Goal: Task Accomplishment & Management: Manage account settings

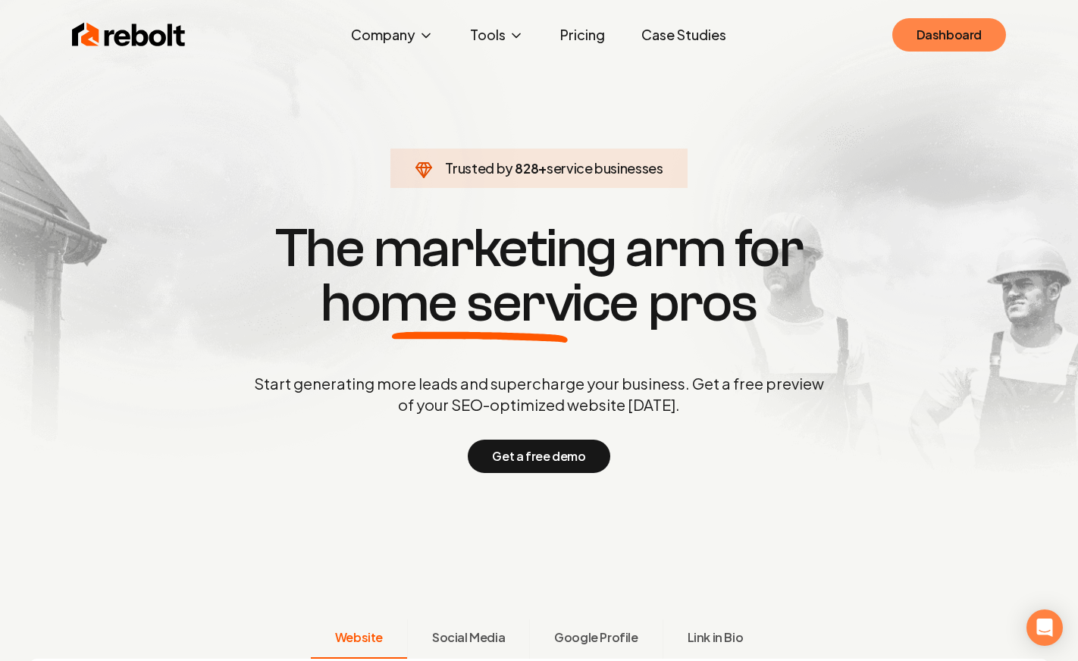
click at [962, 47] on link "Dashboard" at bounding box center [949, 34] width 114 height 33
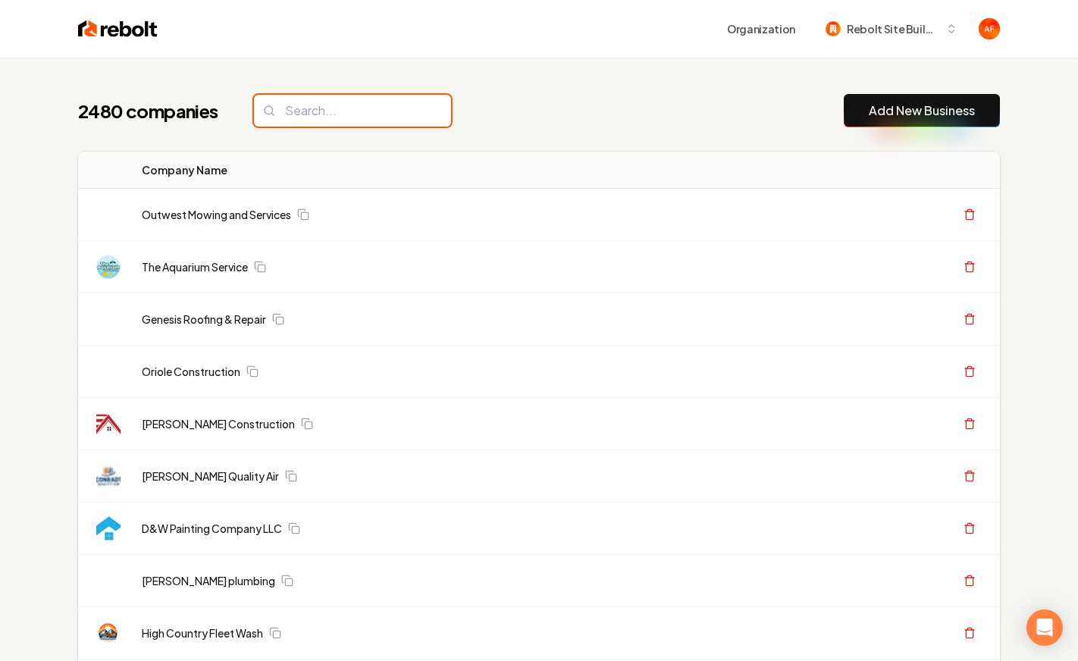
click at [330, 106] on input "search" at bounding box center [352, 111] width 197 height 32
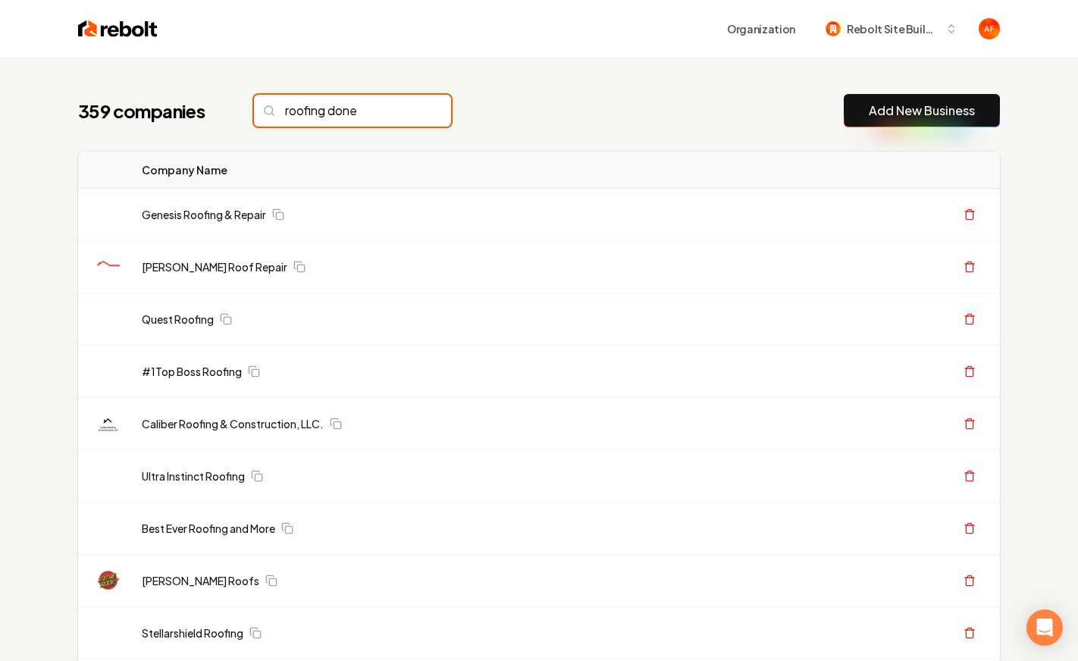
drag, startPoint x: 374, startPoint y: 113, endPoint x: 299, endPoint y: 108, distance: 75.2
click at [373, 113] on input "roofing done" at bounding box center [352, 111] width 197 height 32
click at [355, 106] on input "roofing done" at bounding box center [352, 111] width 197 height 32
click at [332, 109] on input "roofing done" at bounding box center [352, 111] width 197 height 32
click at [307, 107] on input "roofing done" at bounding box center [352, 111] width 197 height 32
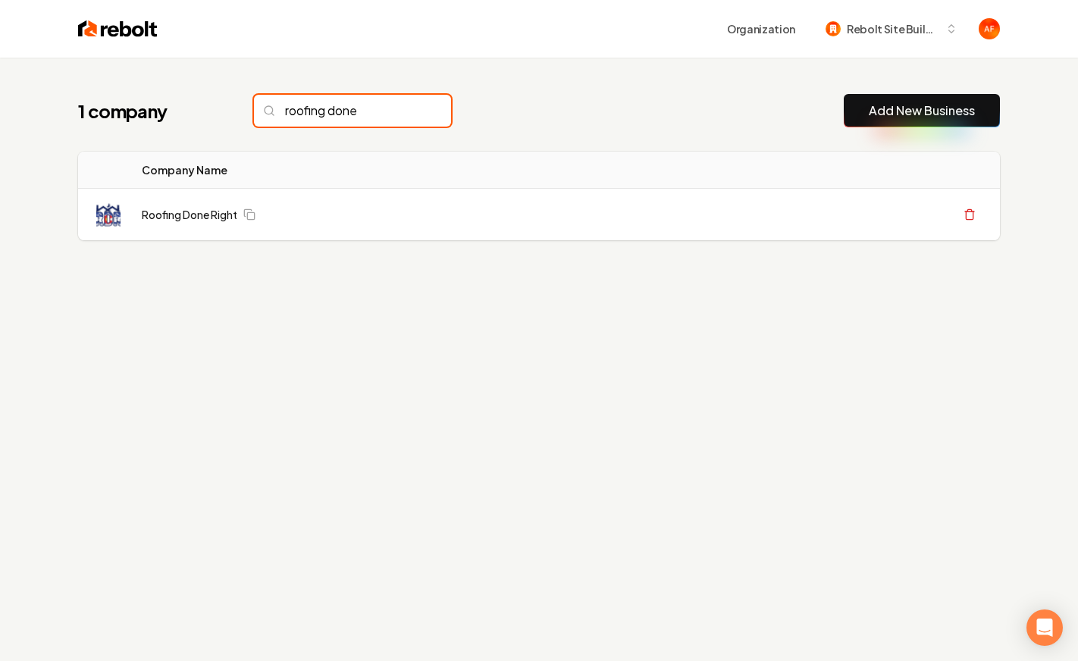
click at [299, 108] on input "roofing done" at bounding box center [352, 111] width 197 height 32
click at [321, 105] on input "roofing done" at bounding box center [352, 111] width 197 height 32
type input "roofing done"
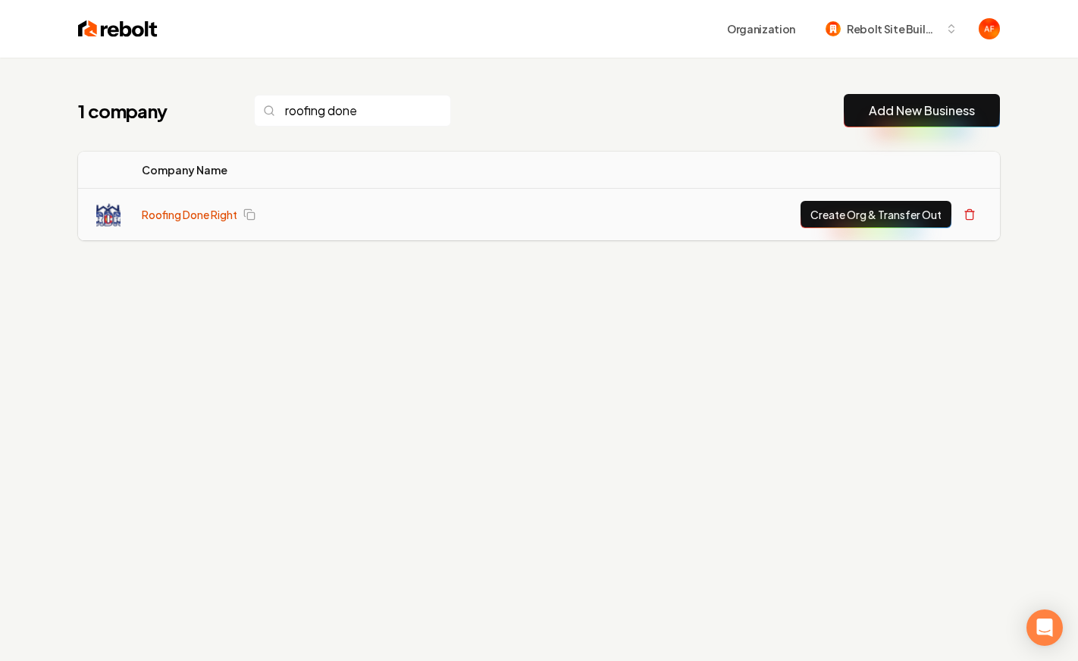
click at [221, 216] on link "Roofing Done Right" at bounding box center [190, 214] width 96 height 15
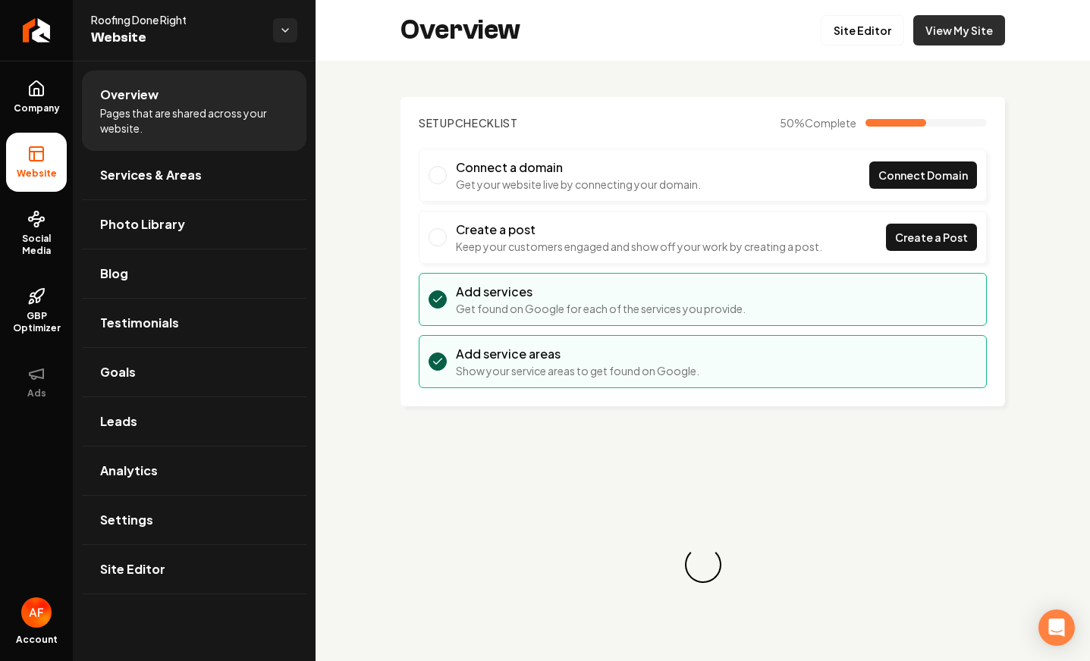
click at [952, 31] on link "View My Site" at bounding box center [959, 30] width 92 height 30
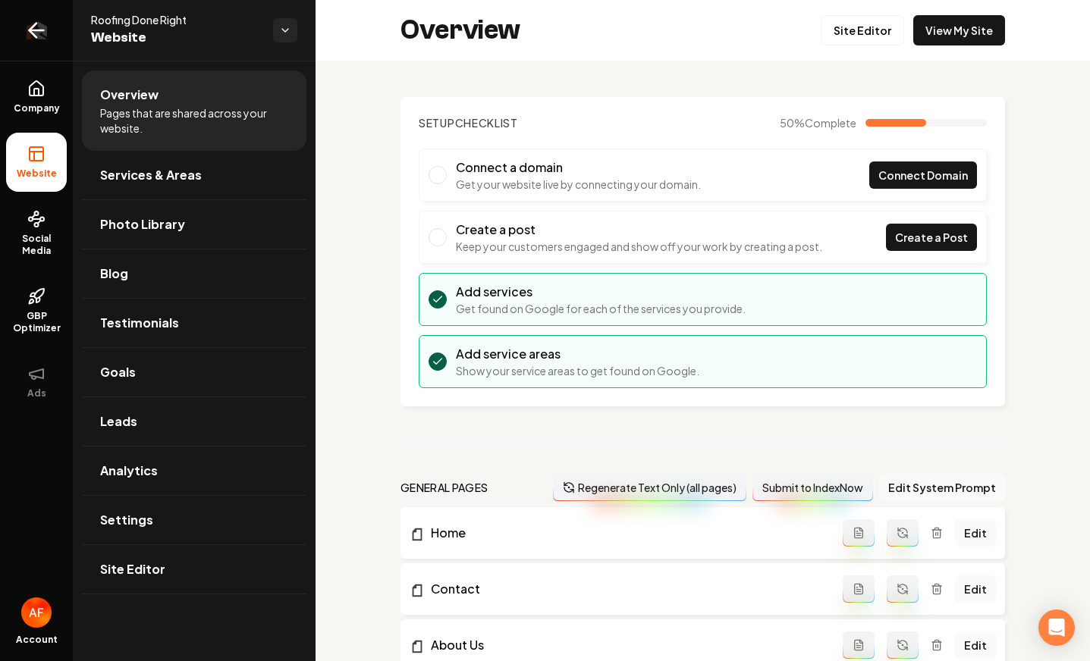
click at [30, 21] on icon "Return to dashboard" at bounding box center [36, 30] width 24 height 24
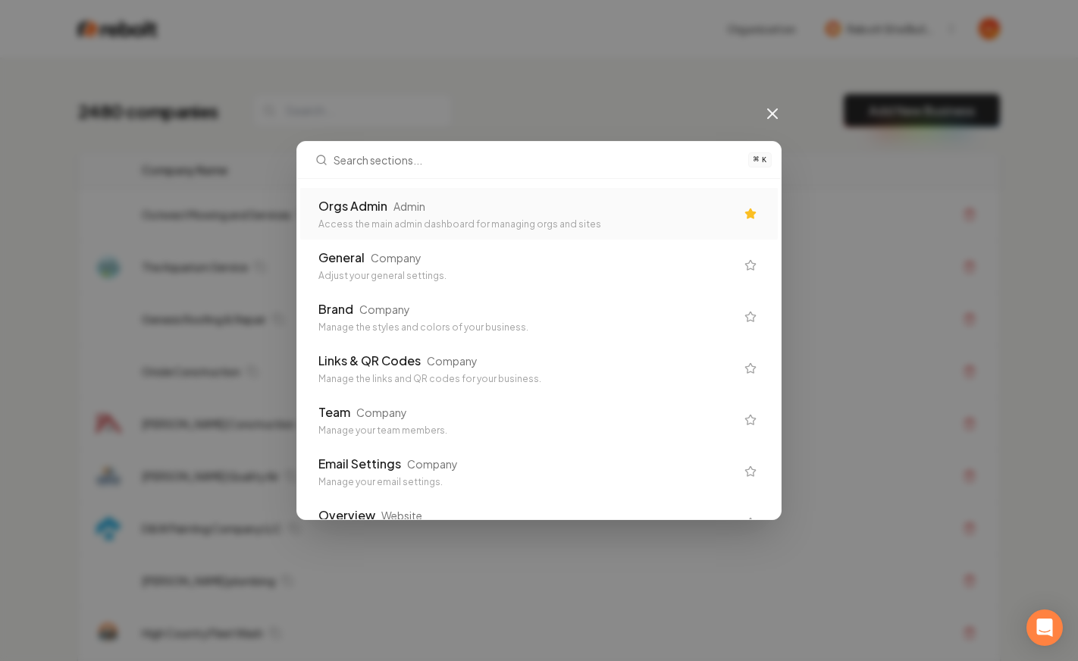
click at [540, 218] on div "Access the main admin dashboard for managing orgs and sites" at bounding box center [526, 224] width 417 height 12
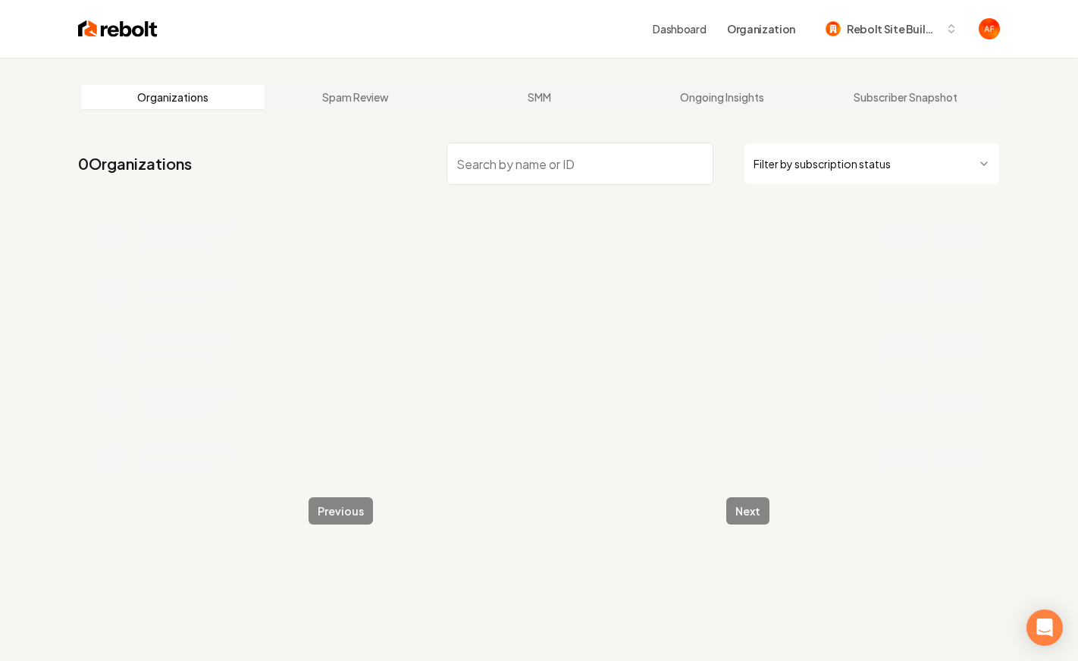
click at [491, 140] on nav "0 Organizations Filter by subscription status" at bounding box center [539, 169] width 922 height 67
click at [487, 156] on input "search" at bounding box center [580, 164] width 267 height 42
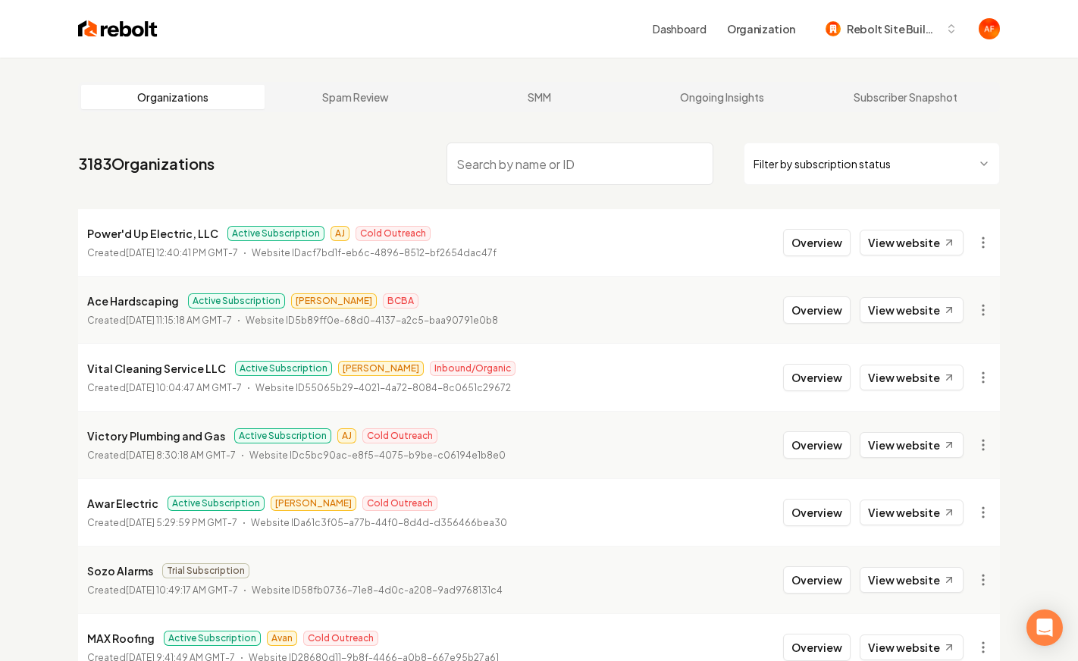
click at [318, 178] on nav "3183 Organizations Filter by subscription status" at bounding box center [539, 169] width 922 height 67
click at [541, 168] on input "search" at bounding box center [580, 164] width 267 height 42
click at [371, 179] on nav "3183 Organizations Filter by subscription status" at bounding box center [539, 169] width 922 height 67
click at [508, 171] on input "search" at bounding box center [580, 164] width 267 height 42
drag, startPoint x: 48, startPoint y: 168, endPoint x: 17, endPoint y: 168, distance: 31.1
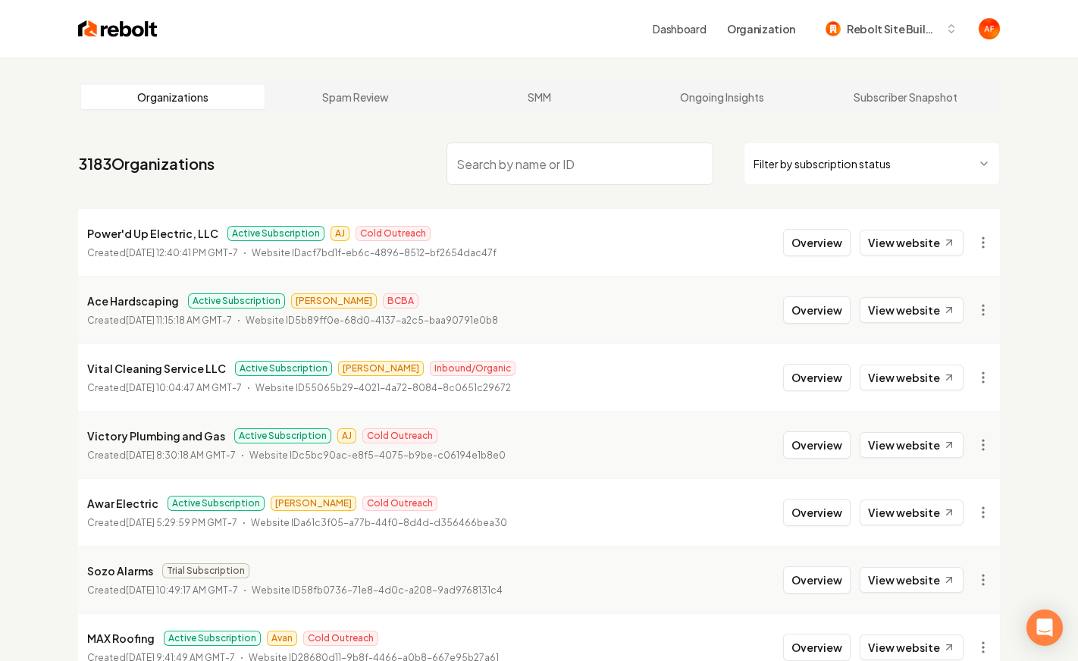
click at [17, 168] on div "Organizations Spam Review SMM Ongoing Insights Subscriber Snapshot 3183 Organiz…" at bounding box center [539, 502] width 1078 height 889
click at [558, 169] on input "search" at bounding box center [580, 164] width 267 height 42
click at [340, 175] on nav "3183 Organizations Filter by subscription status" at bounding box center [539, 169] width 922 height 67
click at [568, 168] on input "search" at bounding box center [580, 164] width 267 height 42
click at [381, 168] on nav "3183 Organizations Filter by subscription status" at bounding box center [539, 169] width 922 height 67
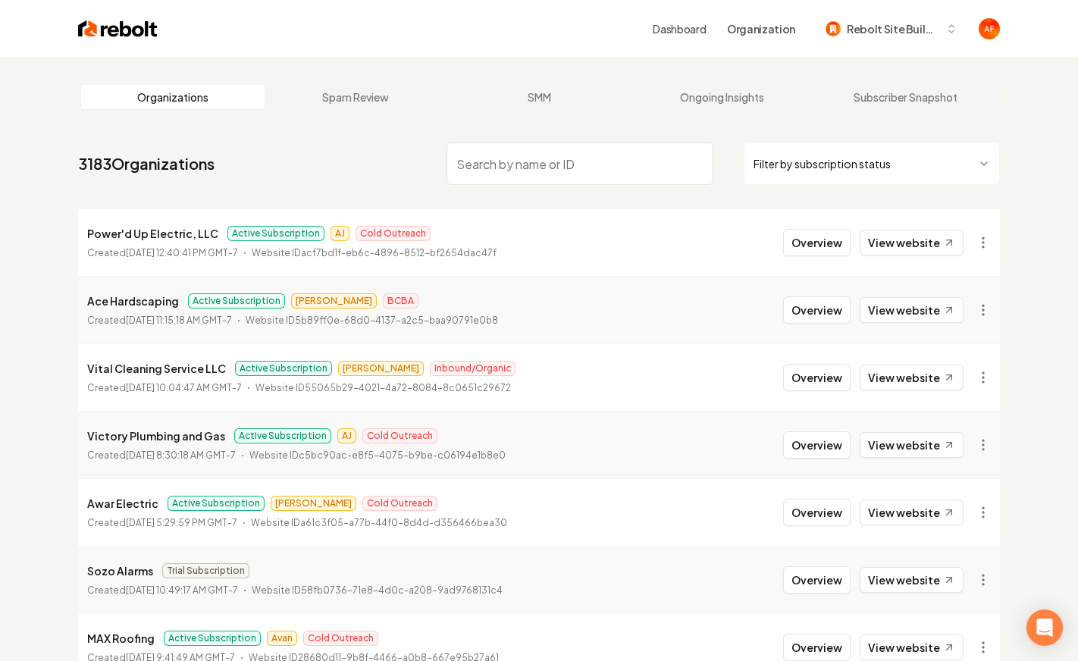
click at [498, 153] on input "search" at bounding box center [580, 164] width 267 height 42
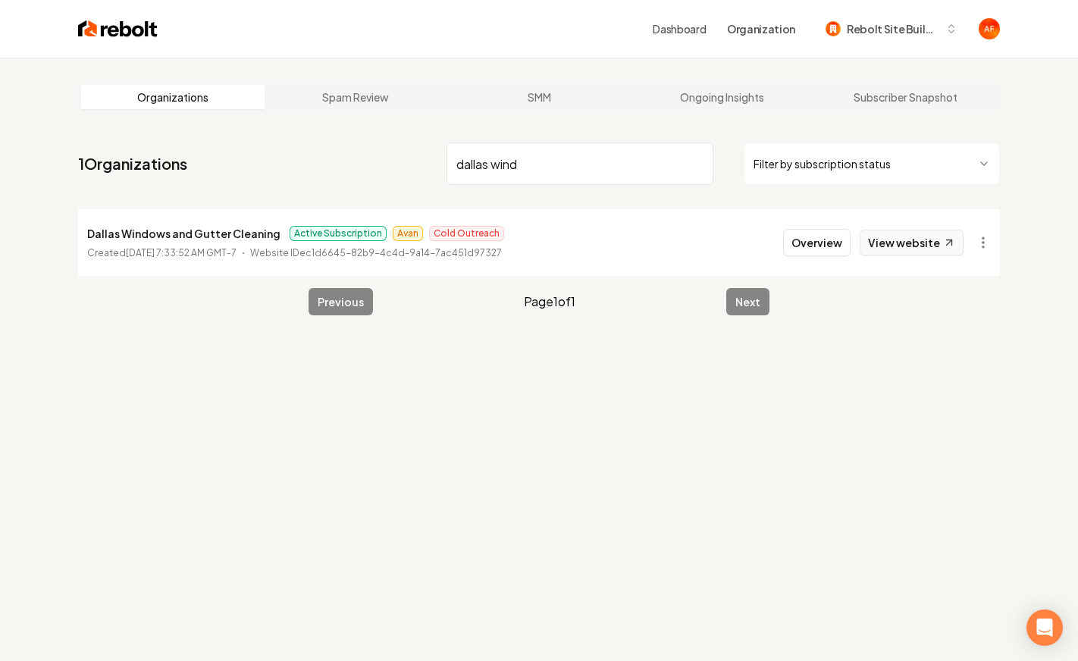
type input "dallas wind"
click at [930, 249] on link "View website" at bounding box center [912, 243] width 104 height 26
click at [815, 246] on button "Overview" at bounding box center [816, 242] width 67 height 27
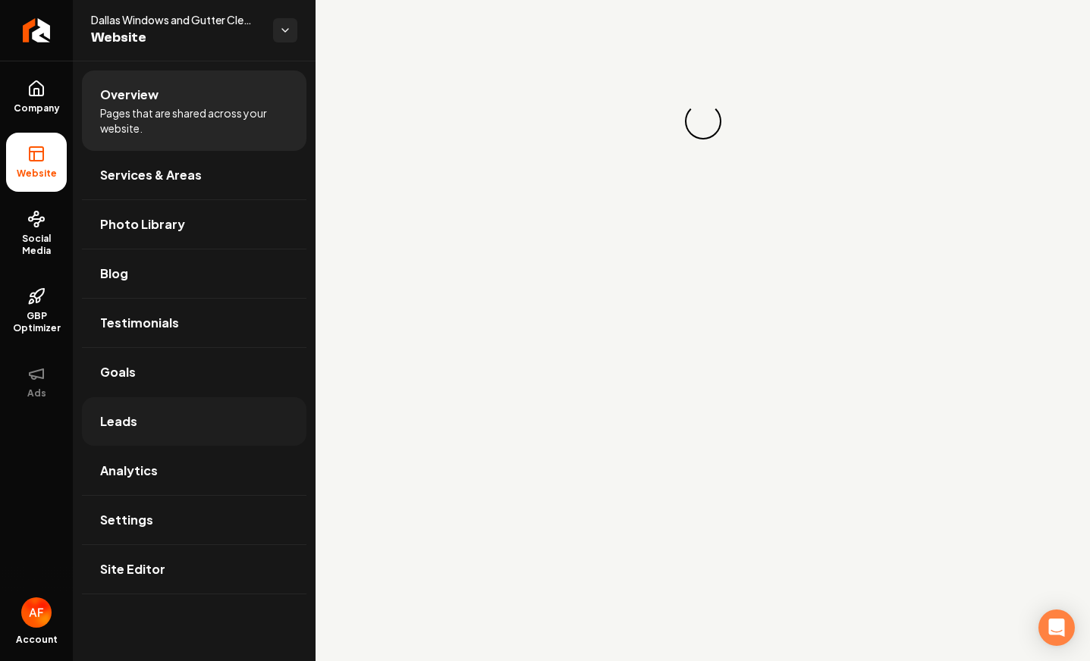
click at [143, 410] on link "Leads" at bounding box center [194, 421] width 224 height 49
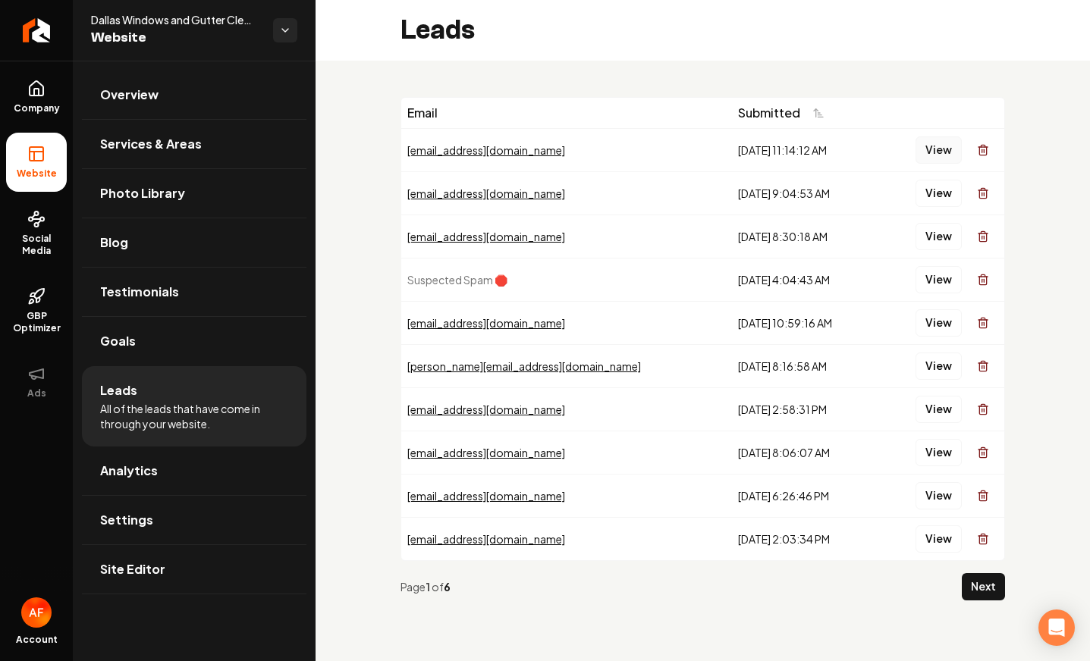
click at [949, 148] on button "View" at bounding box center [938, 149] width 46 height 27
click at [916, 97] on div "Email Submitted algaemail@yahoo.com 9/23/2025, 11:14:12 AM View nburnett16@yaho…" at bounding box center [702, 329] width 604 height 464
click at [940, 155] on button "View" at bounding box center [938, 149] width 46 height 27
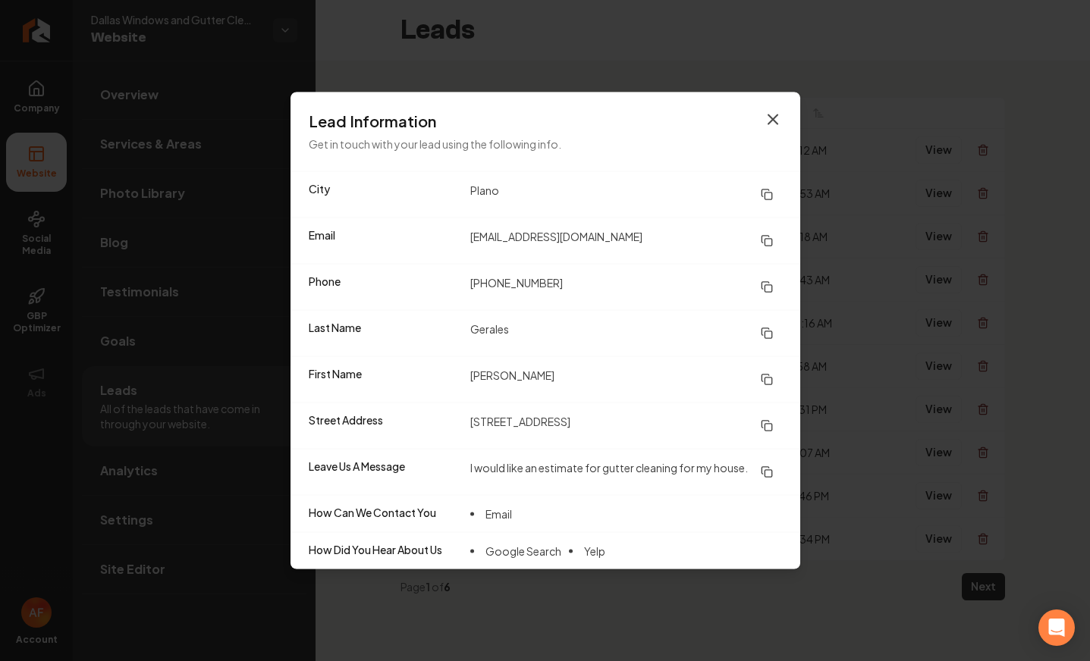
click at [773, 118] on icon "button" at bounding box center [772, 119] width 9 height 9
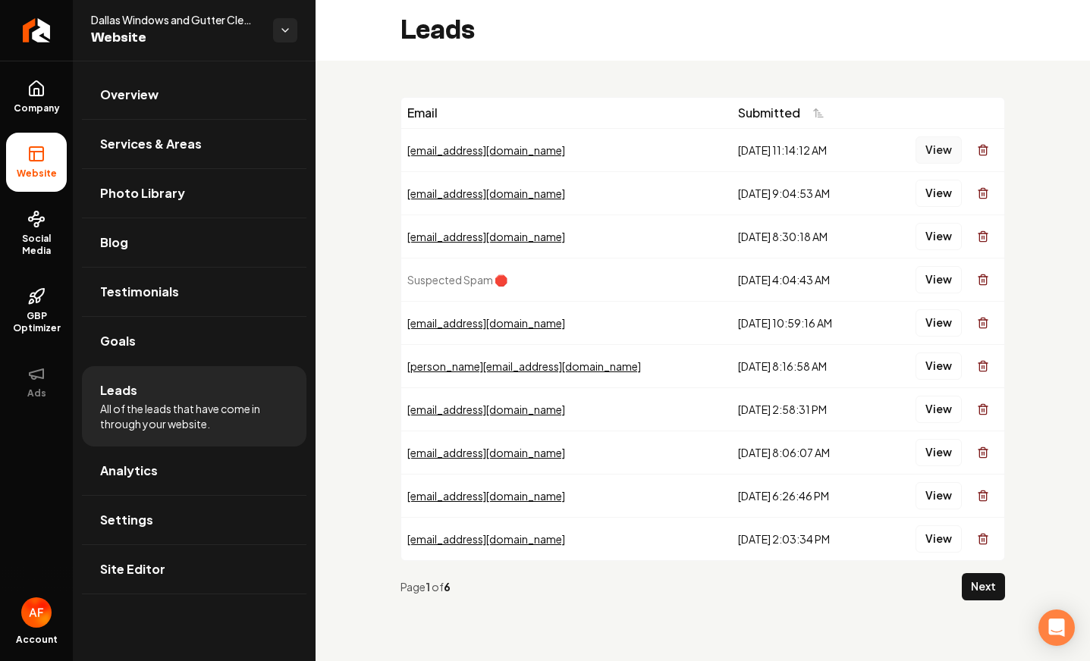
click at [925, 155] on button "View" at bounding box center [938, 149] width 46 height 27
click at [937, 197] on button "View" at bounding box center [938, 193] width 46 height 27
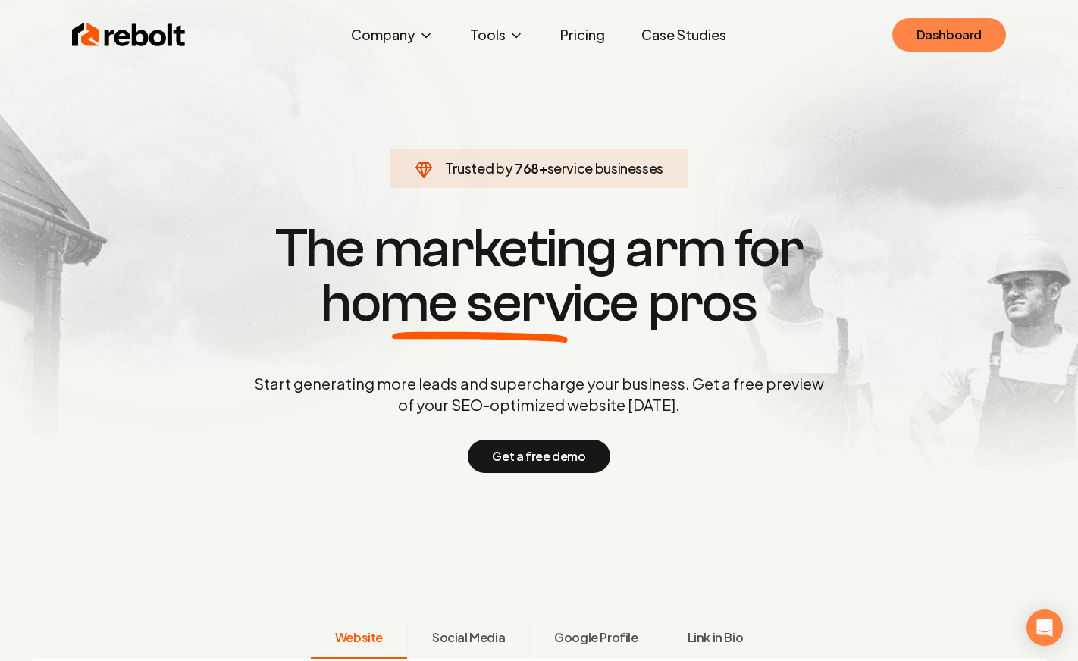
click at [962, 36] on link "Dashboard" at bounding box center [949, 34] width 114 height 33
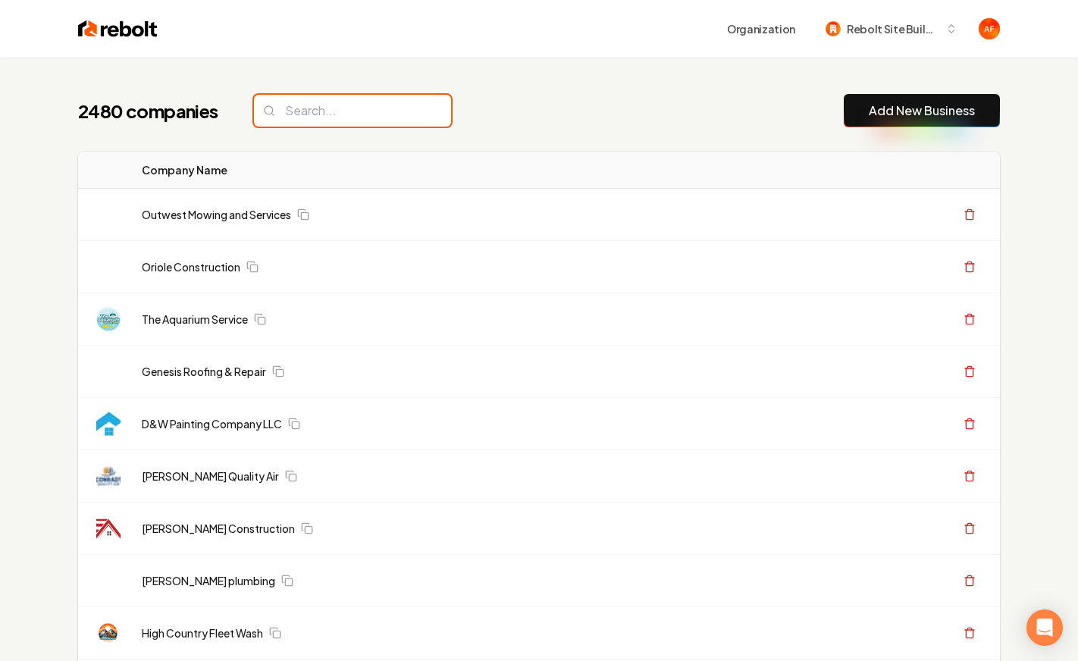
click at [315, 105] on input "search" at bounding box center [352, 111] width 197 height 32
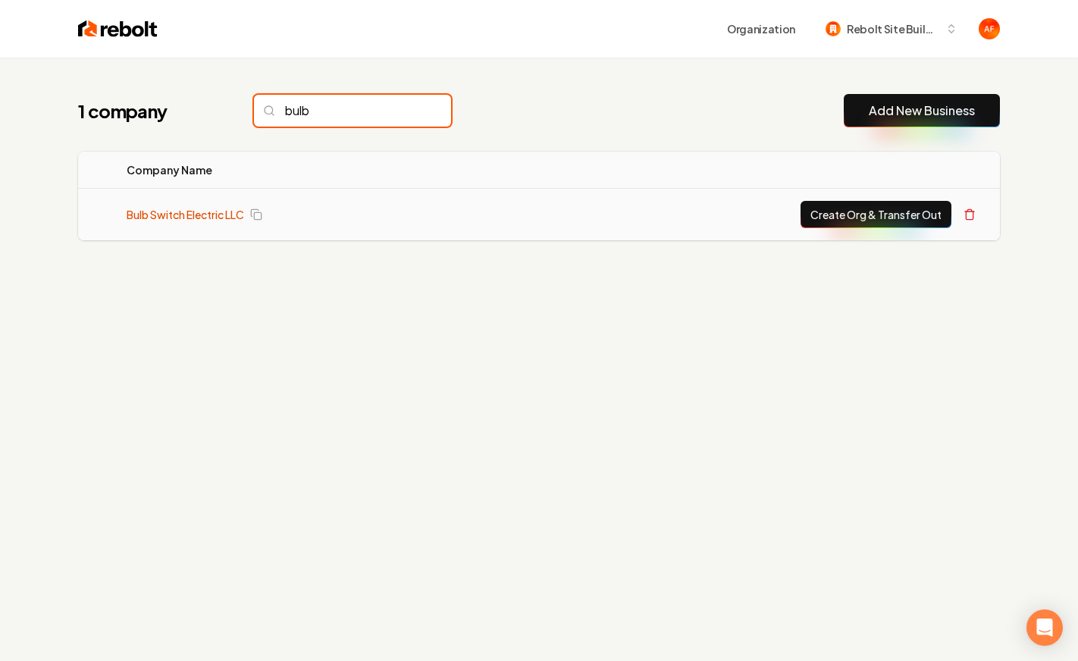
type input "bulb"
click at [171, 220] on link "Bulb Switch Electric LLC" at bounding box center [186, 214] width 118 height 15
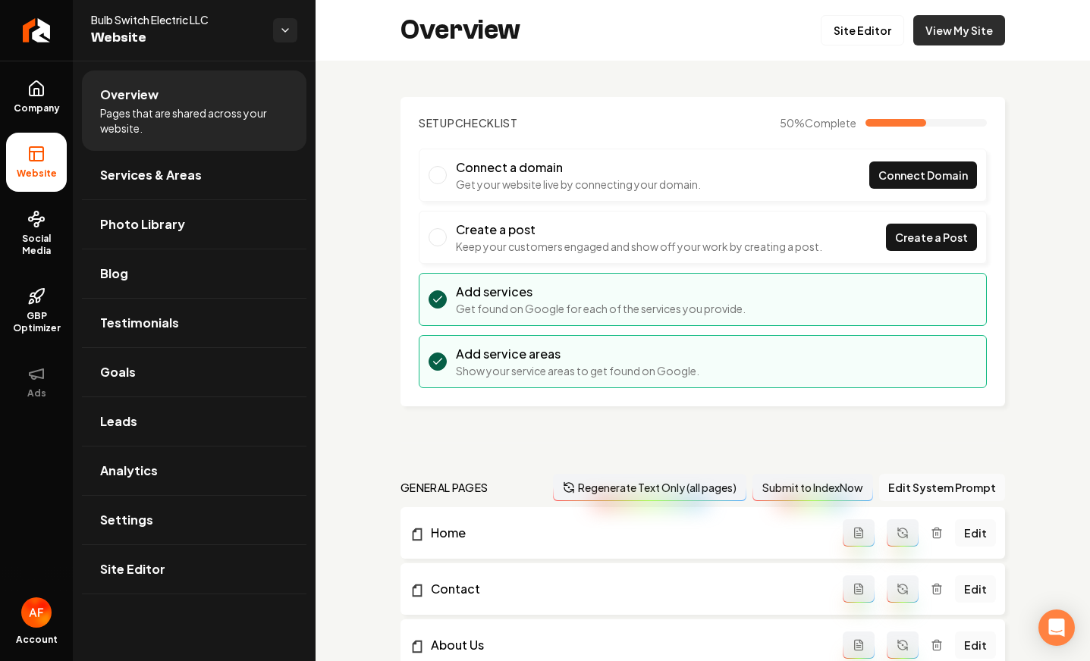
click at [971, 25] on link "View My Site" at bounding box center [959, 30] width 92 height 30
click at [133, 376] on span "Goals" at bounding box center [118, 372] width 36 height 18
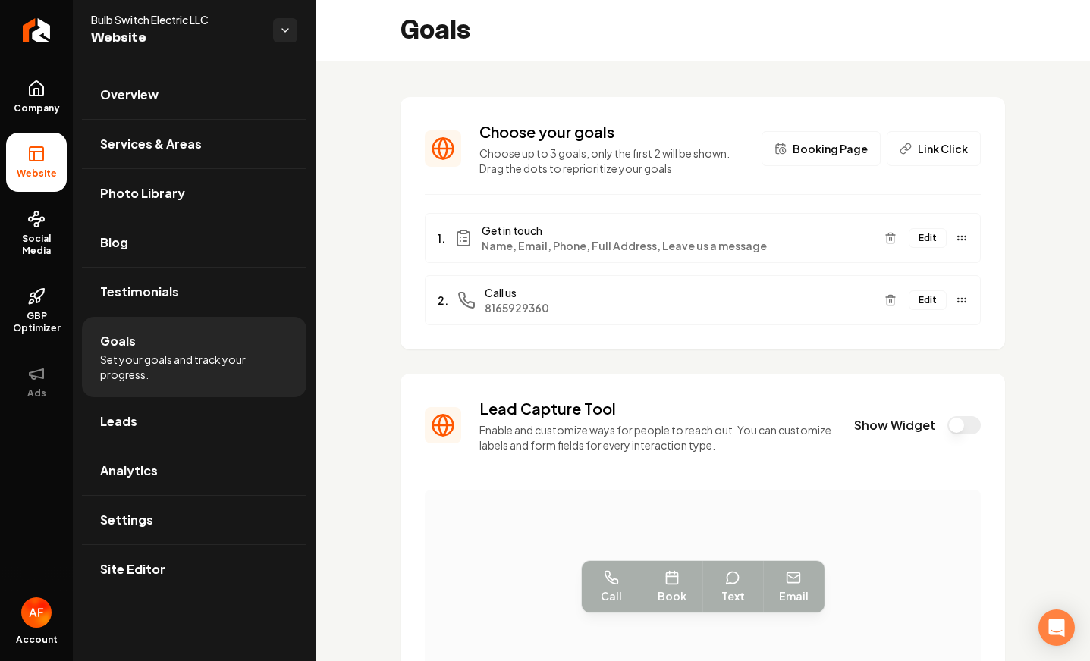
click at [947, 432] on button "Show Widget" at bounding box center [963, 425] width 33 height 18
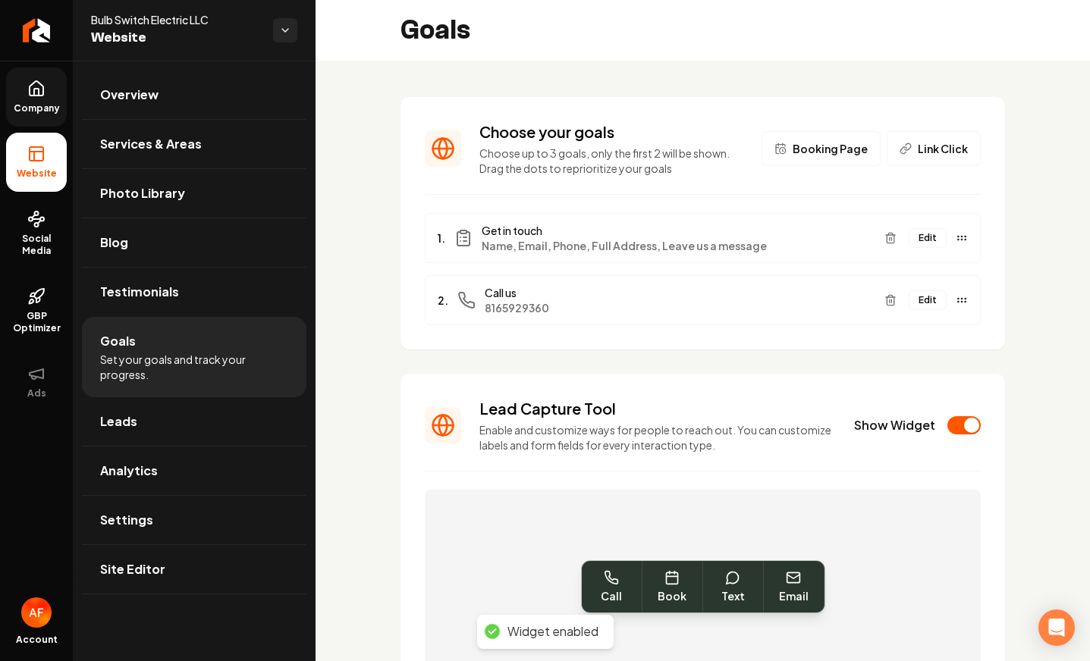
click at [28, 105] on span "Company" at bounding box center [37, 108] width 58 height 12
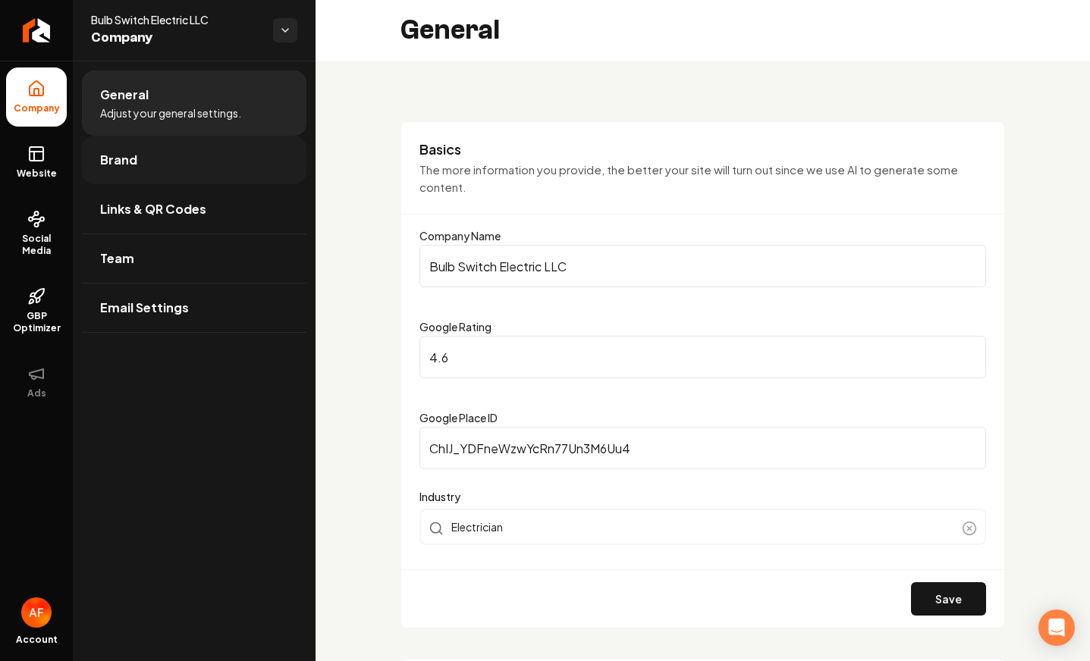
click at [121, 143] on link "Brand" at bounding box center [194, 160] width 224 height 49
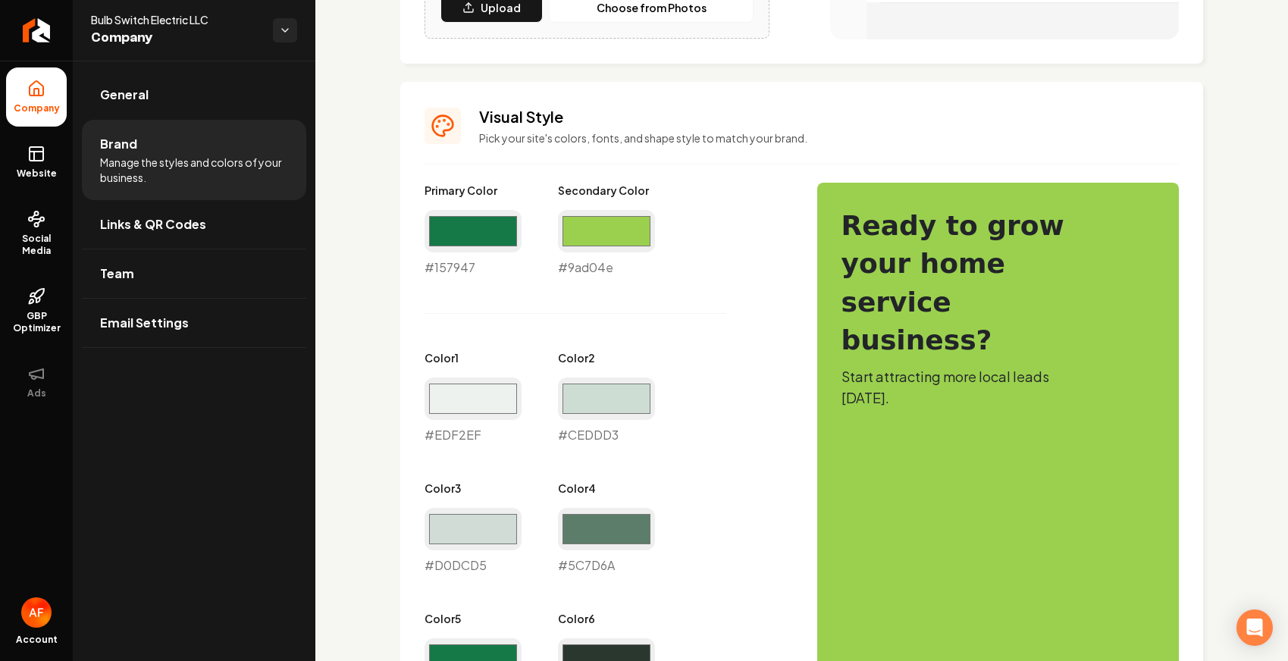
scroll to position [685, 0]
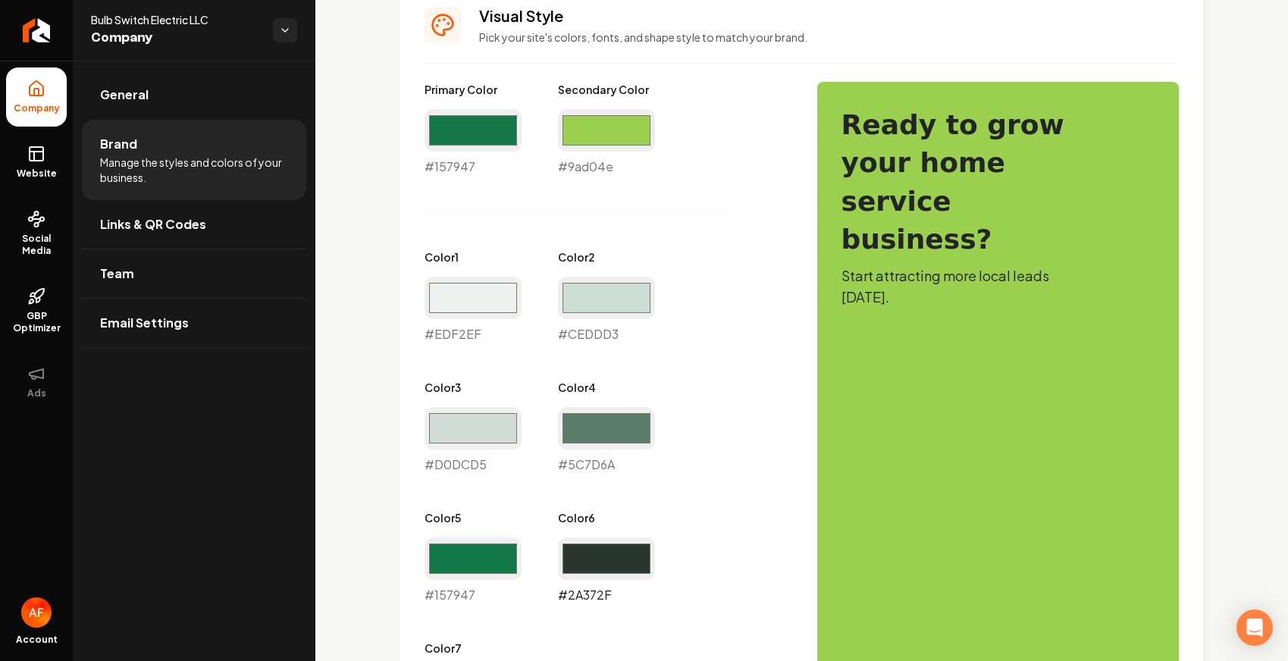
click at [619, 545] on input "#2a372f" at bounding box center [606, 559] width 97 height 42
type input "#187947"
drag, startPoint x: 682, startPoint y: 246, endPoint x: 688, endPoint y: 252, distance: 8.1
click at [682, 246] on div "Primary Color #157947 #157947 Secondary Color #9ad04e #9ad04e Color 1 #edf2ef #…" at bounding box center [606, 408] width 362 height 653
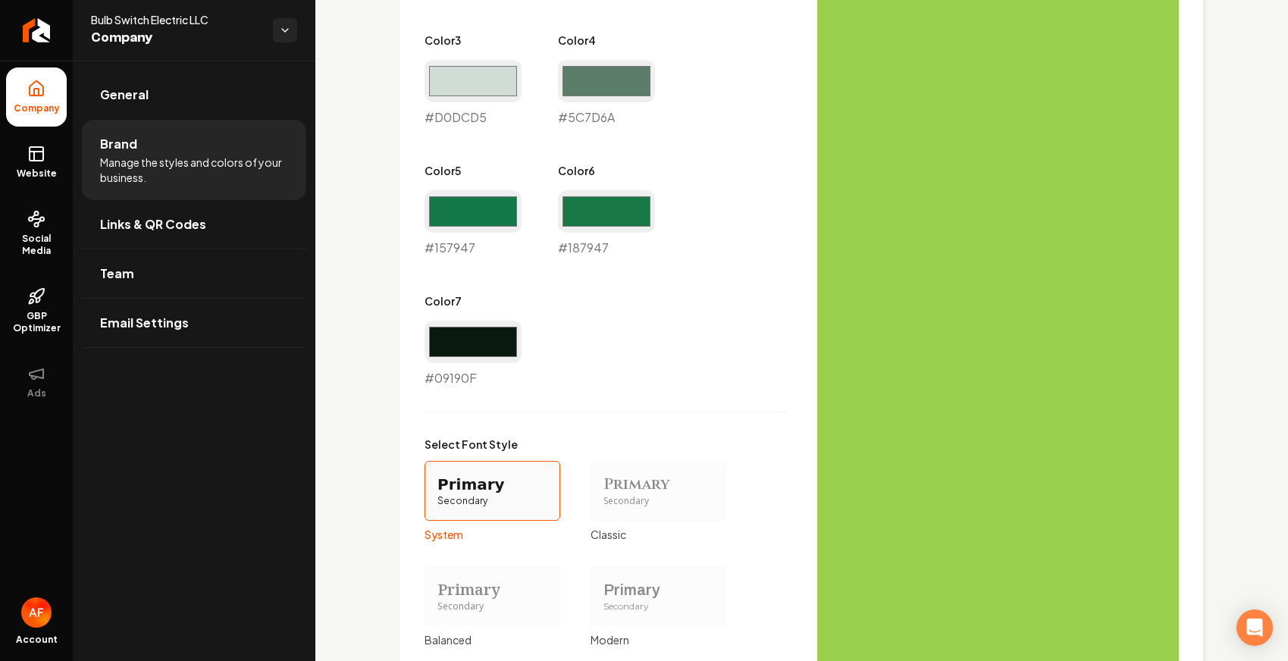
scroll to position [1281, 0]
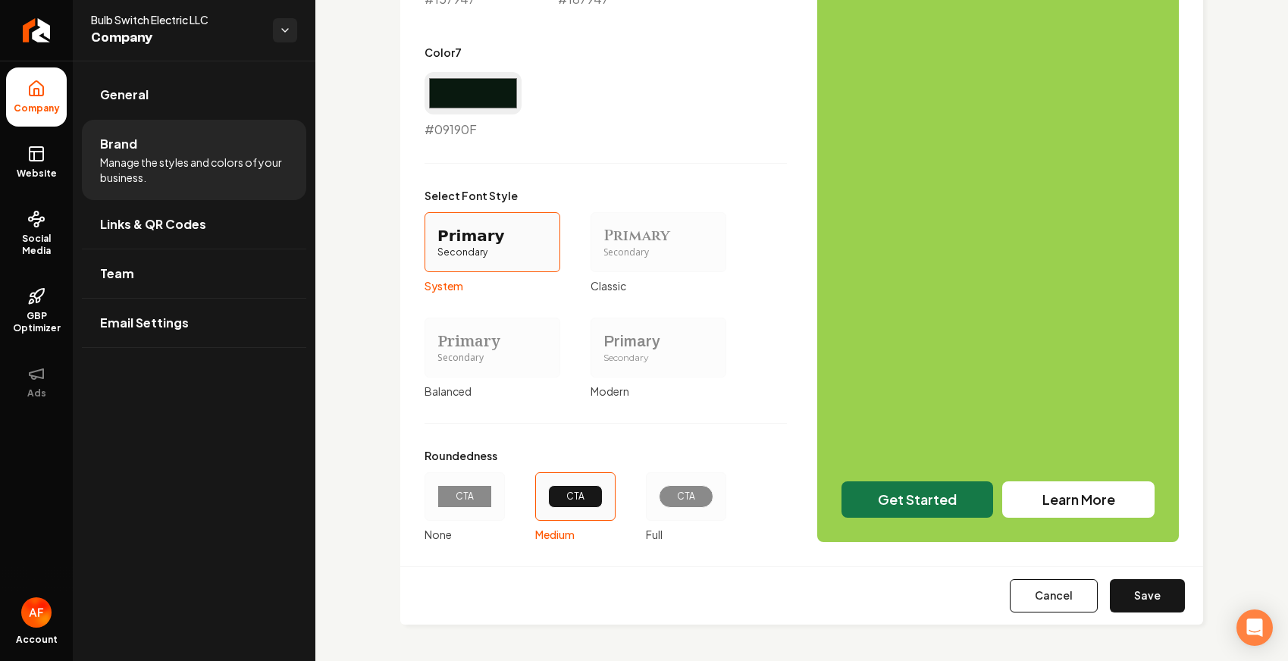
drag, startPoint x: 687, startPoint y: 457, endPoint x: 690, endPoint y: 472, distance: 14.7
click at [687, 457] on label "Roundedness" at bounding box center [576, 455] width 302 height 15
click at [690, 491] on div "CTA" at bounding box center [686, 497] width 29 height 12
click at [657, 491] on button "CTA Full" at bounding box center [651, 497] width 12 height 12
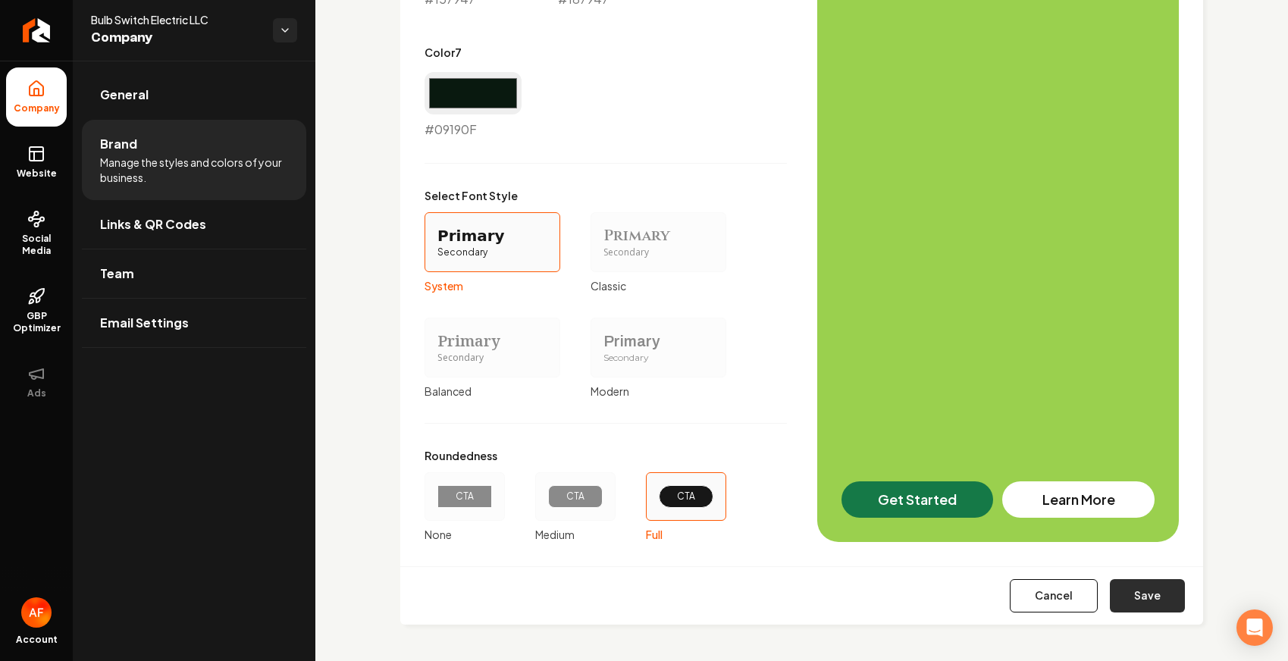
click at [1077, 601] on button "Save" at bounding box center [1147, 595] width 75 height 33
type input "#edf2ef"
type input "#ceddd3"
type input "#d0dcd5"
type input "#5c7d6a"
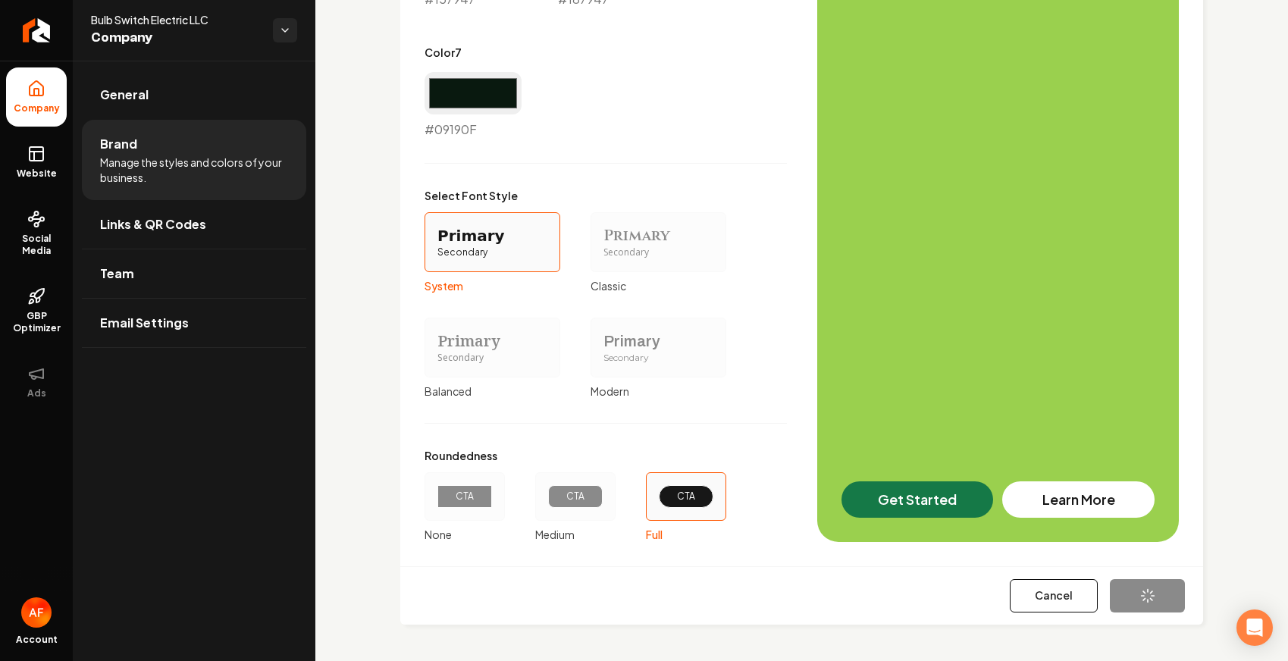
type input "#09190f"
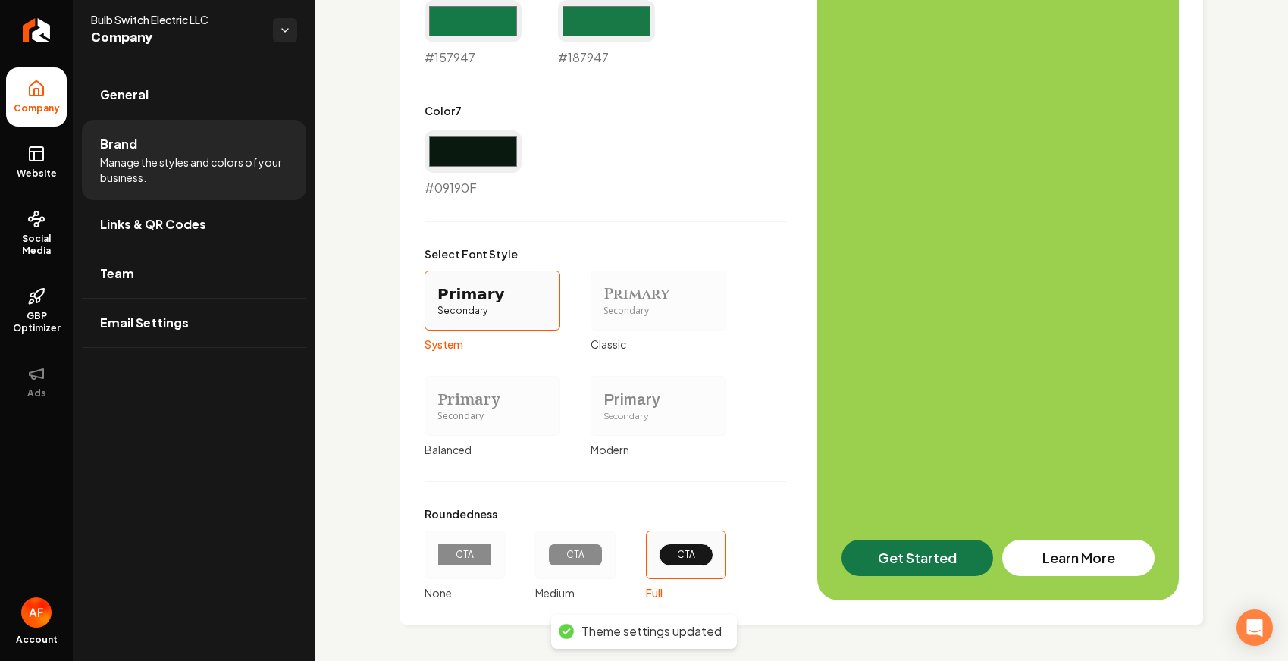
scroll to position [1222, 0]
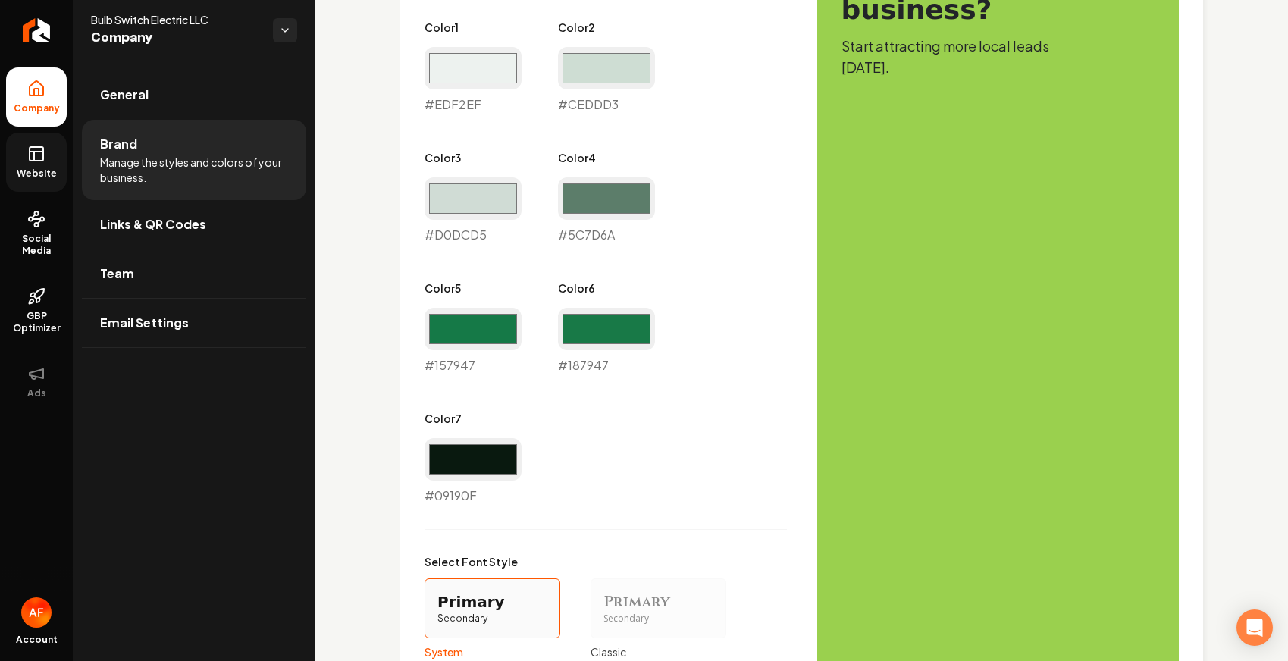
click at [17, 155] on link "Website" at bounding box center [36, 162] width 61 height 59
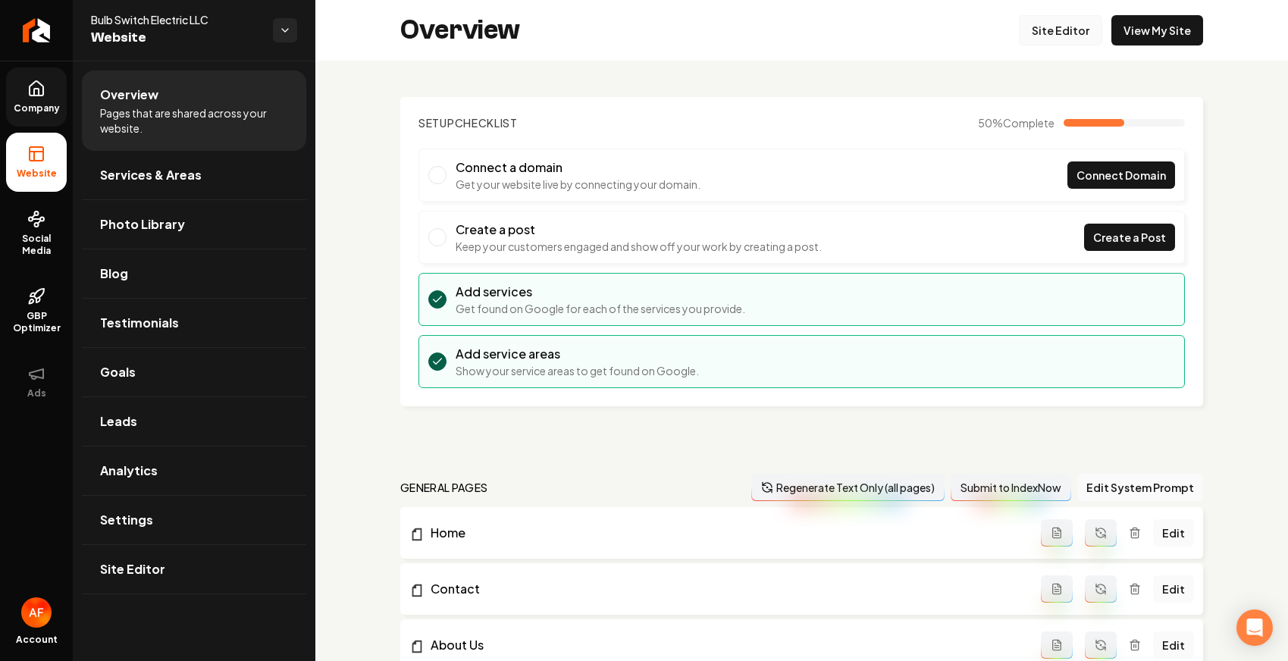
click at [1056, 30] on link "Site Editor" at bounding box center [1060, 30] width 83 height 30
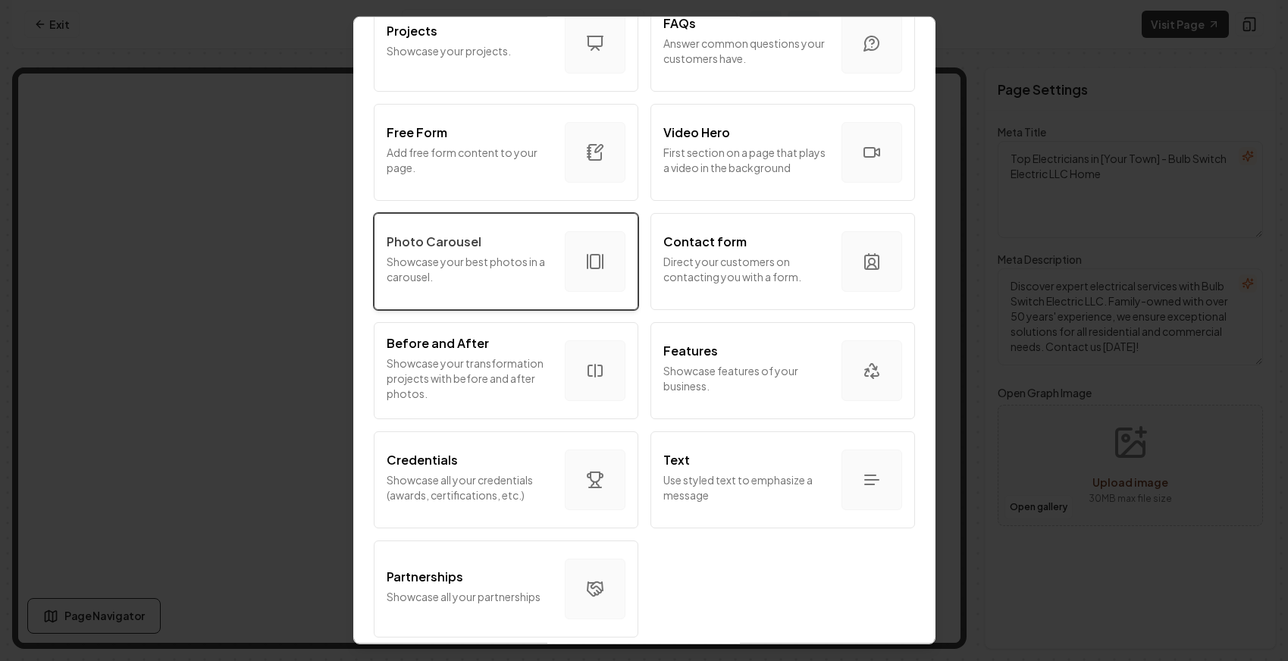
scroll to position [802, 0]
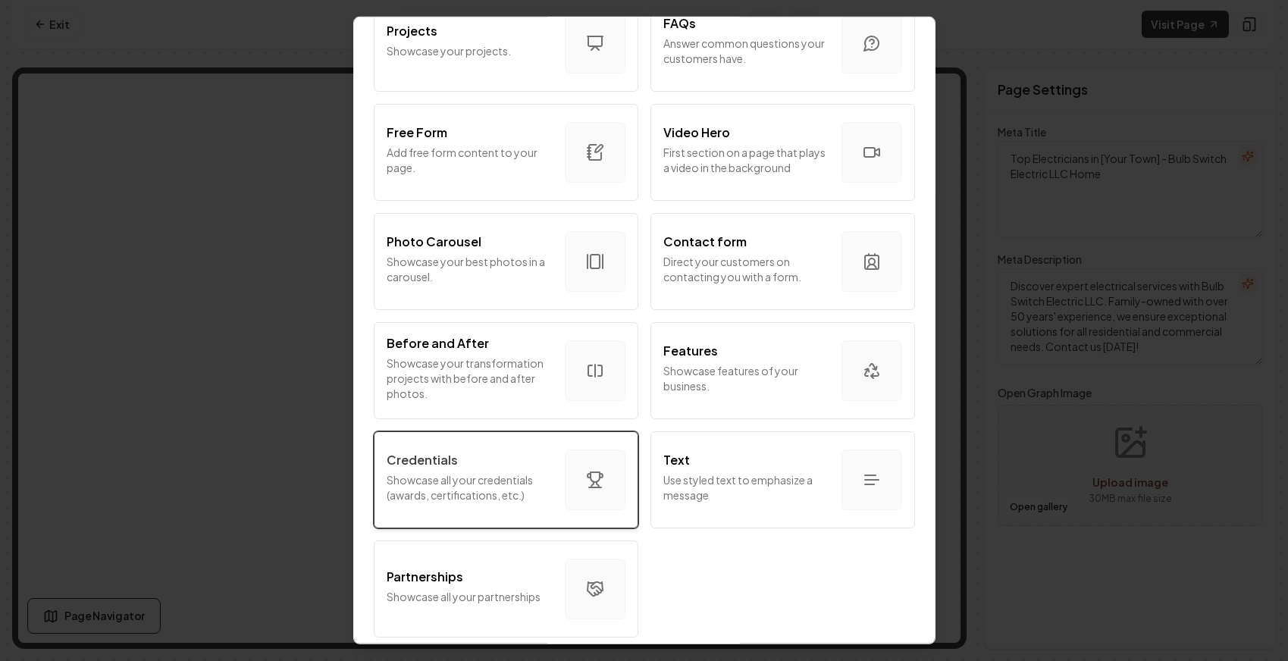
click at [565, 453] on div "button" at bounding box center [595, 480] width 61 height 61
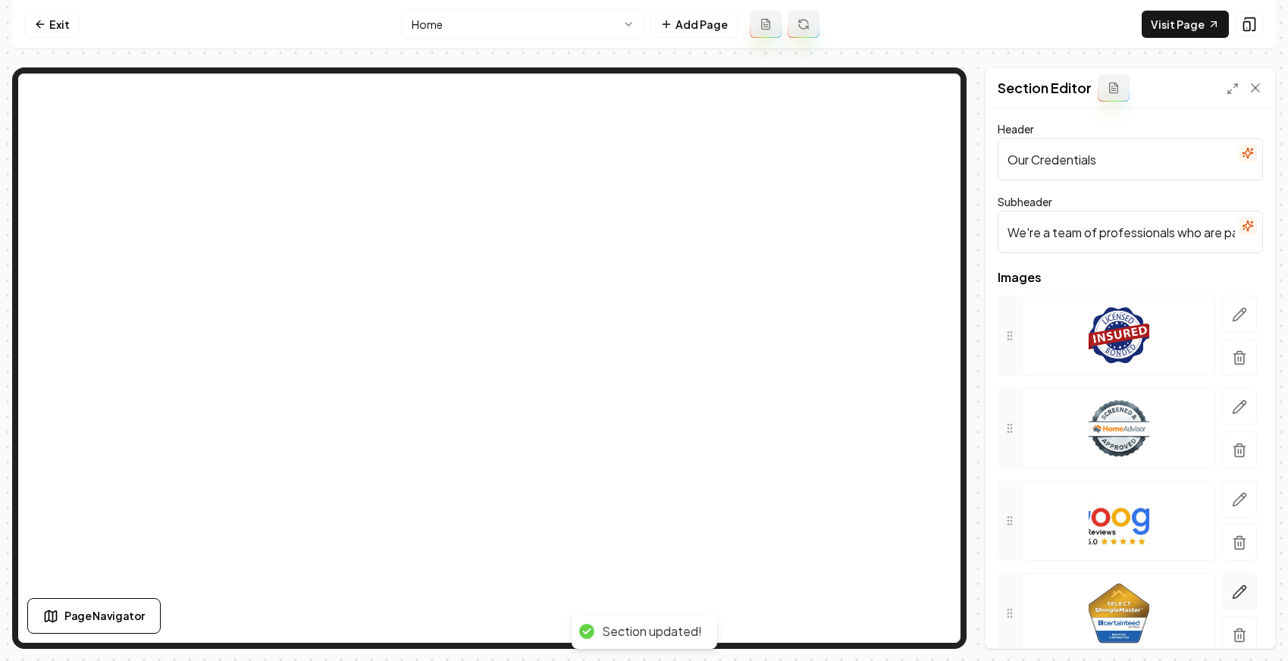
click at [1077, 585] on icon "button" at bounding box center [1239, 592] width 15 height 15
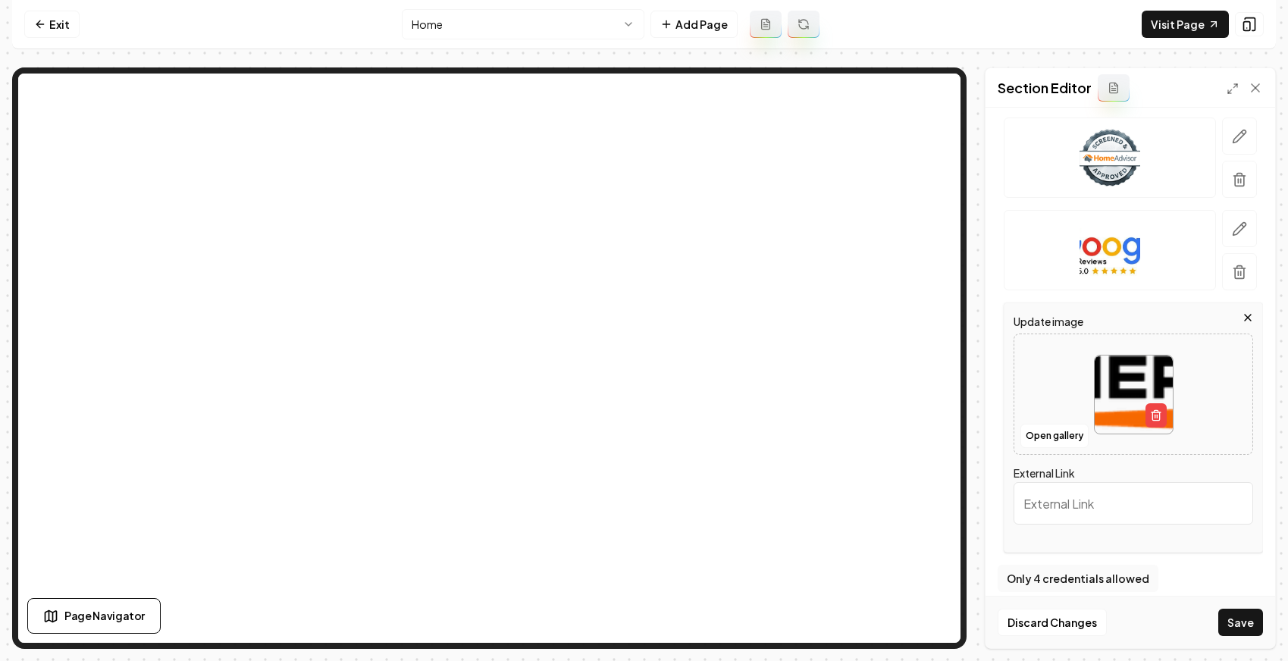
scroll to position [285, 0]
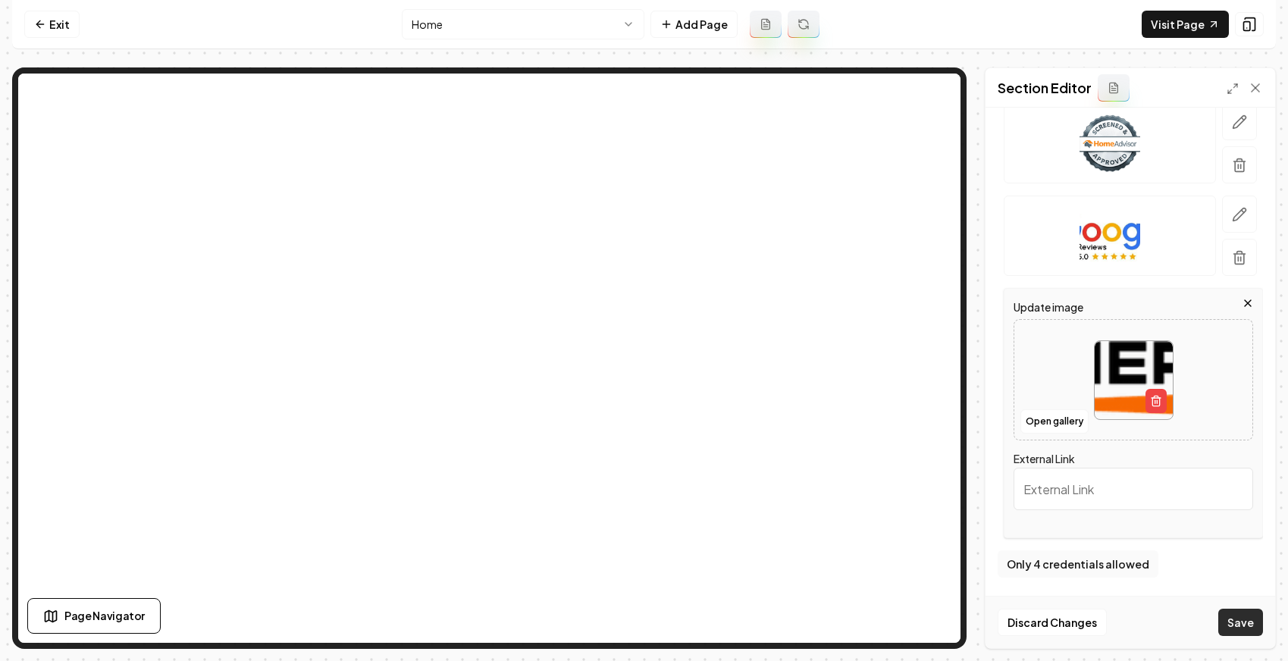
click at [1077, 617] on button "Save" at bounding box center [1240, 622] width 45 height 27
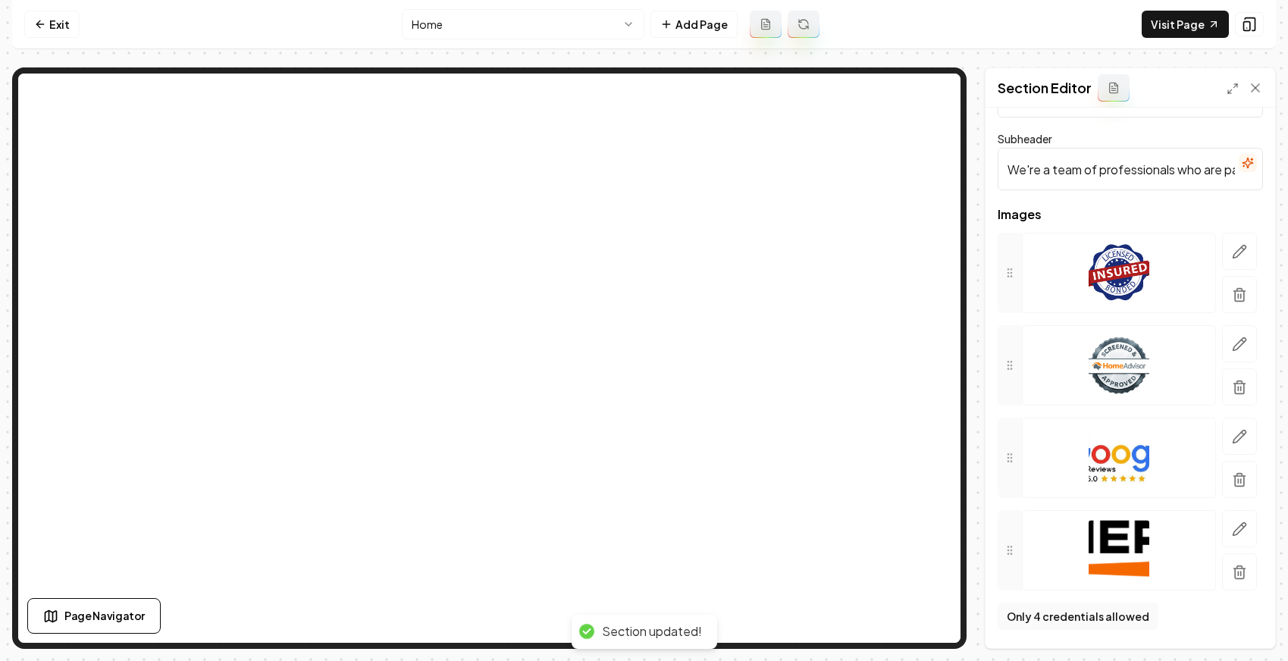
scroll to position [0, 0]
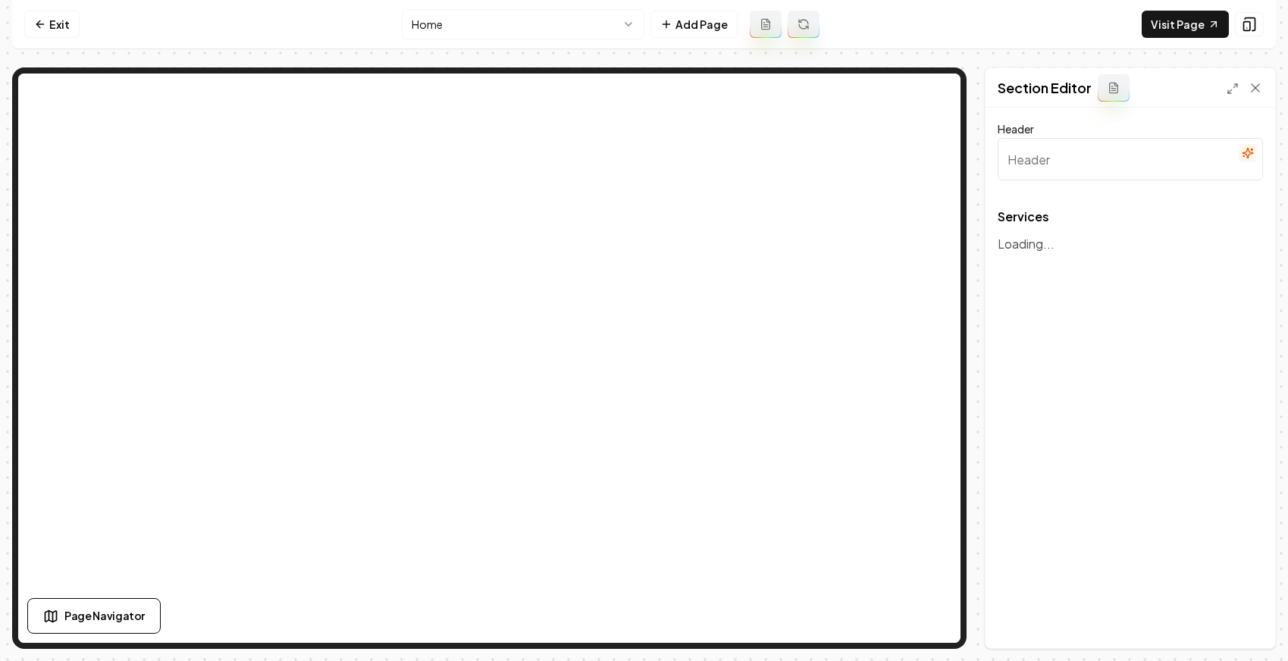
type input "Expert Electrical Services"
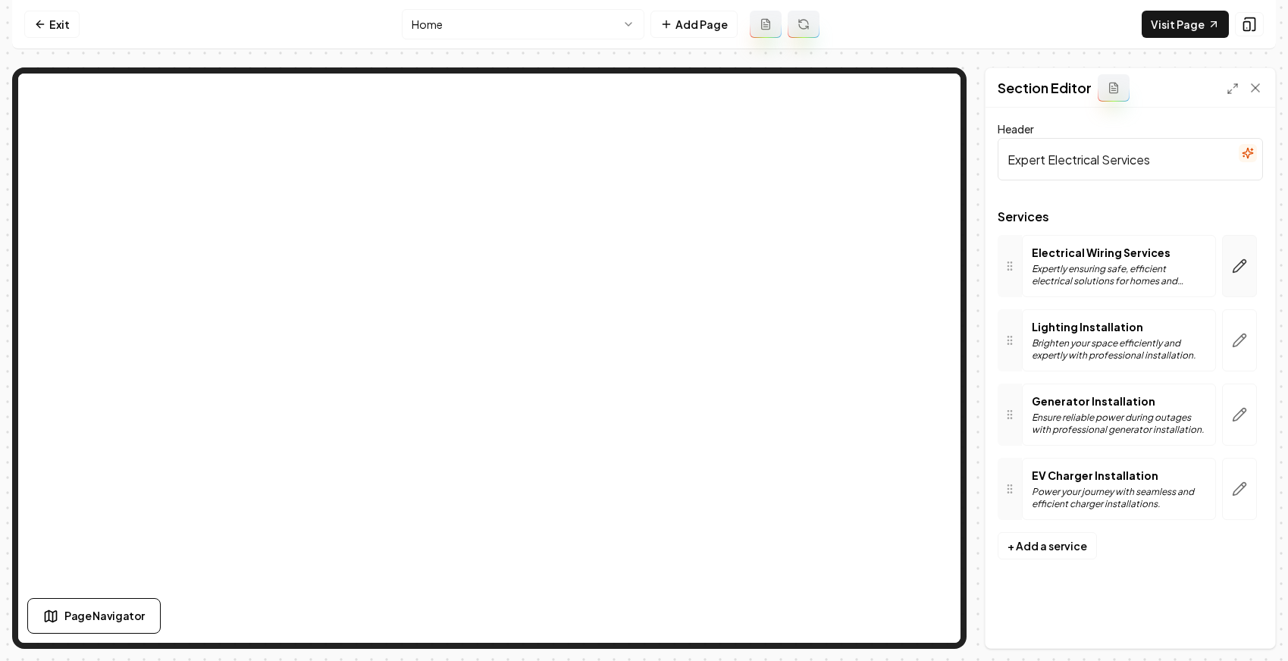
click at [1077, 261] on icon "button" at bounding box center [1239, 266] width 15 height 15
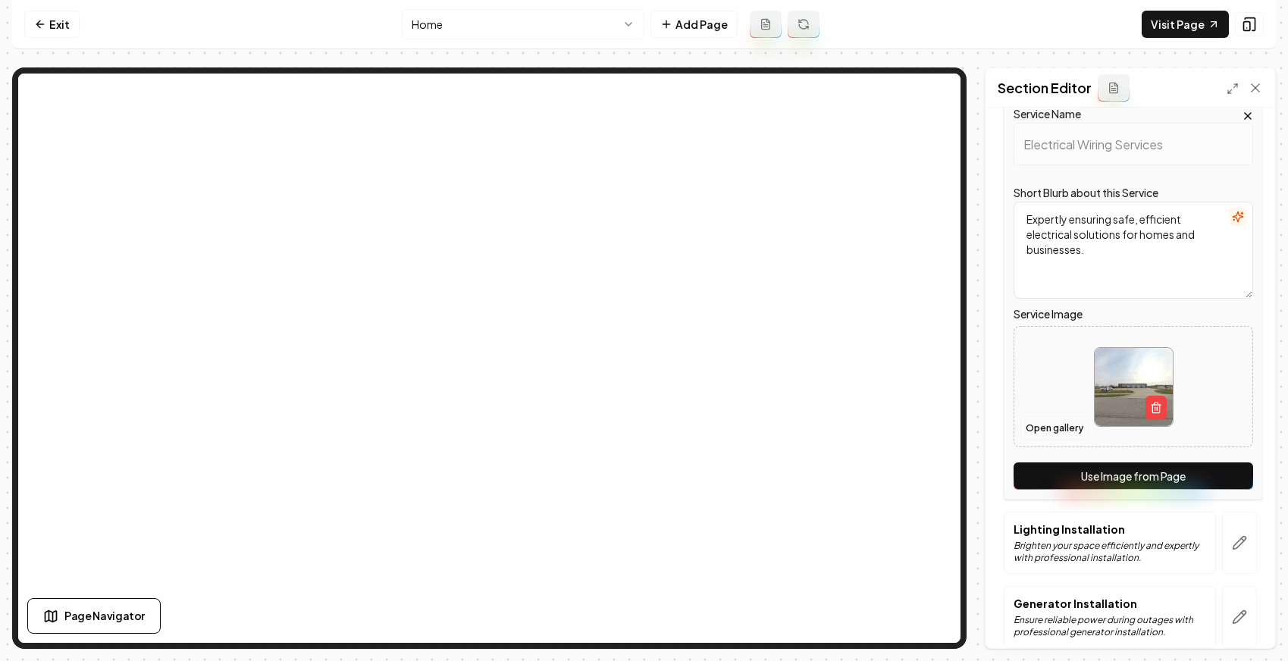
scroll to position [138, 0]
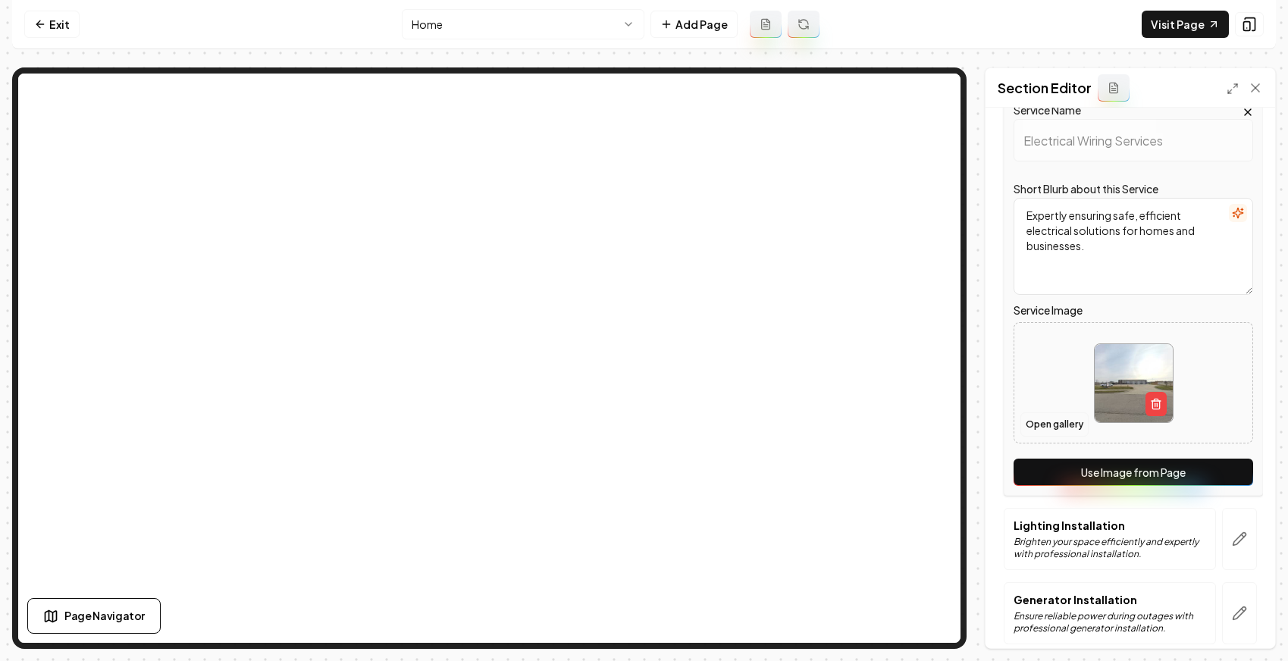
click at [1058, 431] on button "Open gallery" at bounding box center [1055, 424] width 68 height 24
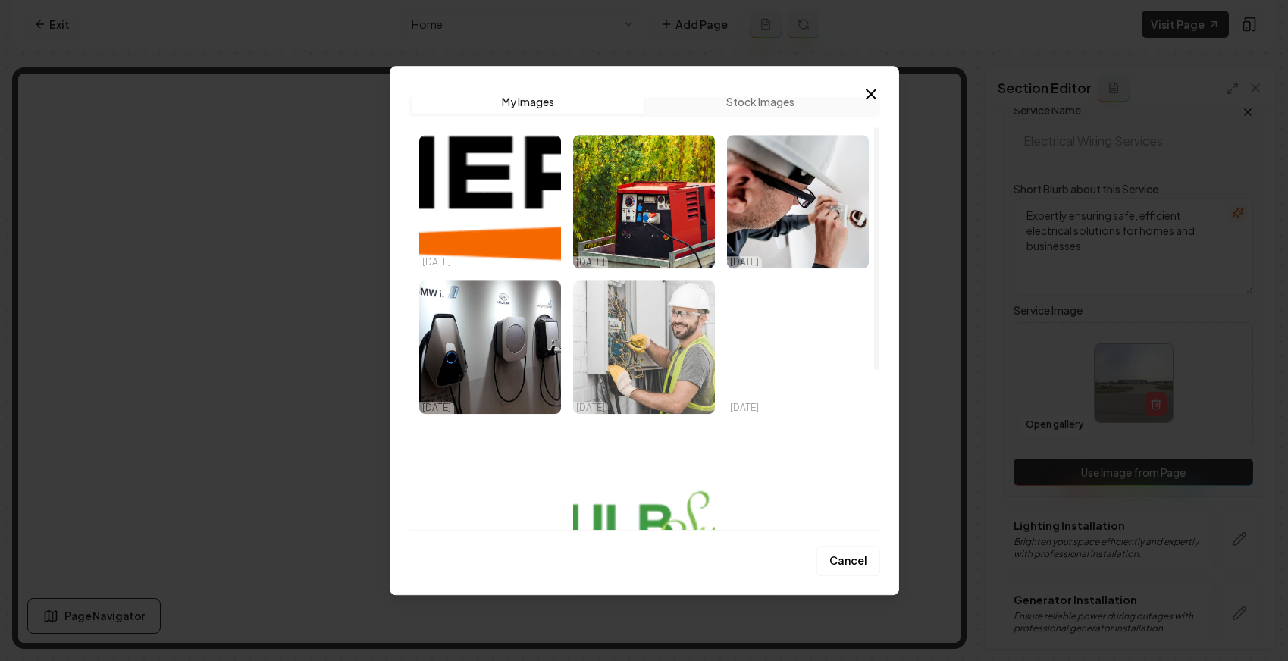
scroll to position [0, 0]
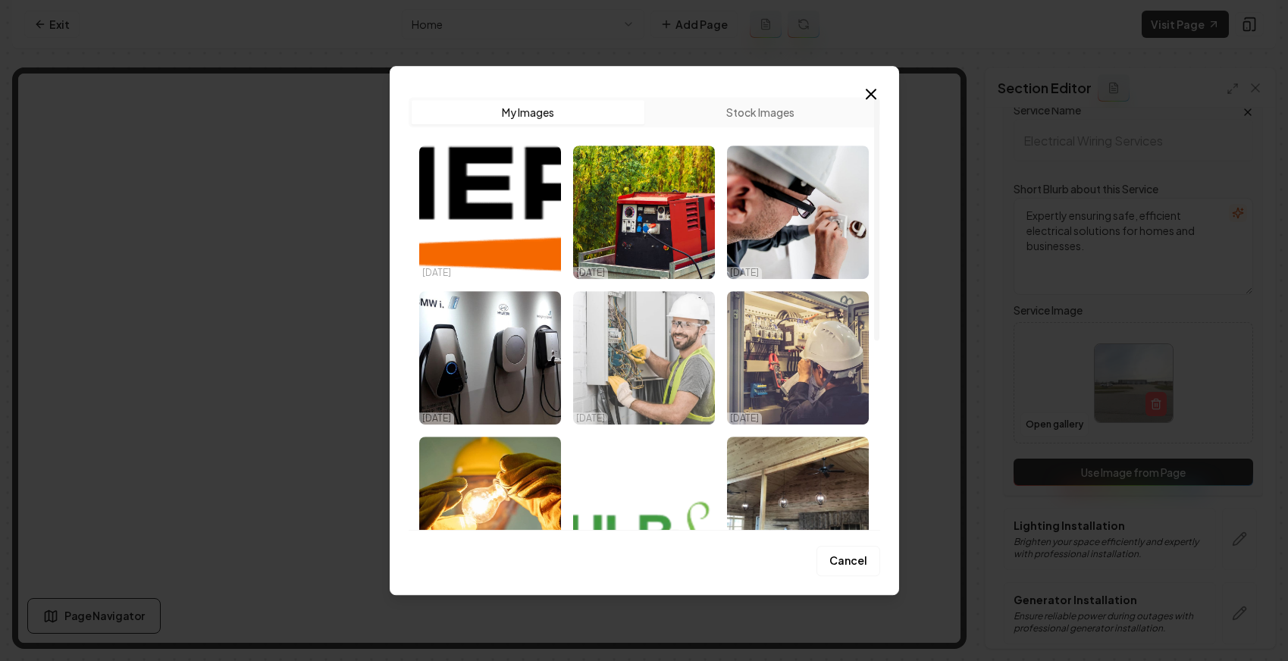
click at [664, 354] on img "Select image image_6862c0acb13a102537af2ded.webp" at bounding box center [644, 357] width 142 height 133
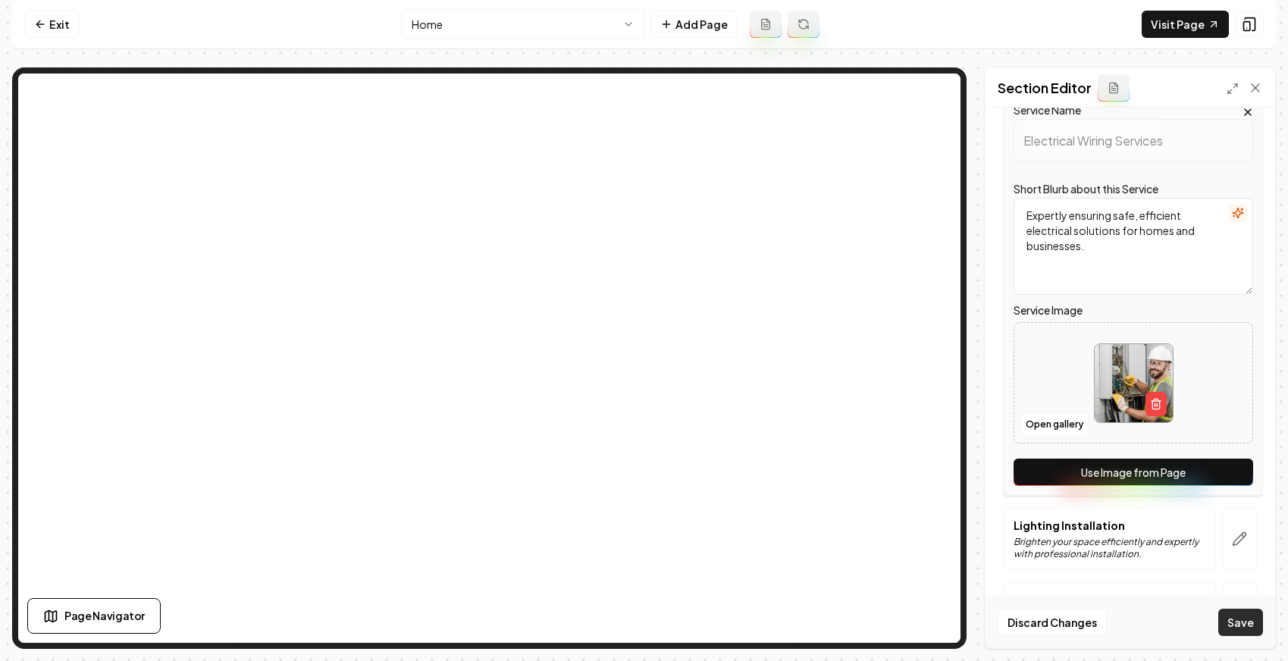
click at [1077, 624] on button "Save" at bounding box center [1240, 622] width 45 height 27
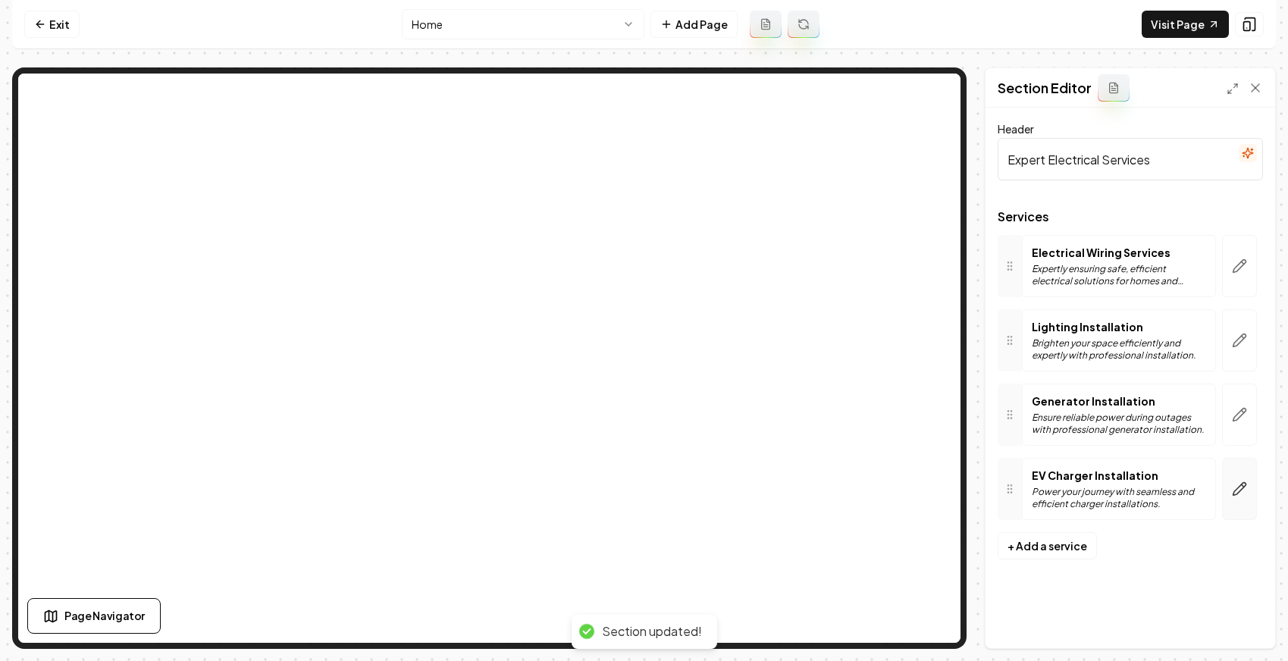
click at [1077, 507] on button "button" at bounding box center [1239, 489] width 35 height 62
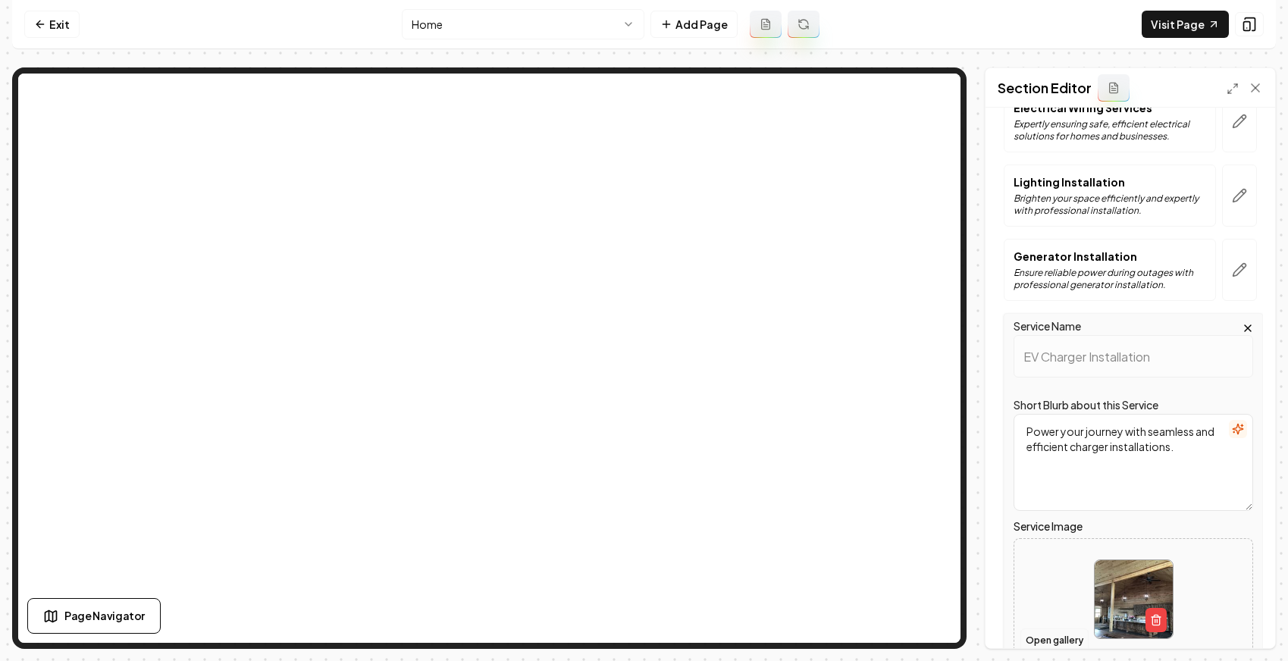
scroll to position [146, 0]
click at [1051, 635] on button "Open gallery" at bounding box center [1055, 640] width 68 height 24
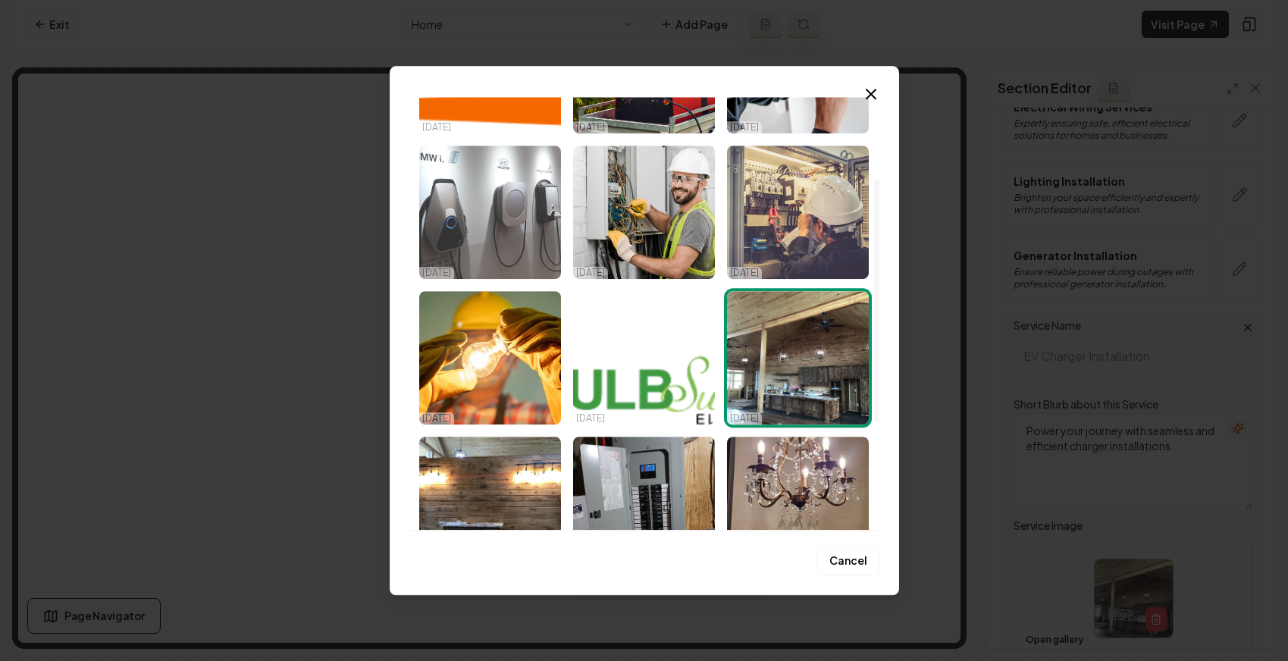
click at [476, 207] on img "Select image image_6862c0c0b13a102537b0328f.jpeg" at bounding box center [490, 212] width 142 height 133
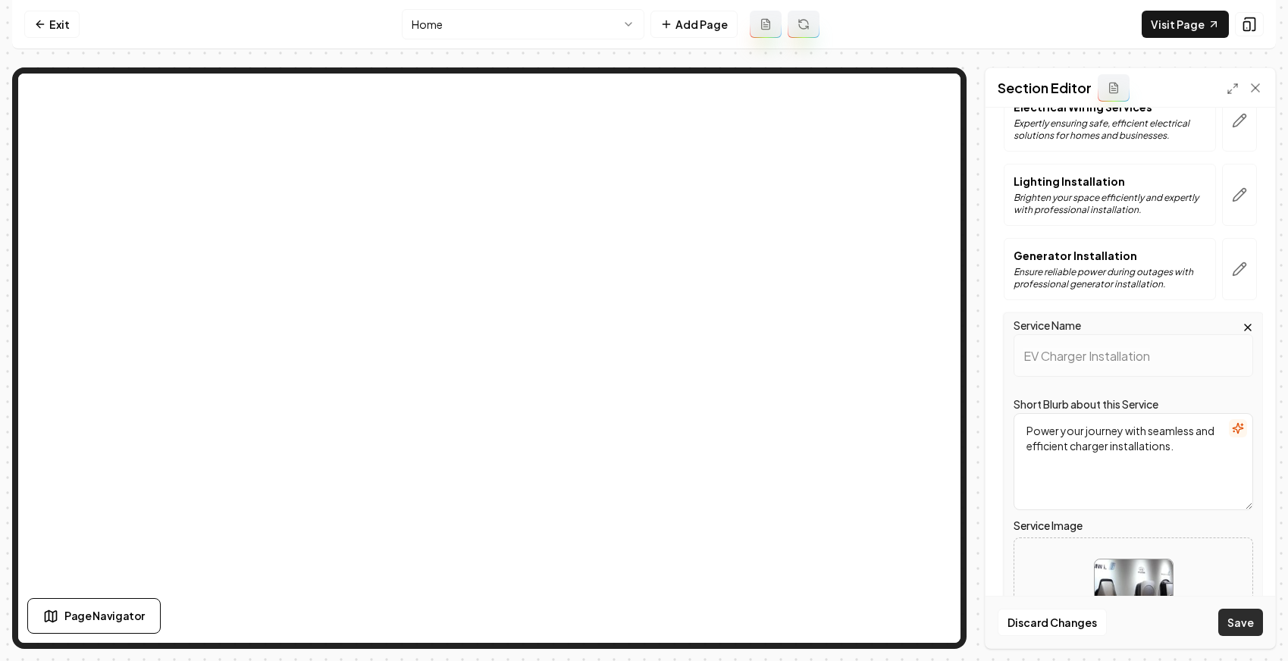
click at [1077, 619] on button "Save" at bounding box center [1240, 622] width 45 height 27
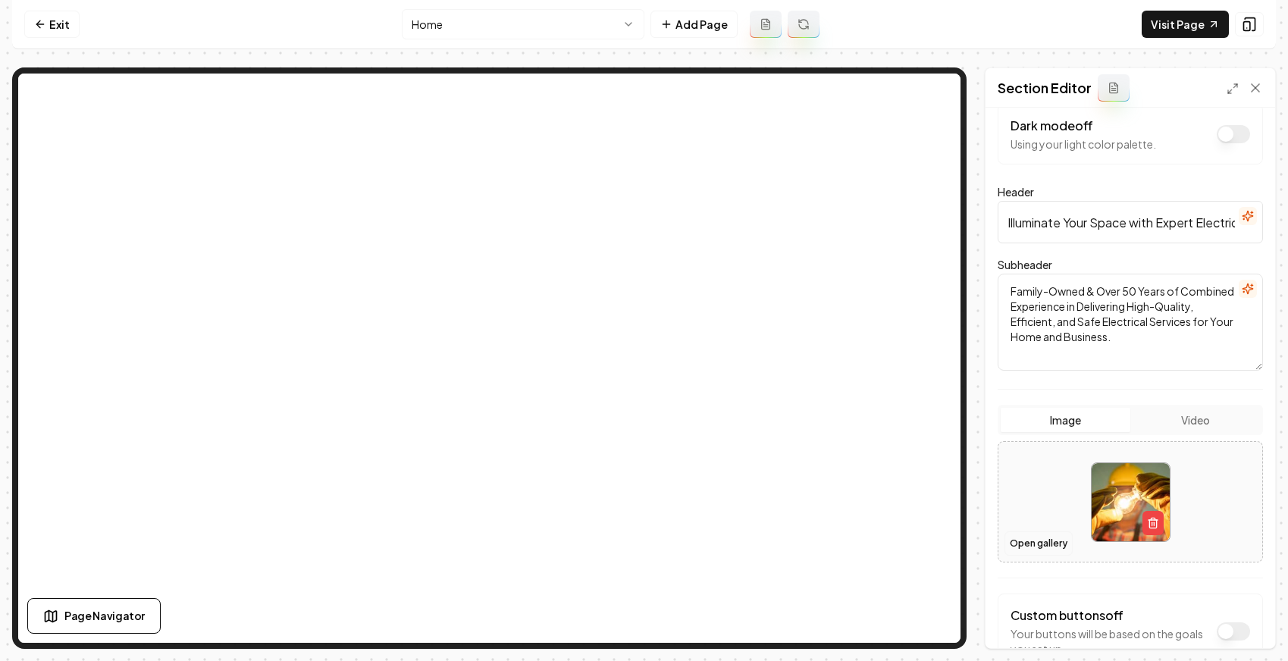
scroll to position [23, 0]
click at [1043, 535] on button "Open gallery" at bounding box center [1039, 543] width 68 height 24
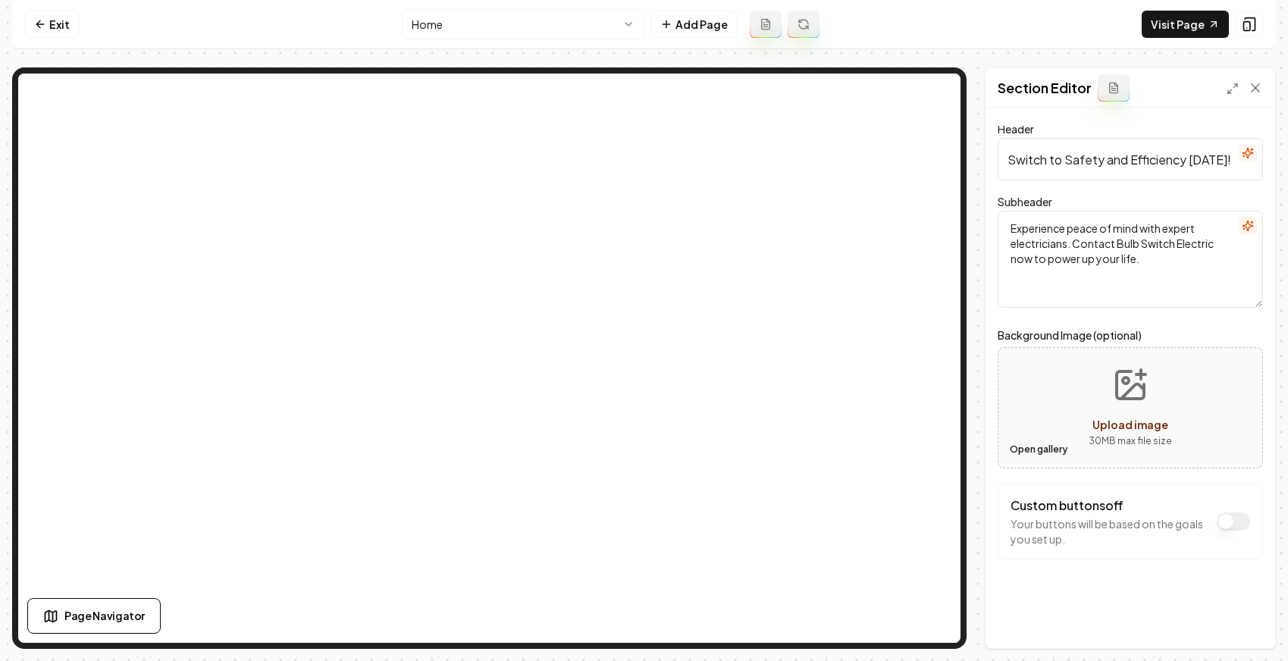
click at [1032, 459] on button "Open gallery" at bounding box center [1039, 449] width 68 height 24
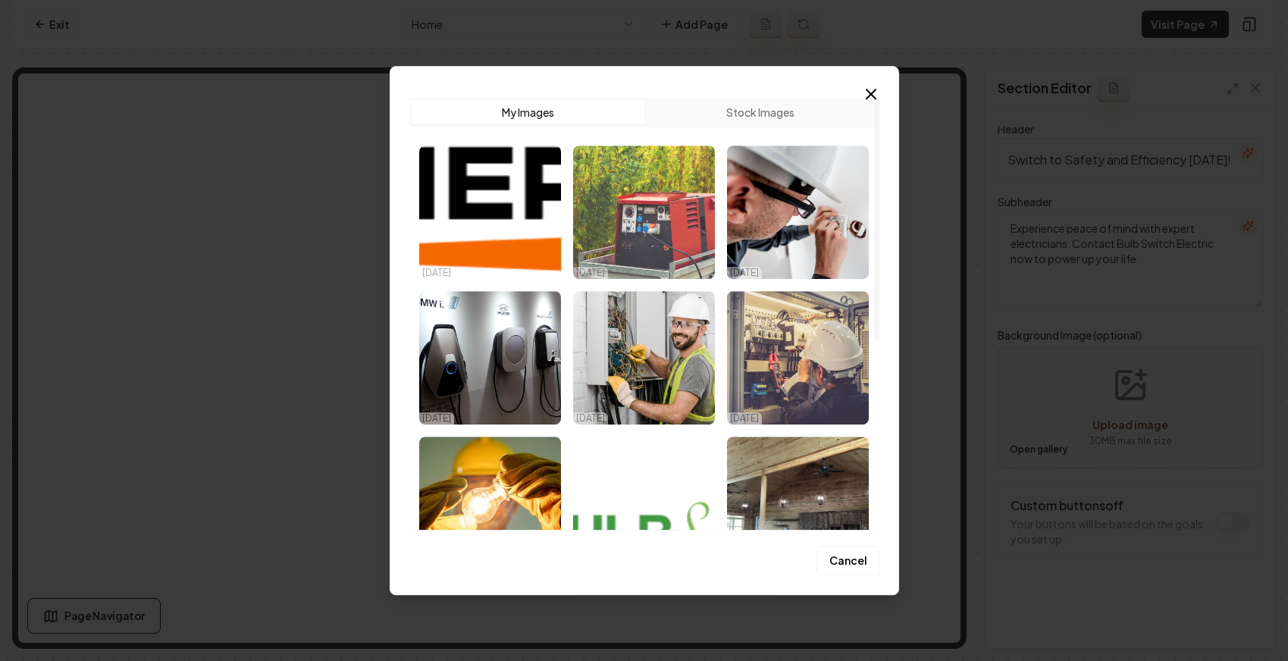
click at [669, 211] on img "Select image image_6862c125b13a102537b3ee19.jpeg" at bounding box center [644, 212] width 142 height 133
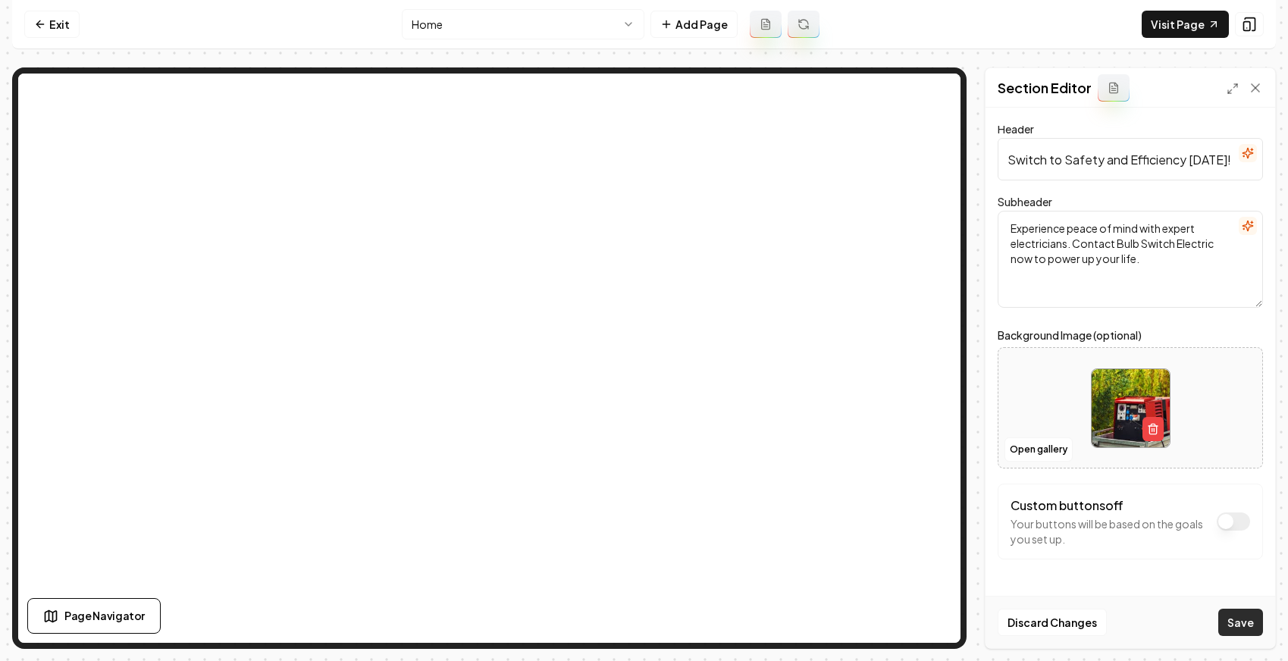
click at [1077, 616] on button "Save" at bounding box center [1240, 622] width 45 height 27
click at [59, 22] on link "Exit" at bounding box center [51, 24] width 55 height 27
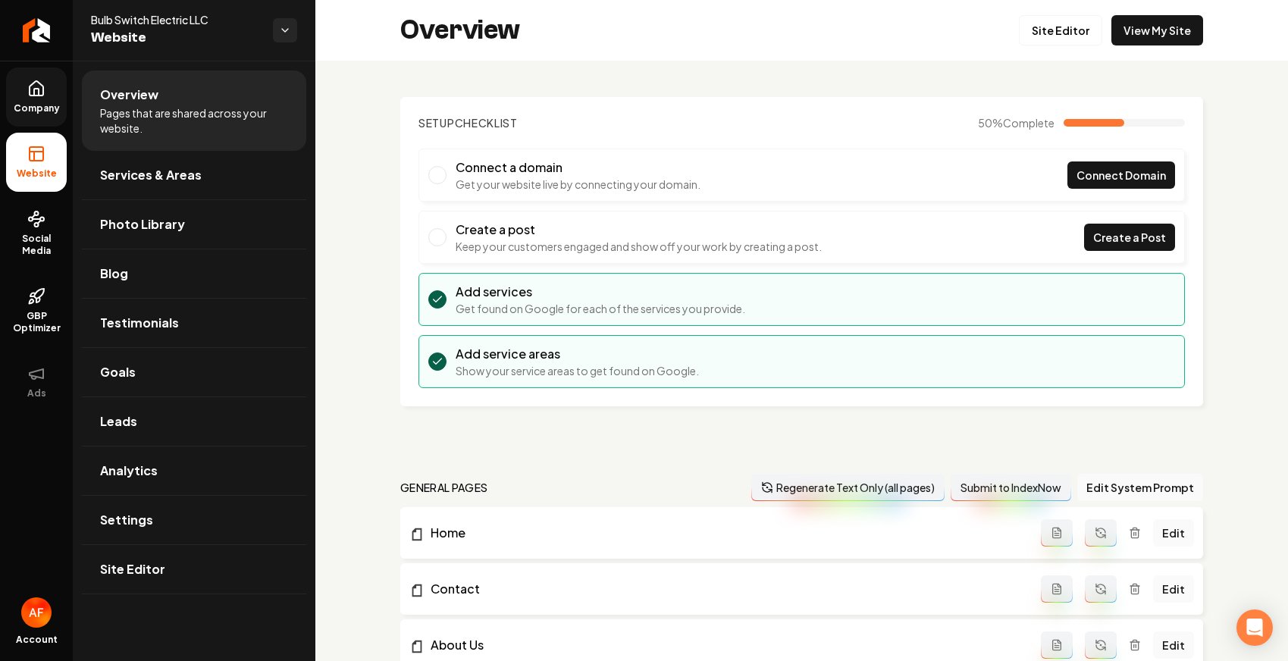
click at [17, 86] on link "Company" at bounding box center [36, 96] width 61 height 59
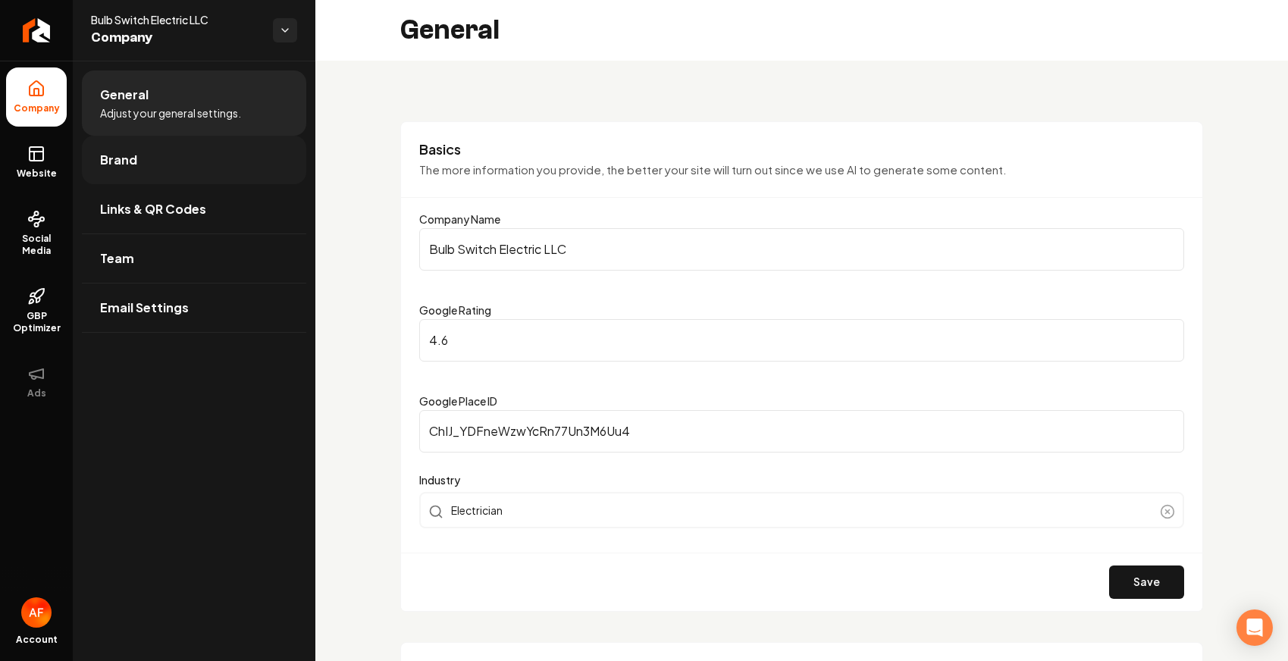
click at [188, 174] on link "Brand" at bounding box center [194, 160] width 224 height 49
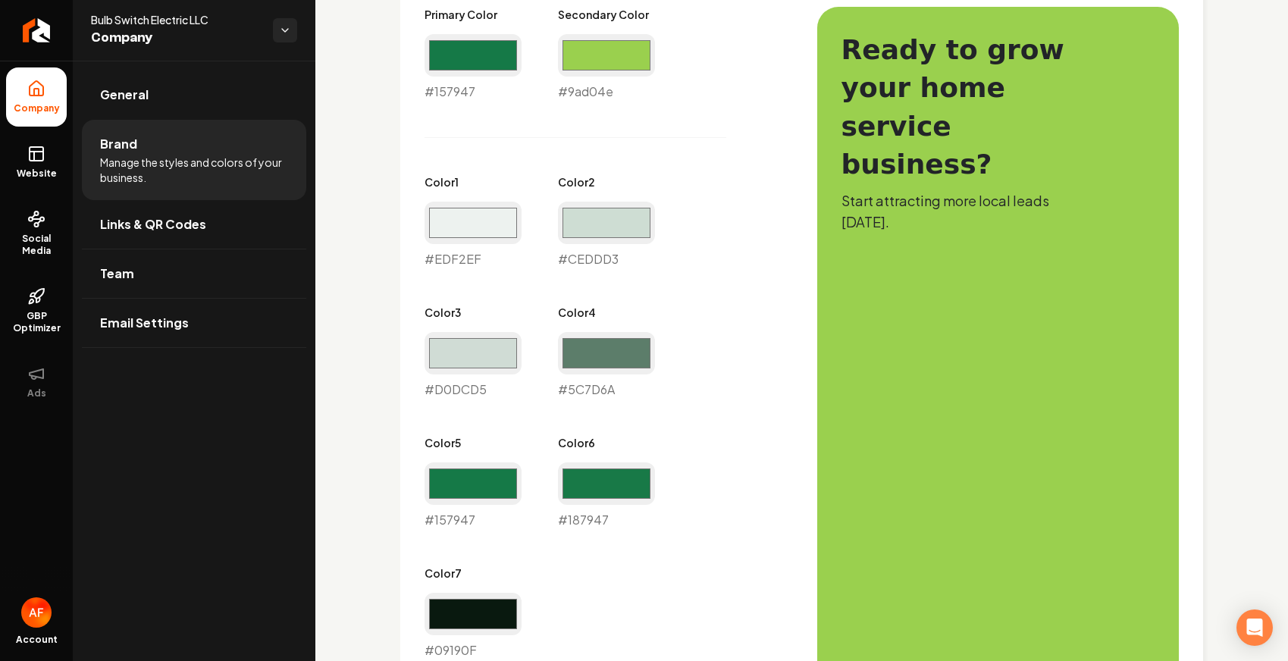
scroll to position [756, 0]
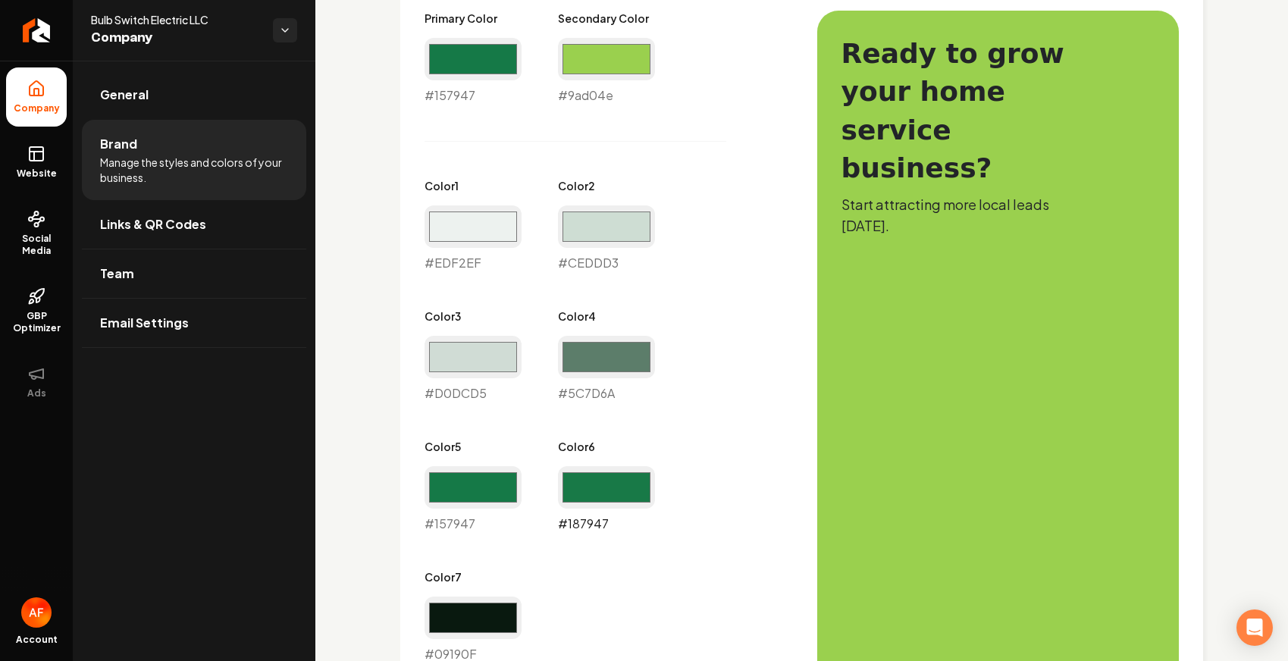
click at [589, 493] on input "#187947" at bounding box center [606, 487] width 97 height 42
type input "#9ad04e"
click at [730, 246] on div "Primary Color #157947 #157947 Secondary Color #9ad04e #9ad04e Color 1 #edf2ef #…" at bounding box center [606, 337] width 362 height 653
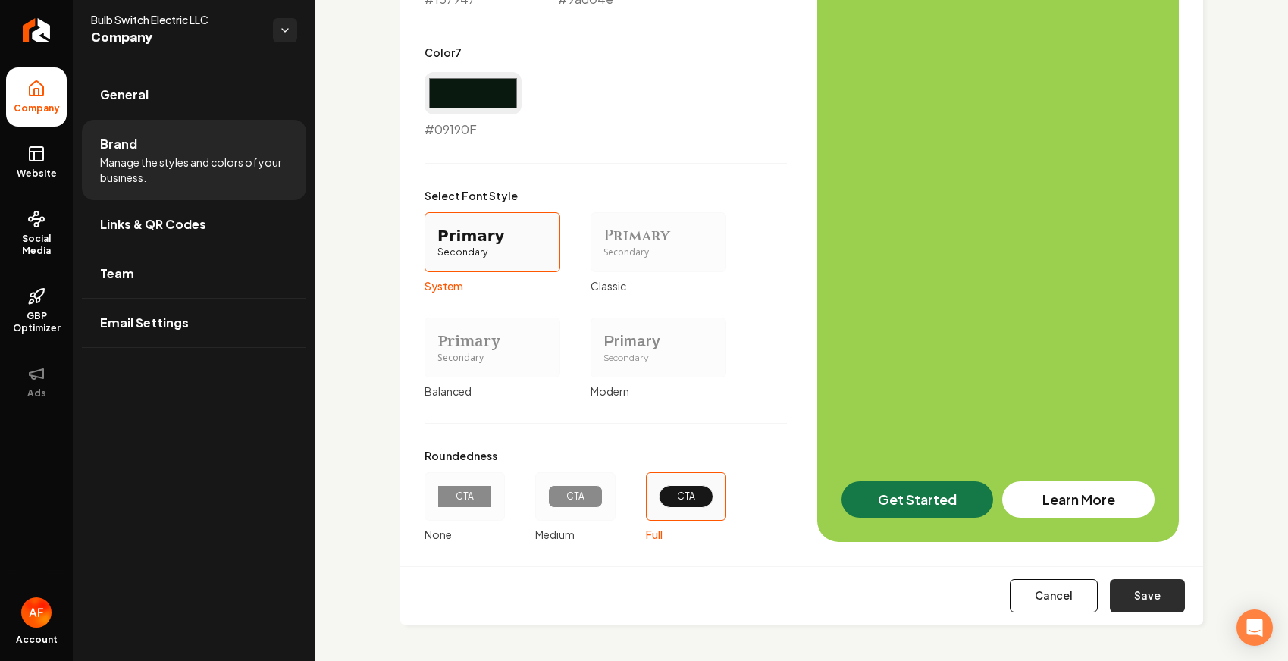
click at [1077, 606] on button "Save" at bounding box center [1147, 595] width 75 height 33
type input "#edf2ef"
type input "#ceddd3"
type input "#d0dcd5"
type input "#5c7d6a"
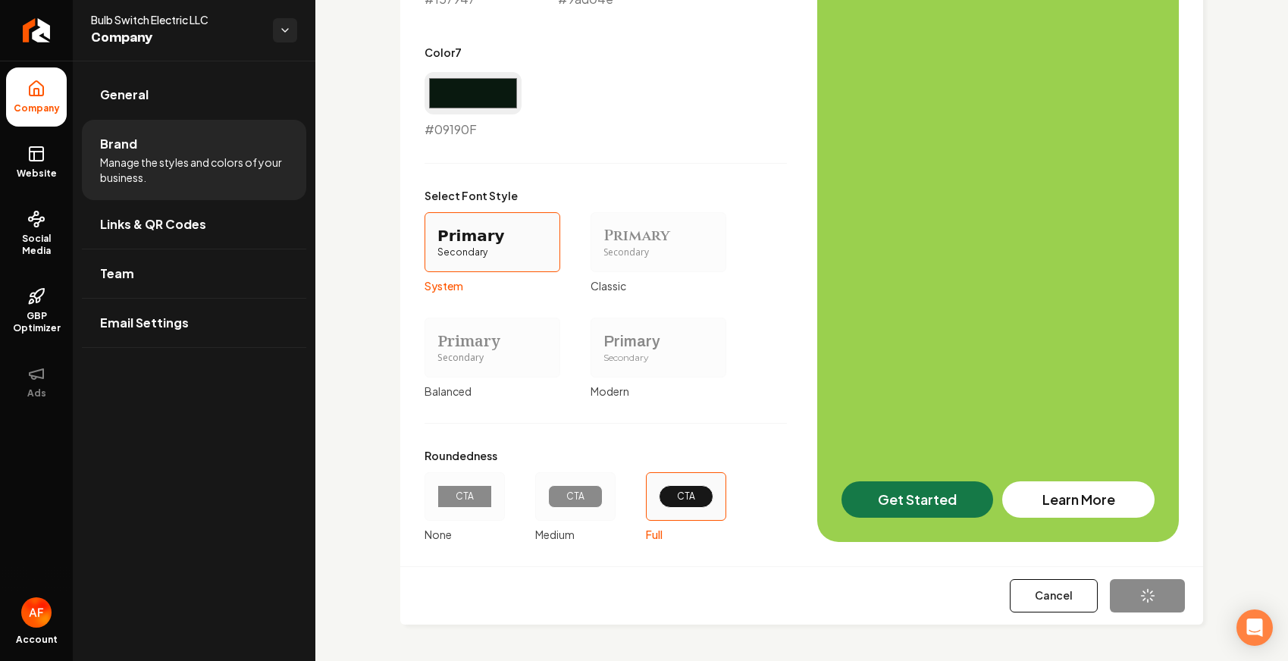
type input "#09190f"
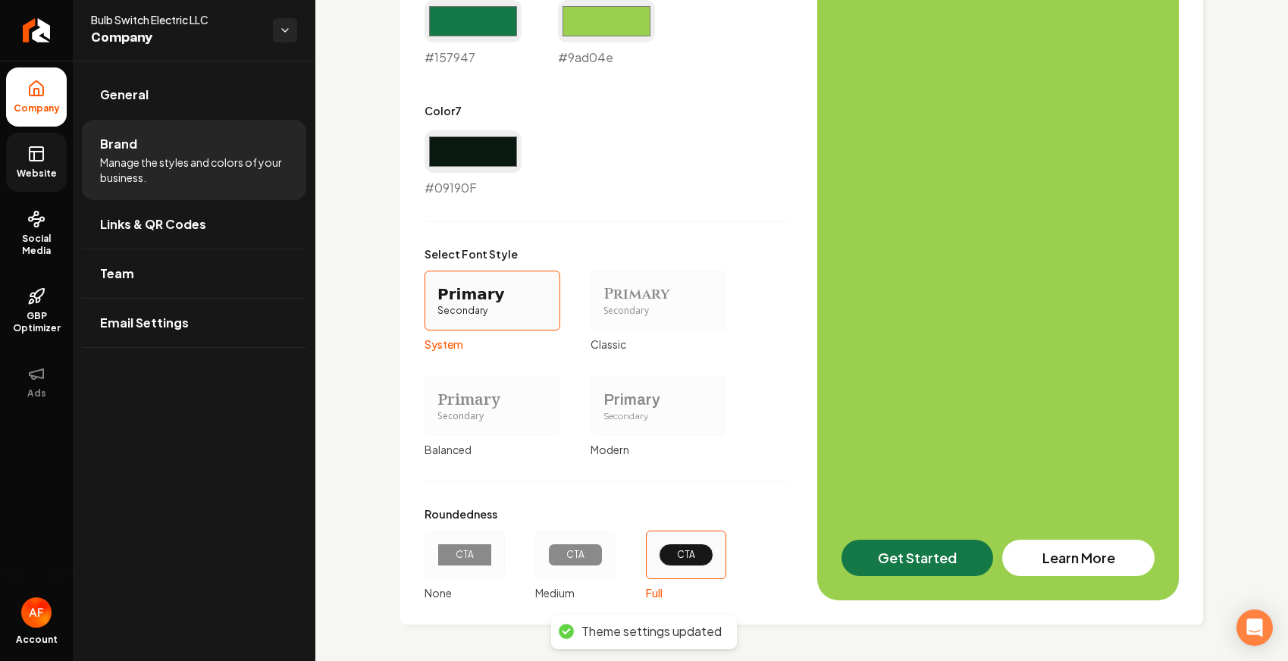
drag, startPoint x: 11, startPoint y: 149, endPoint x: 20, endPoint y: 152, distance: 10.1
click at [11, 149] on link "Website" at bounding box center [36, 162] width 61 height 59
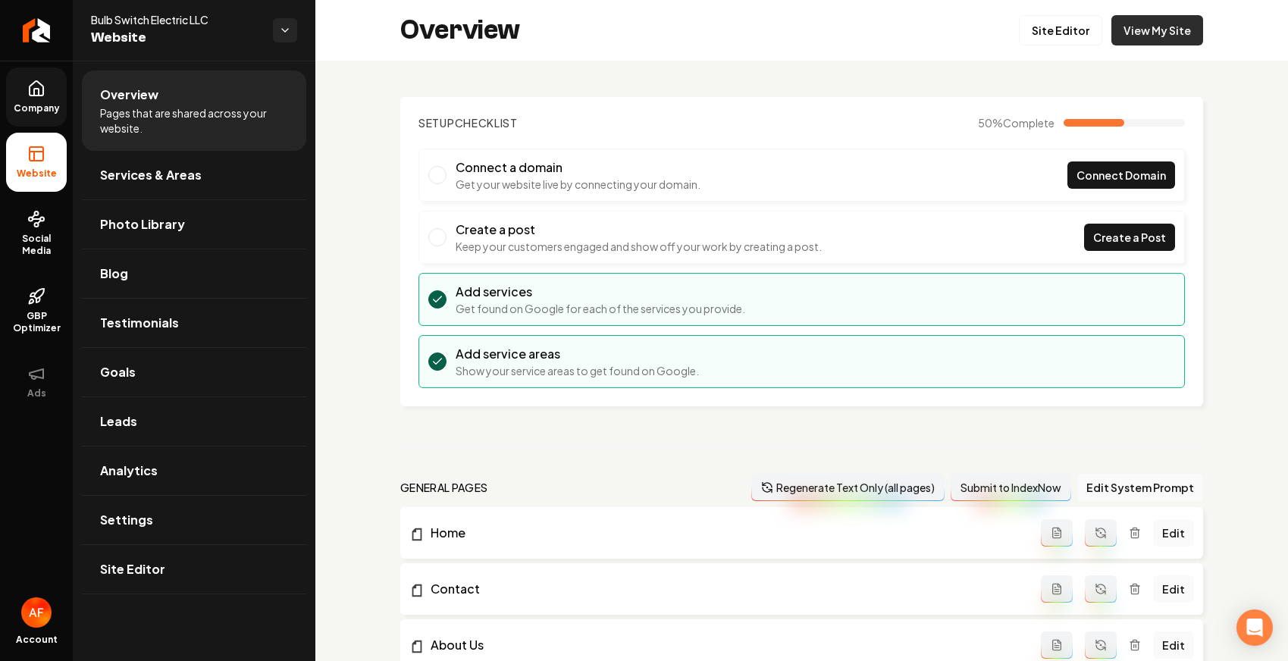
click at [1077, 39] on link "View My Site" at bounding box center [1158, 30] width 92 height 30
click at [22, 37] on link "Return to dashboard" at bounding box center [36, 30] width 73 height 61
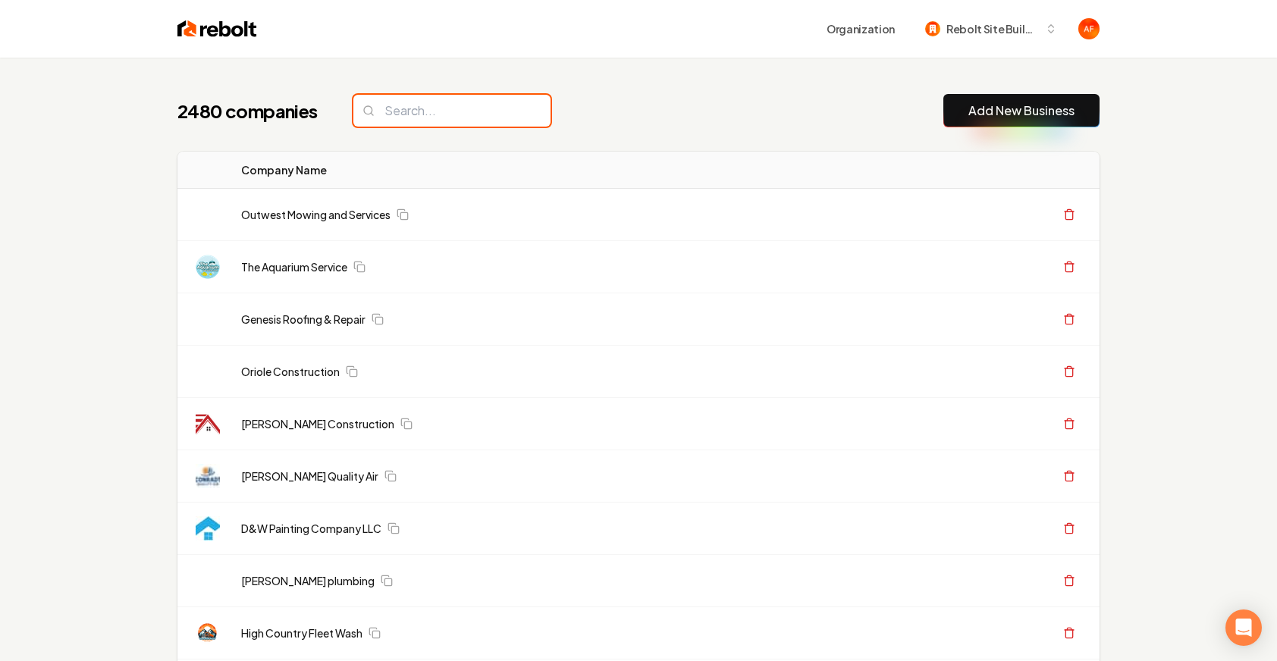
click at [393, 115] on input "search" at bounding box center [451, 111] width 197 height 32
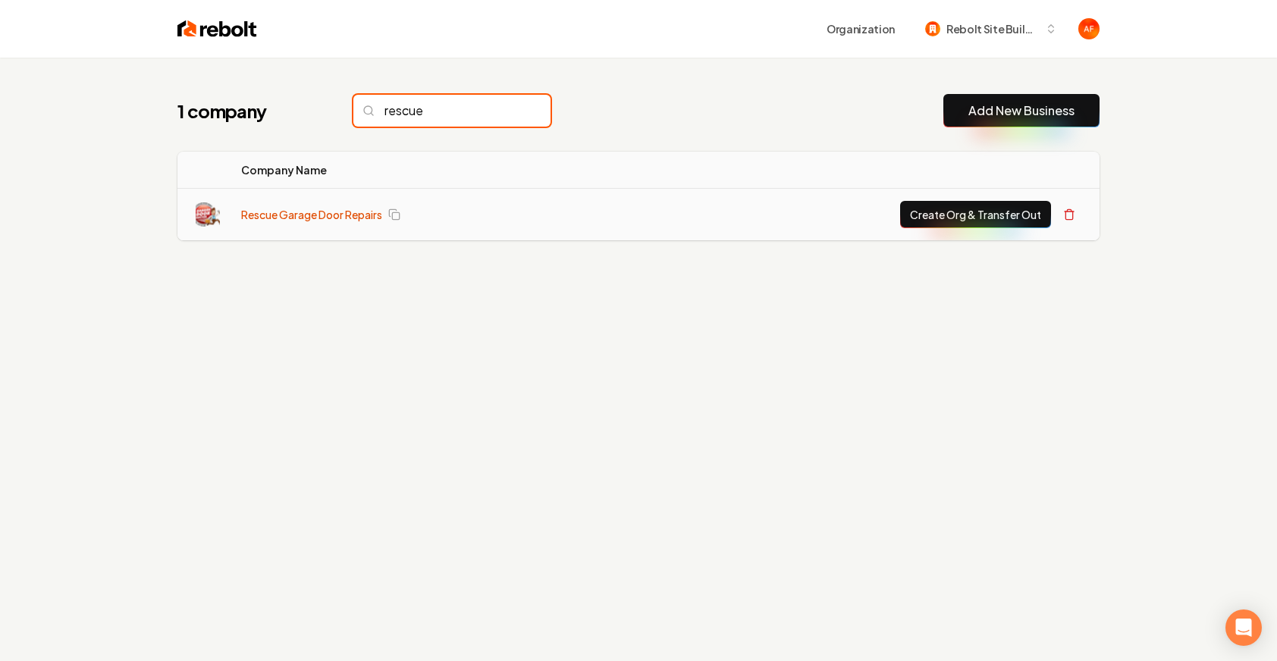
type input "rescue"
click at [318, 221] on link "Rescue Garage Door Repairs" at bounding box center [311, 214] width 141 height 15
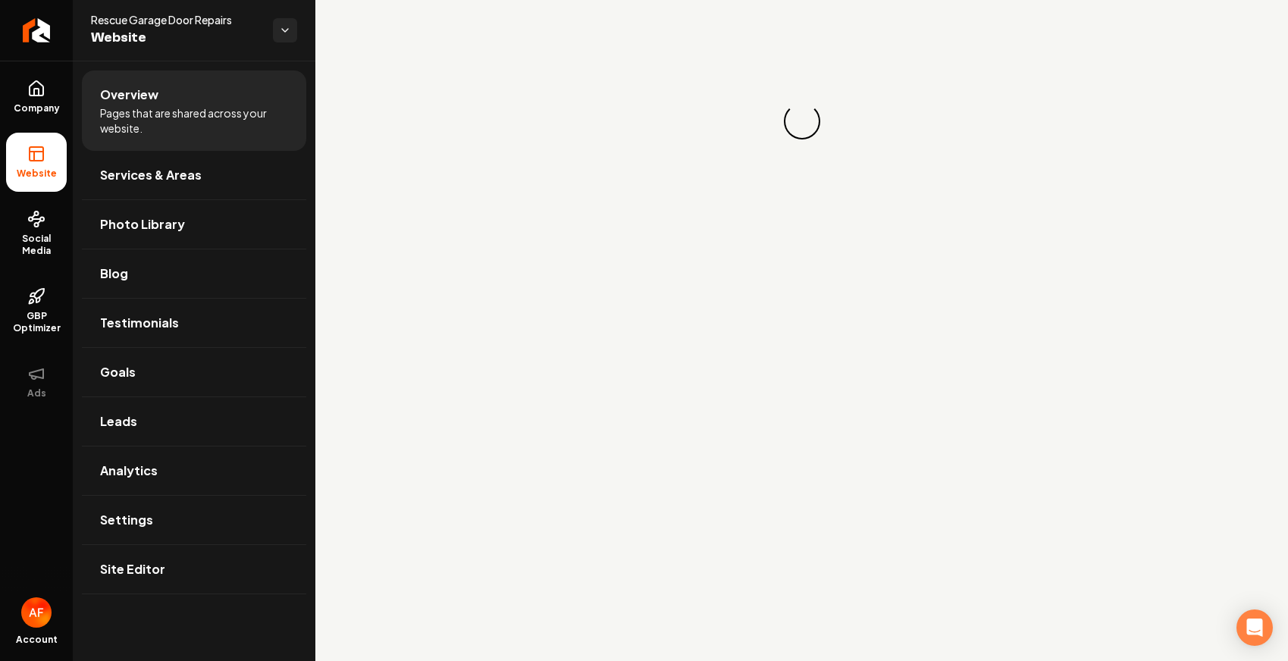
click at [1077, 48] on div "Loading... Loading..." at bounding box center [801, 121] width 973 height 243
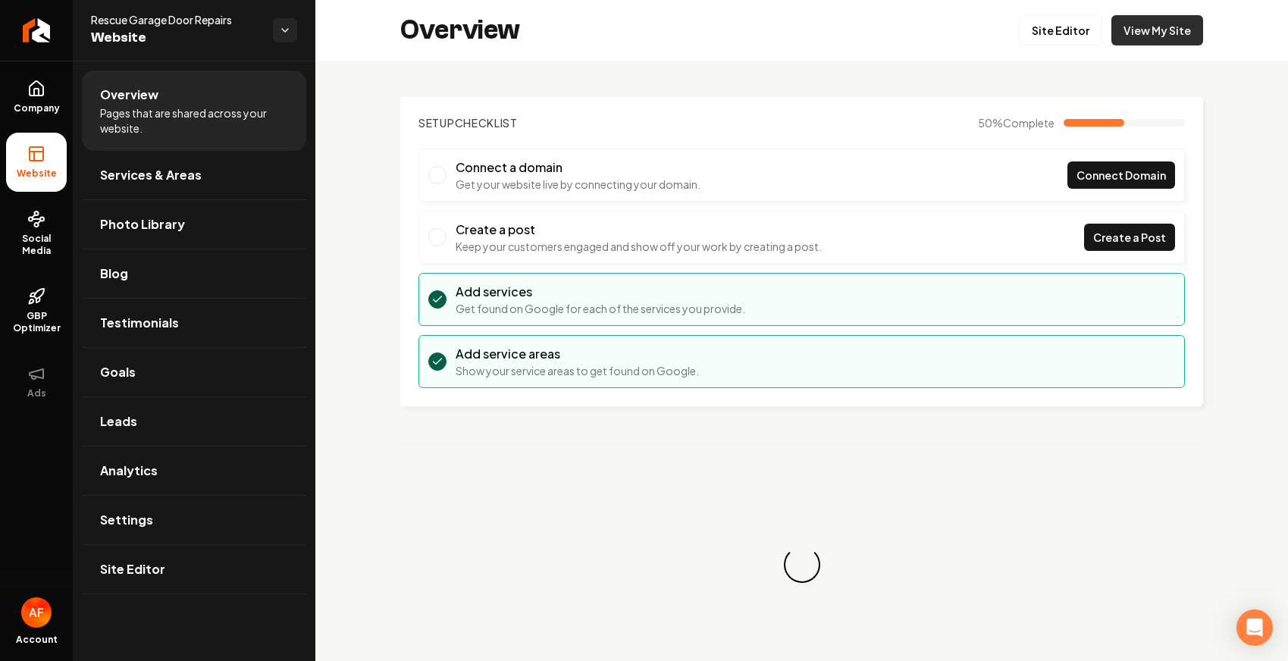
click at [1077, 28] on link "View My Site" at bounding box center [1158, 30] width 92 height 30
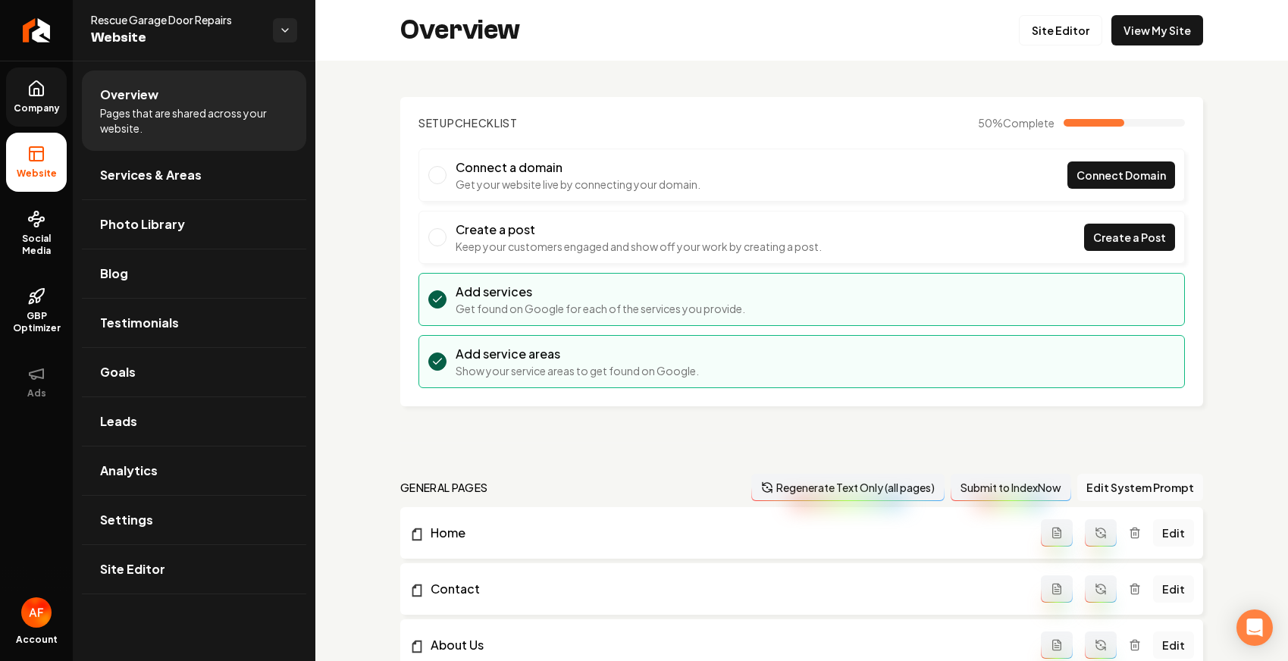
click at [37, 111] on span "Company" at bounding box center [37, 108] width 58 height 12
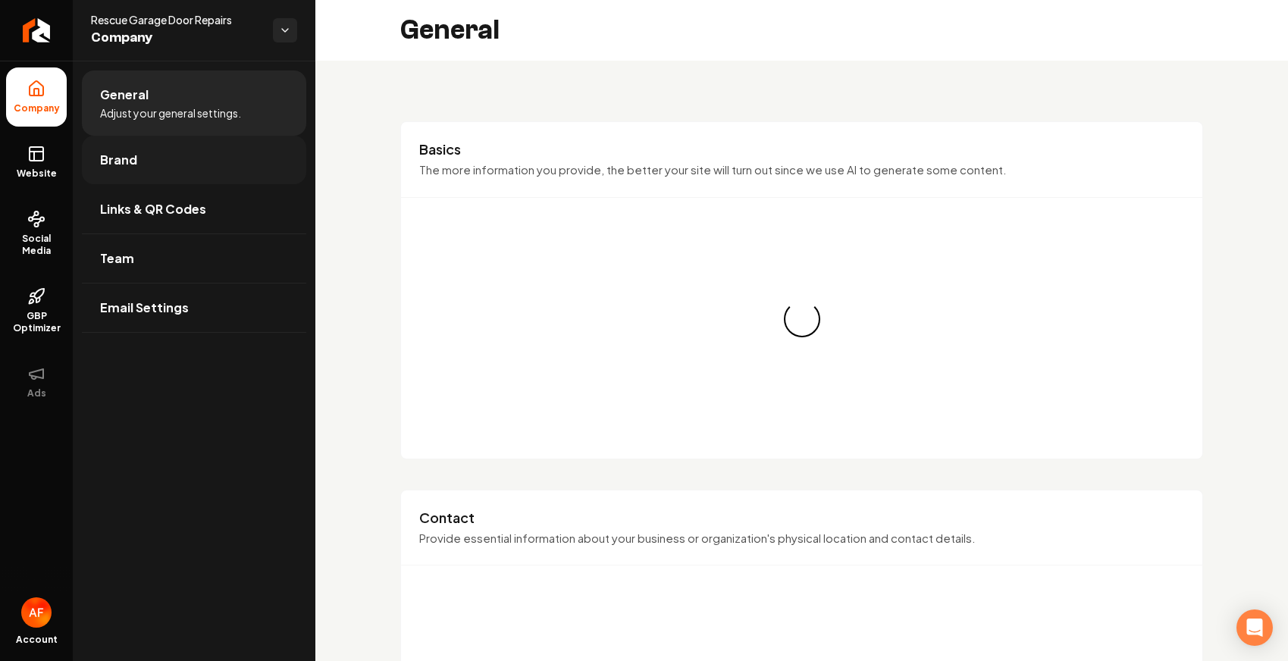
click at [159, 162] on link "Brand" at bounding box center [194, 160] width 224 height 49
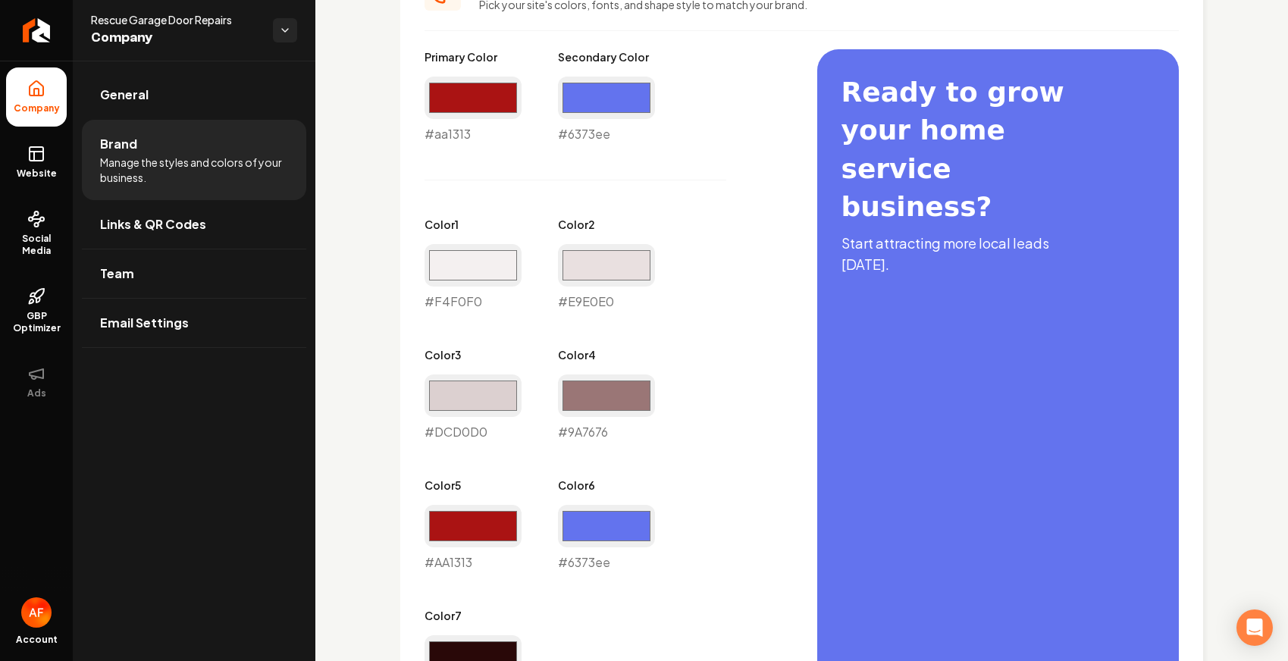
scroll to position [888, 0]
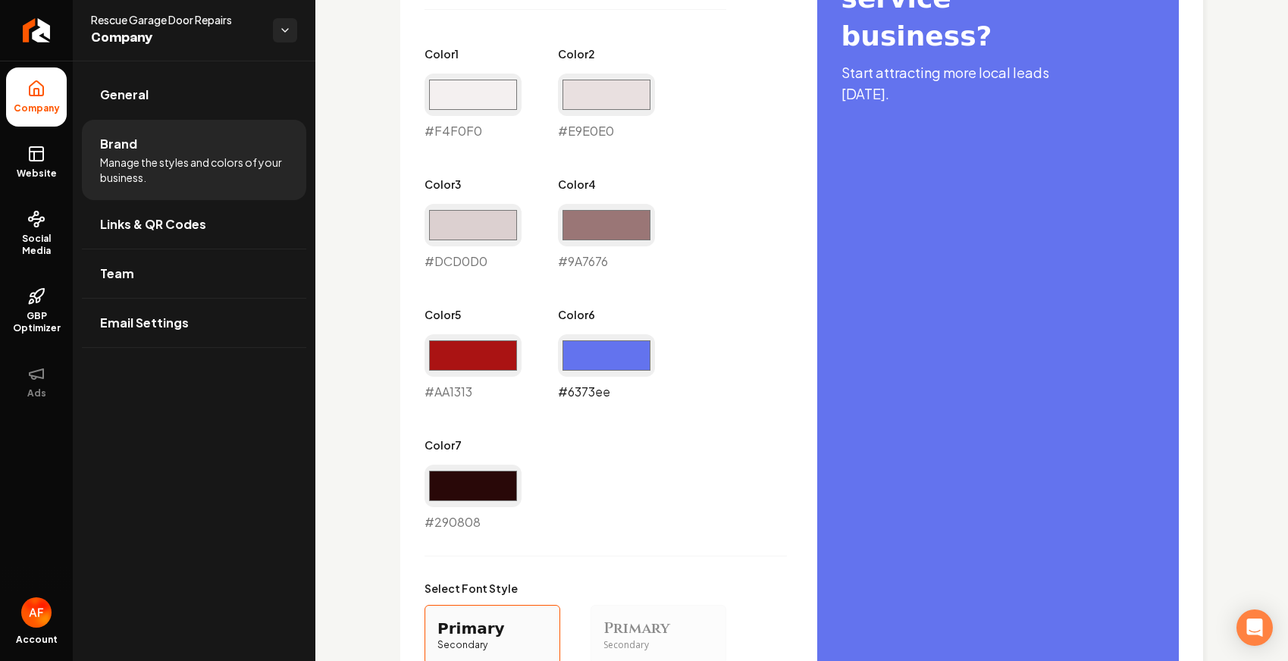
click at [630, 369] on input "#6373ee" at bounding box center [606, 355] width 97 height 42
type input "#384df0"
click at [715, 334] on div "Primary Color #aa1313 #aa1313 Secondary Color #6373ee #6373ee Color 1 #f4f0f0 #…" at bounding box center [606, 205] width 362 height 653
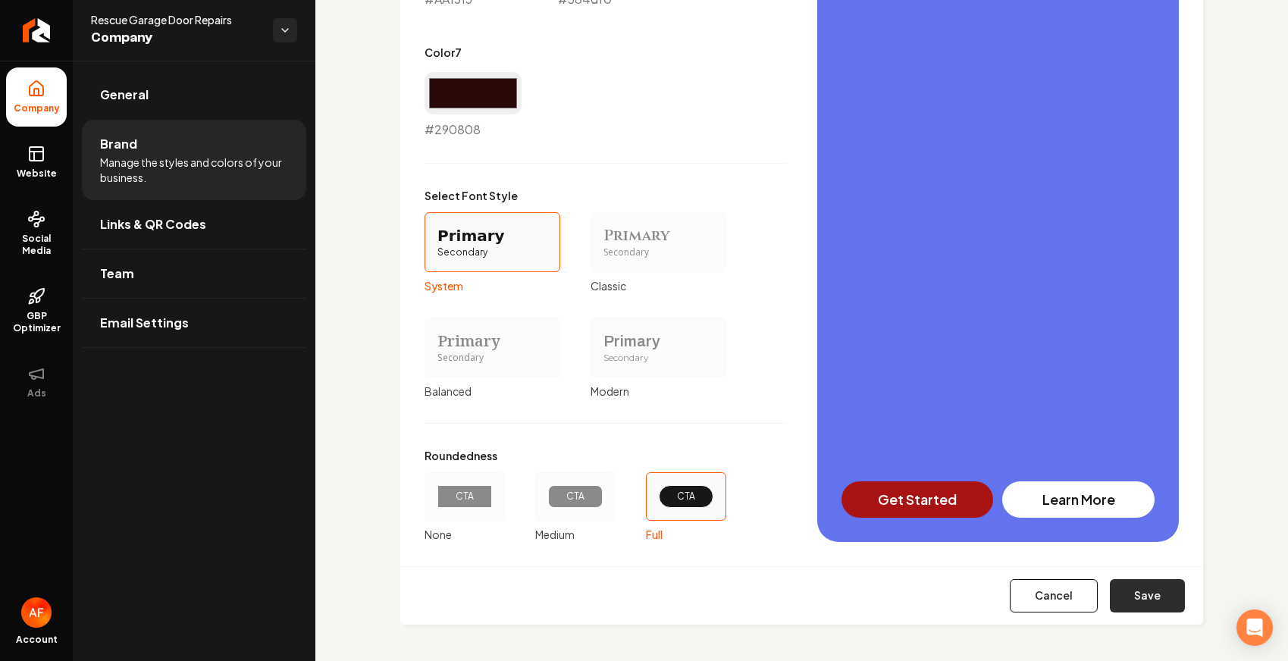
click at [1077, 588] on button "Save" at bounding box center [1147, 595] width 75 height 33
type input "#f4f0f0"
type input "#e9e0e0"
type input "#dcd0d0"
type input "#9a7676"
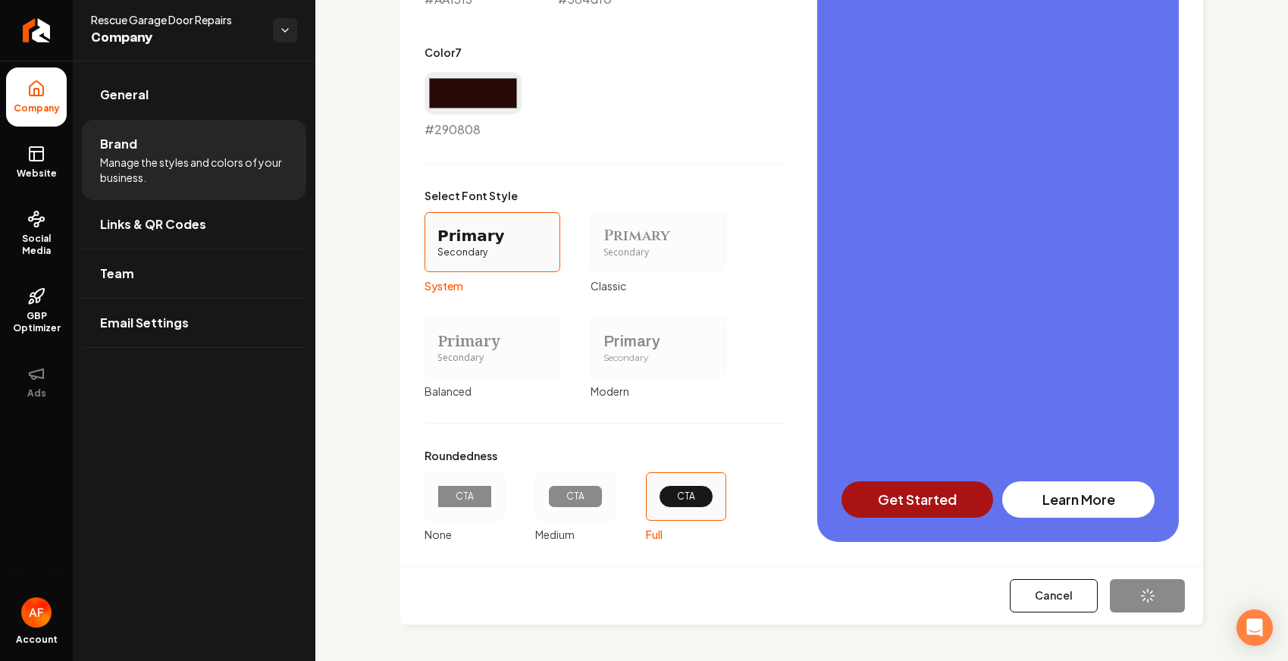
type input "#aa1313"
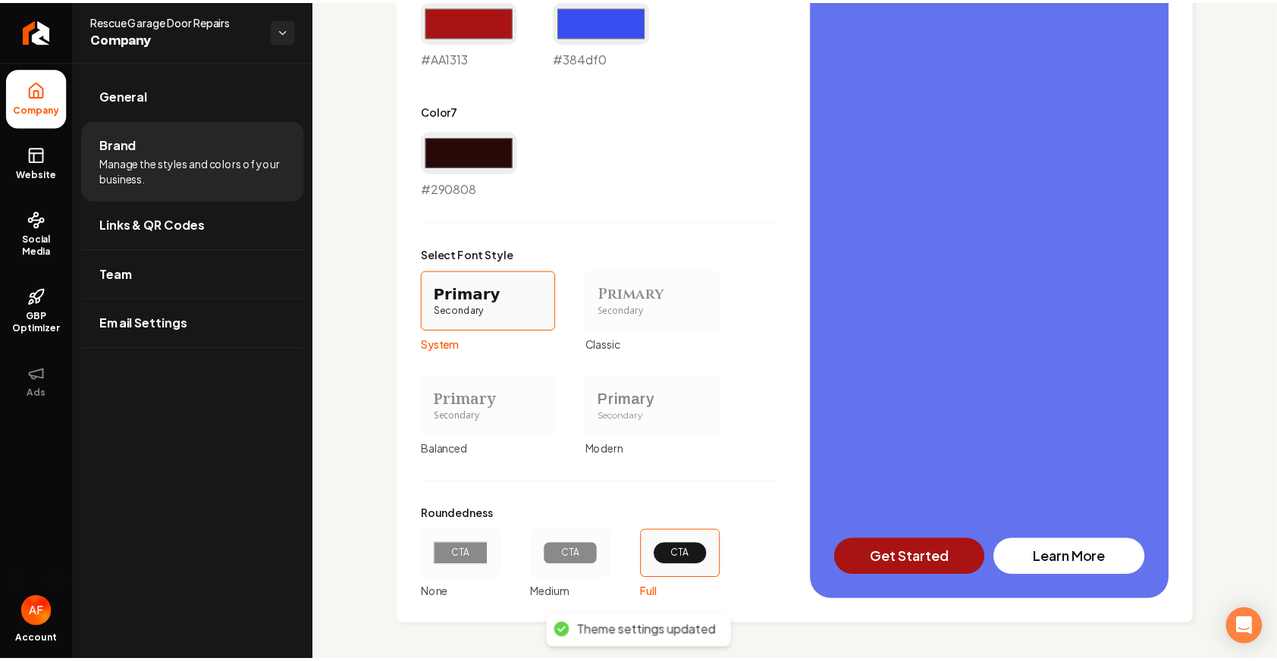
scroll to position [1222, 0]
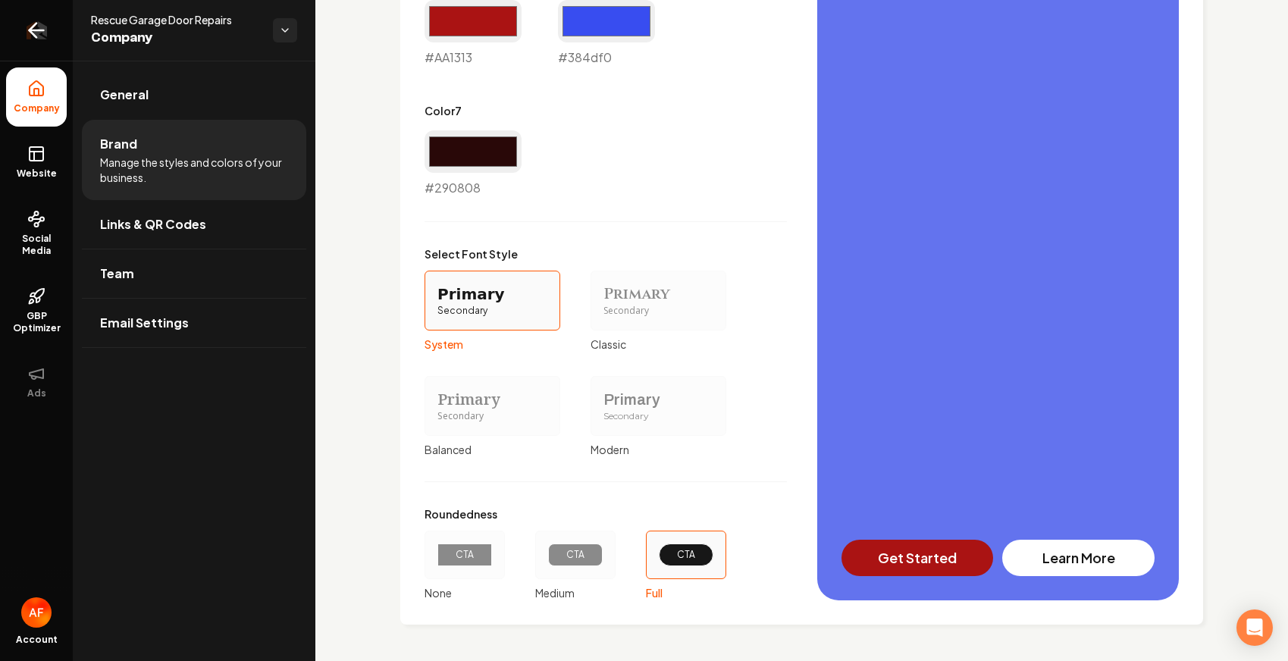
click at [30, 30] on icon "Return to dashboard" at bounding box center [37, 30] width 14 height 0
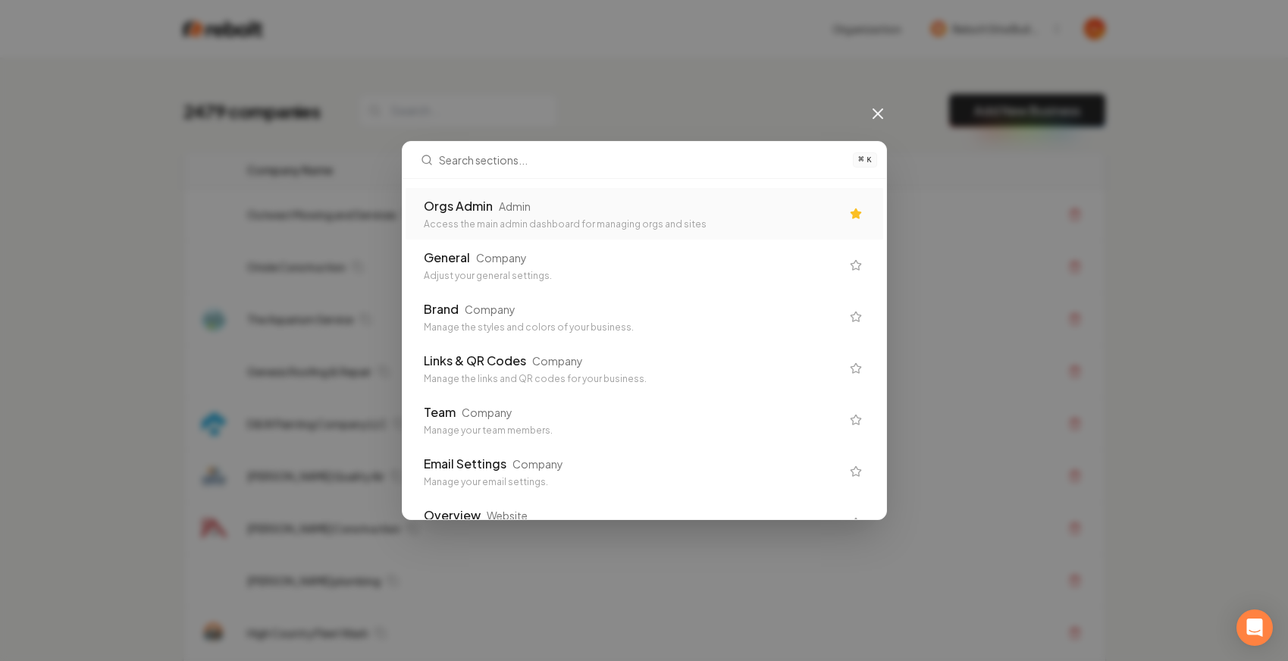
click at [624, 200] on div "Orgs Admin Admin" at bounding box center [632, 206] width 417 height 18
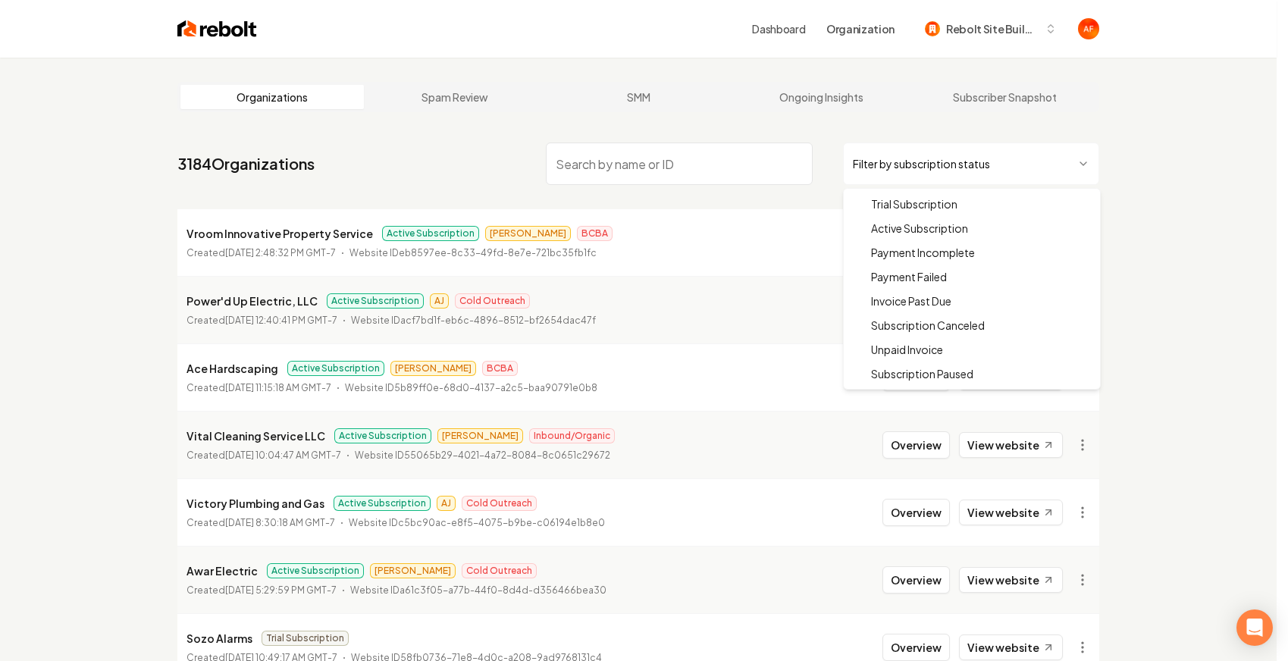
click at [971, 171] on html "Dashboard Organization Rebolt Site Builder Organizations Spam Review SMM Ongoin…" at bounding box center [644, 330] width 1288 height 661
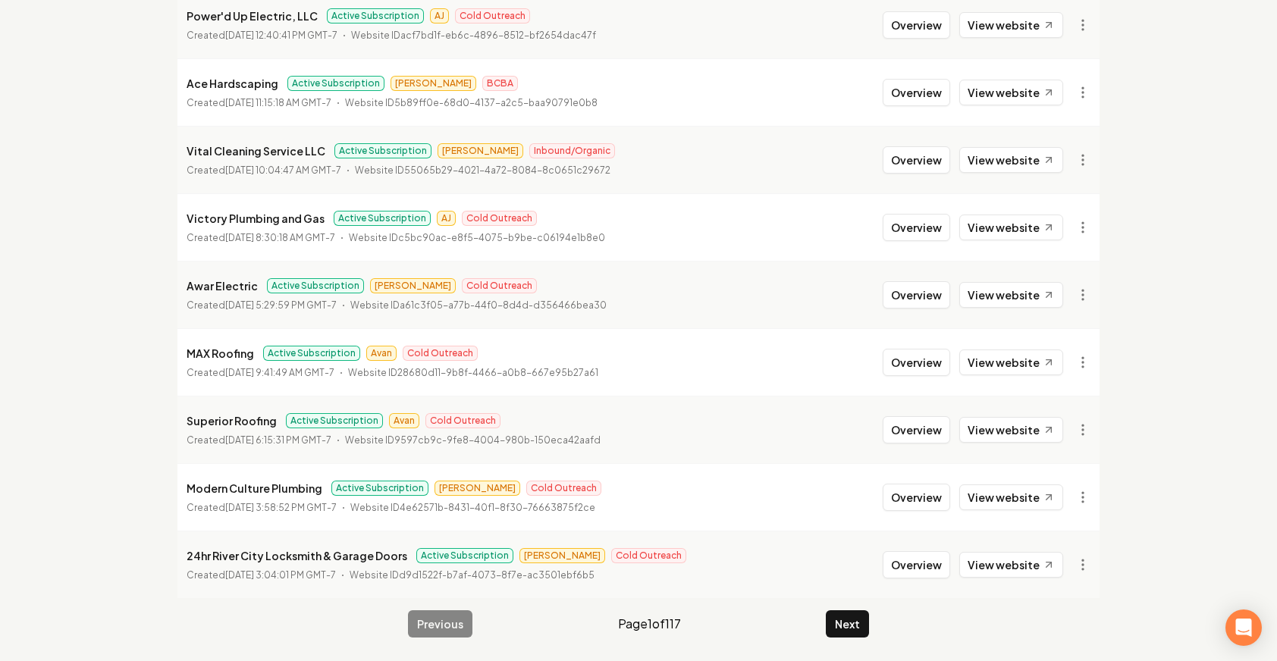
scroll to position [286, 0]
click at [837, 629] on button "Next" at bounding box center [847, 623] width 43 height 27
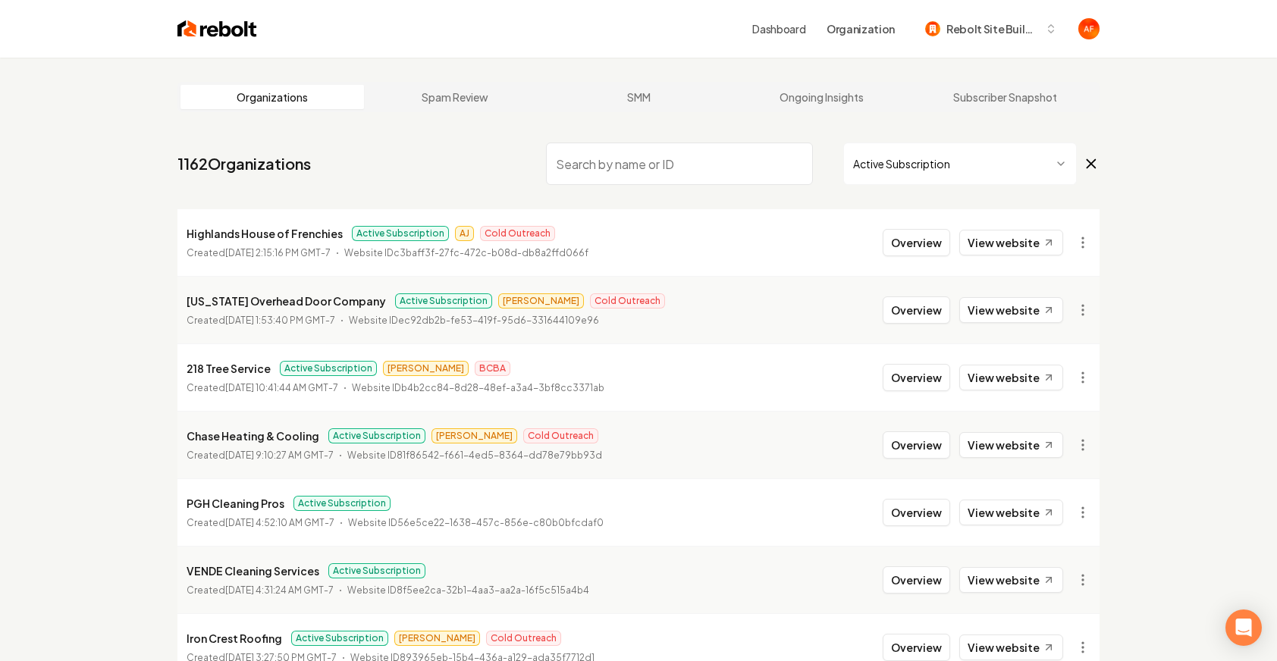
scroll to position [286, 0]
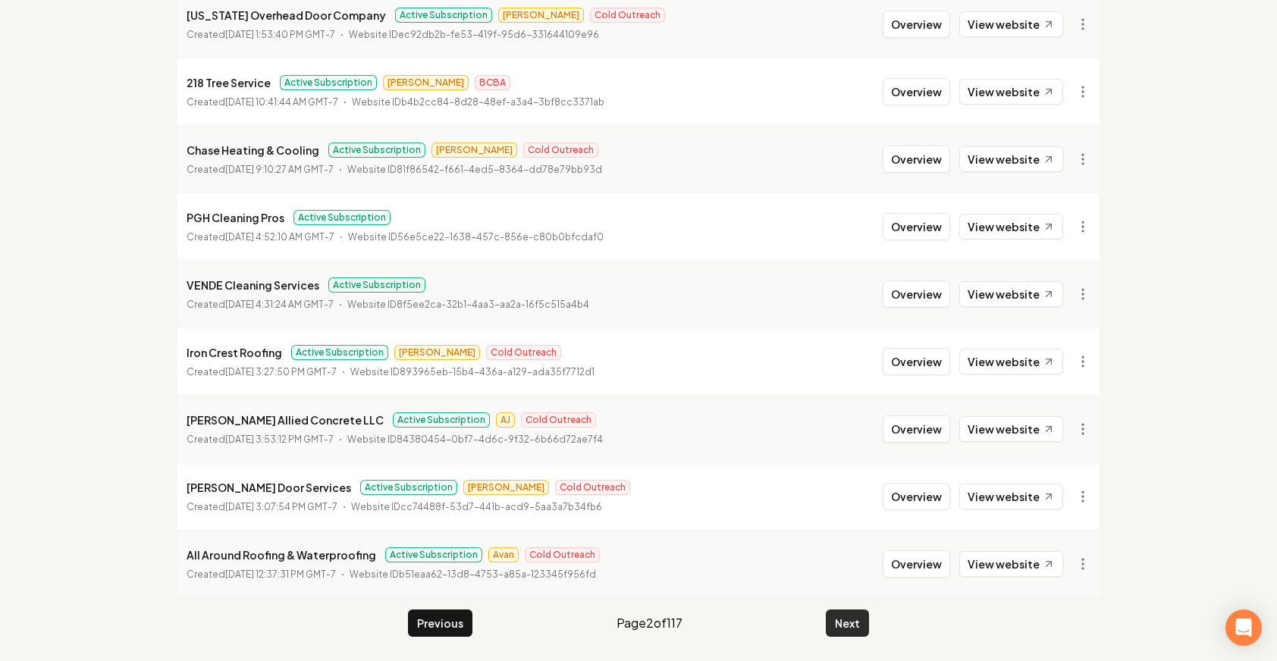
click at [840, 621] on button "Next" at bounding box center [847, 623] width 43 height 27
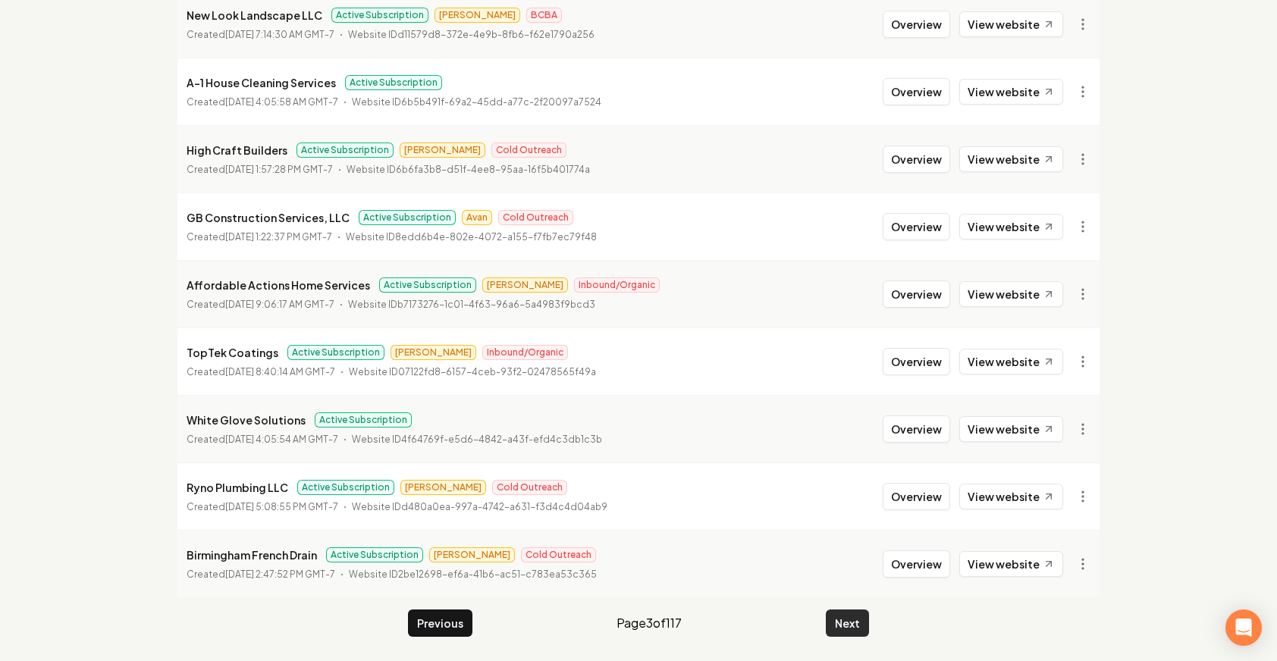
click at [843, 623] on button "Next" at bounding box center [847, 623] width 43 height 27
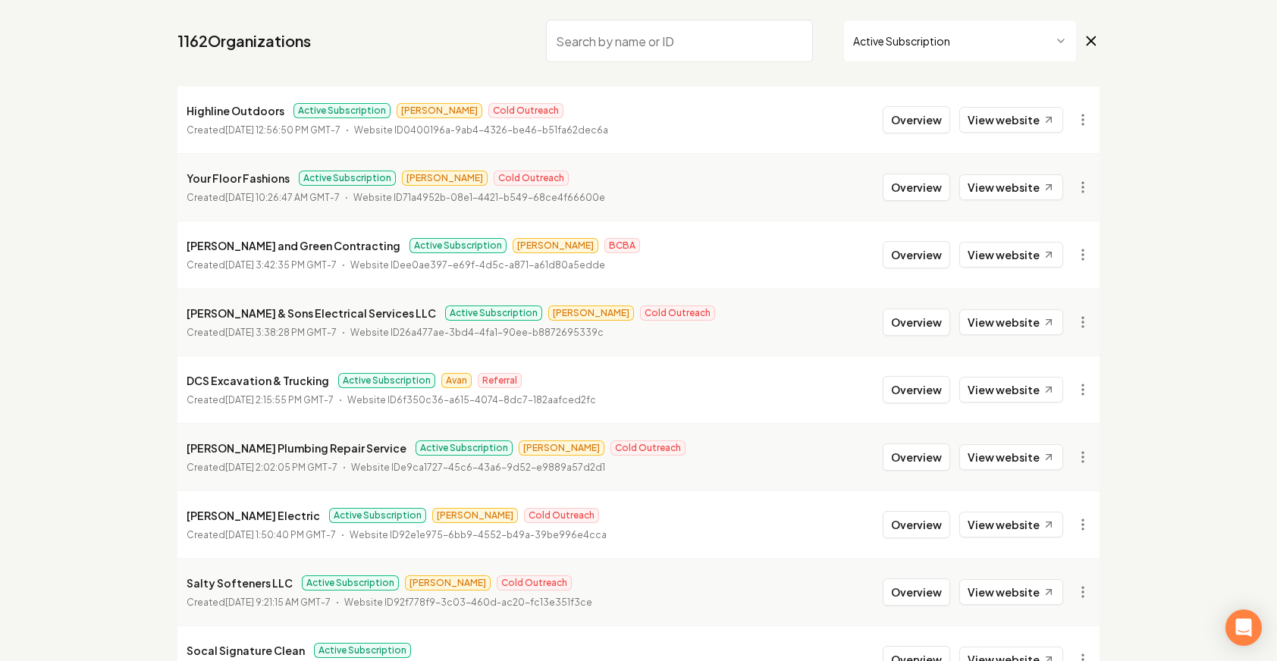
scroll to position [286, 0]
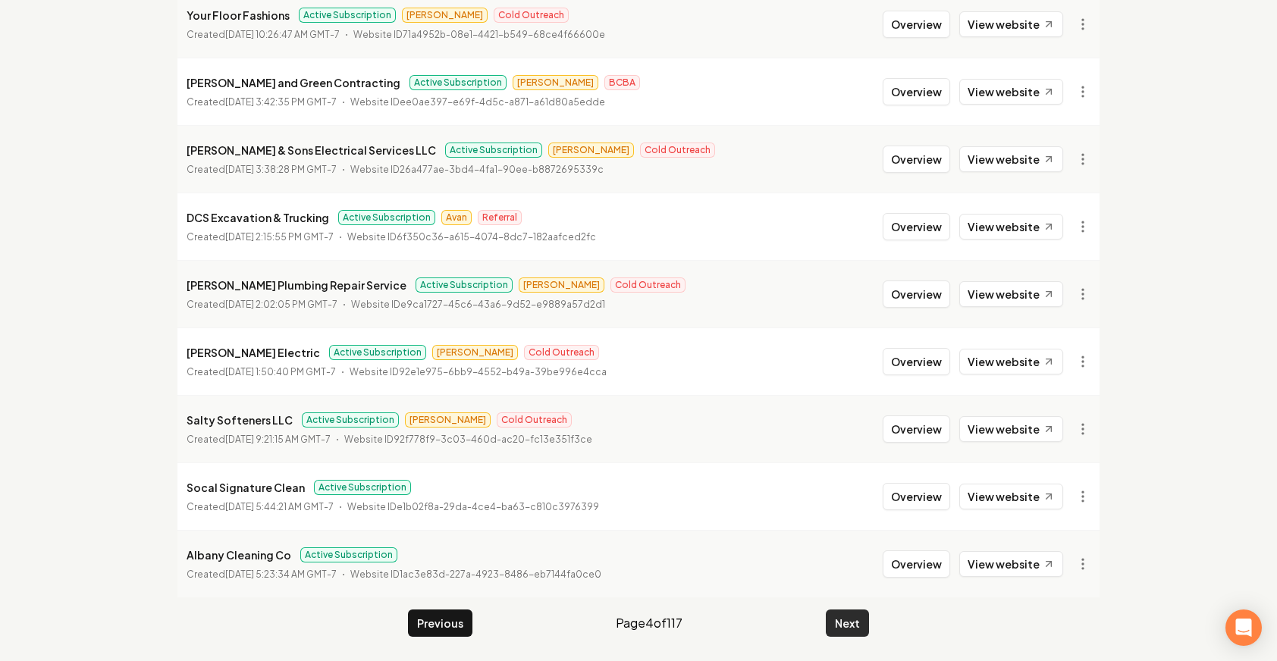
click at [851, 629] on button "Next" at bounding box center [847, 623] width 43 height 27
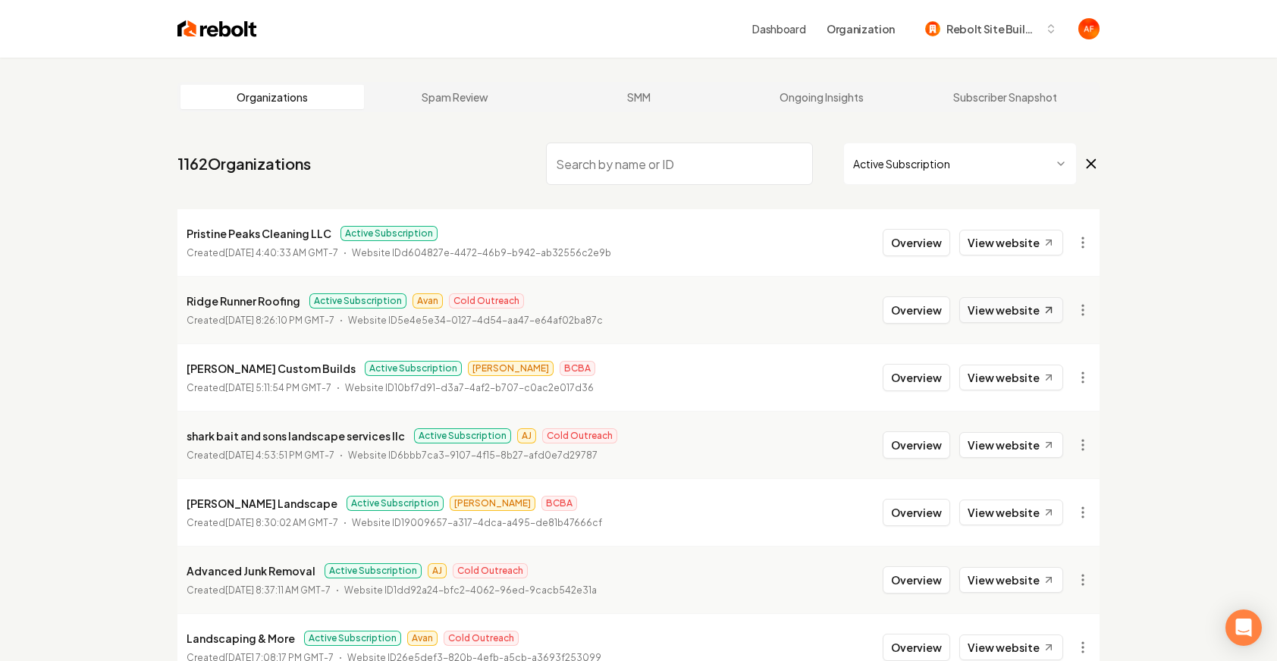
click at [986, 311] on link "View website" at bounding box center [1011, 310] width 104 height 26
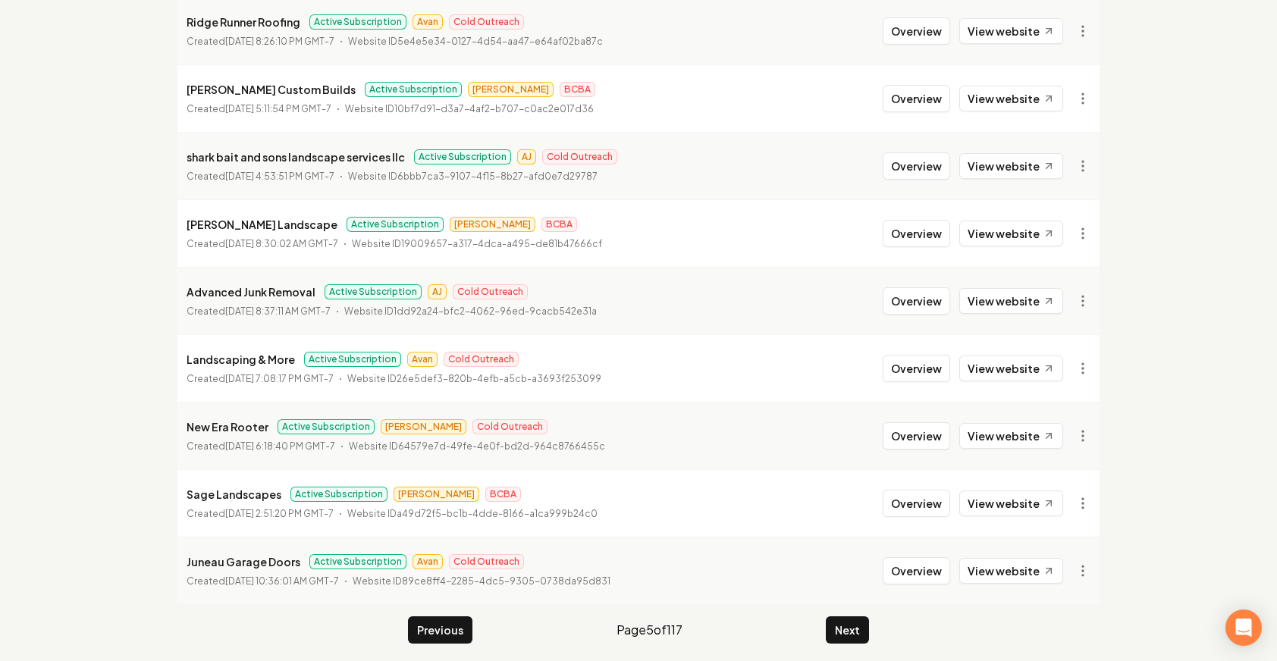
scroll to position [286, 0]
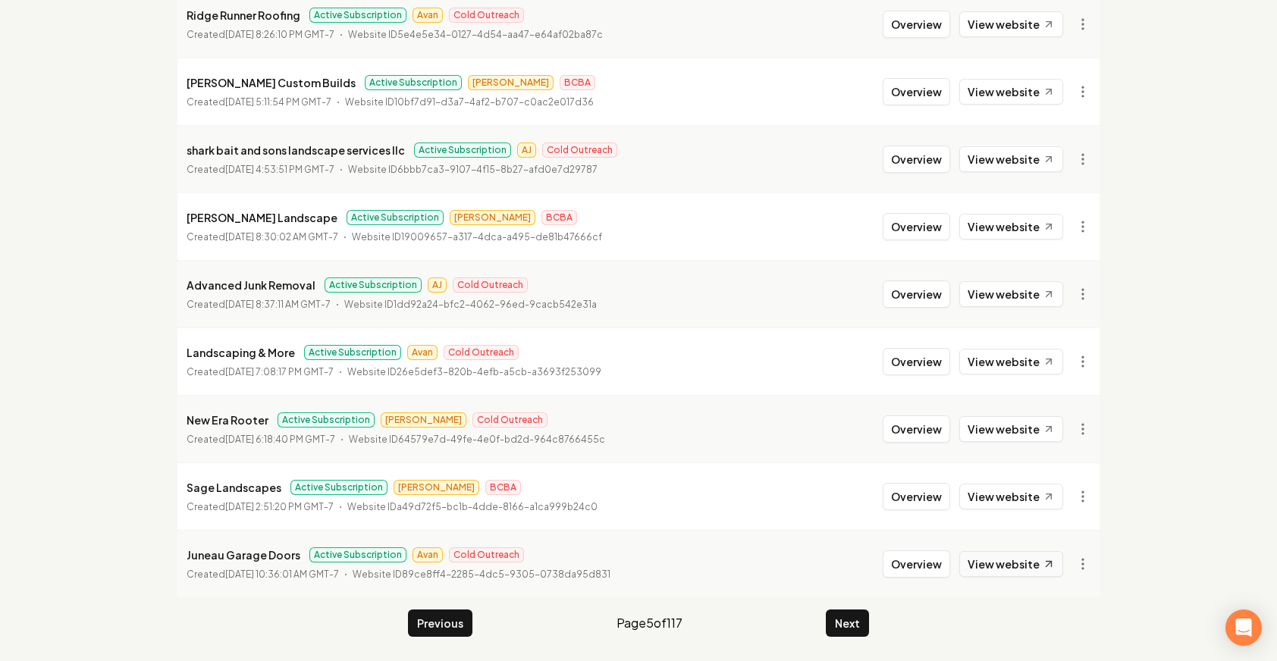
click at [999, 573] on link "View website" at bounding box center [1011, 564] width 104 height 26
click at [870, 619] on main "Organizations Spam Review SMM Ongoing Insights Subscriber Snapshot 1162 Organiz…" at bounding box center [638, 216] width 971 height 889
click at [847, 627] on button "Next" at bounding box center [847, 623] width 43 height 27
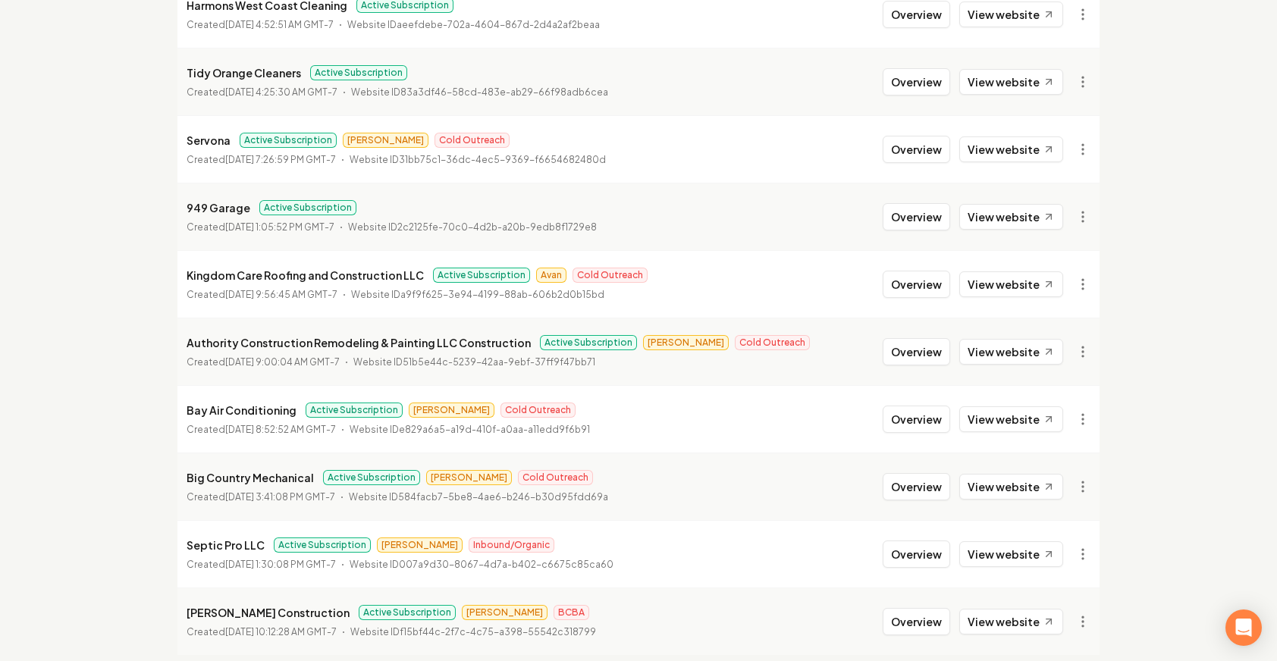
scroll to position [190, 0]
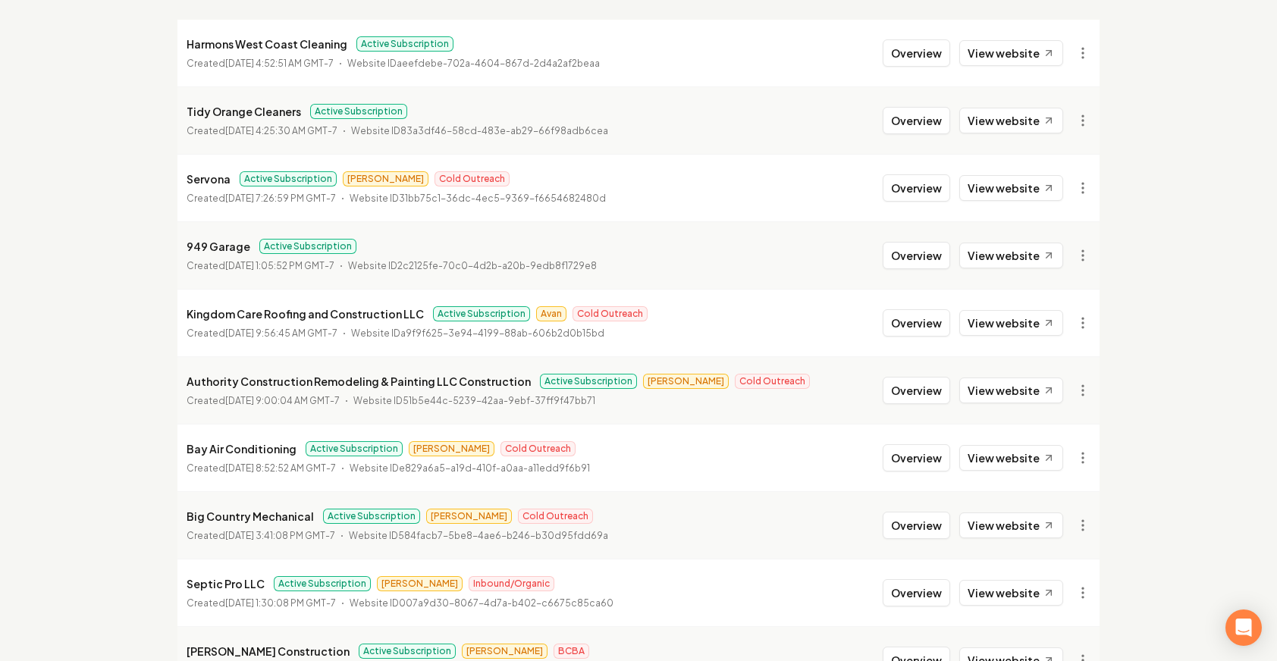
drag, startPoint x: 925, startPoint y: 325, endPoint x: 774, endPoint y: 336, distance: 151.3
click at [924, 325] on button "Overview" at bounding box center [916, 322] width 67 height 27
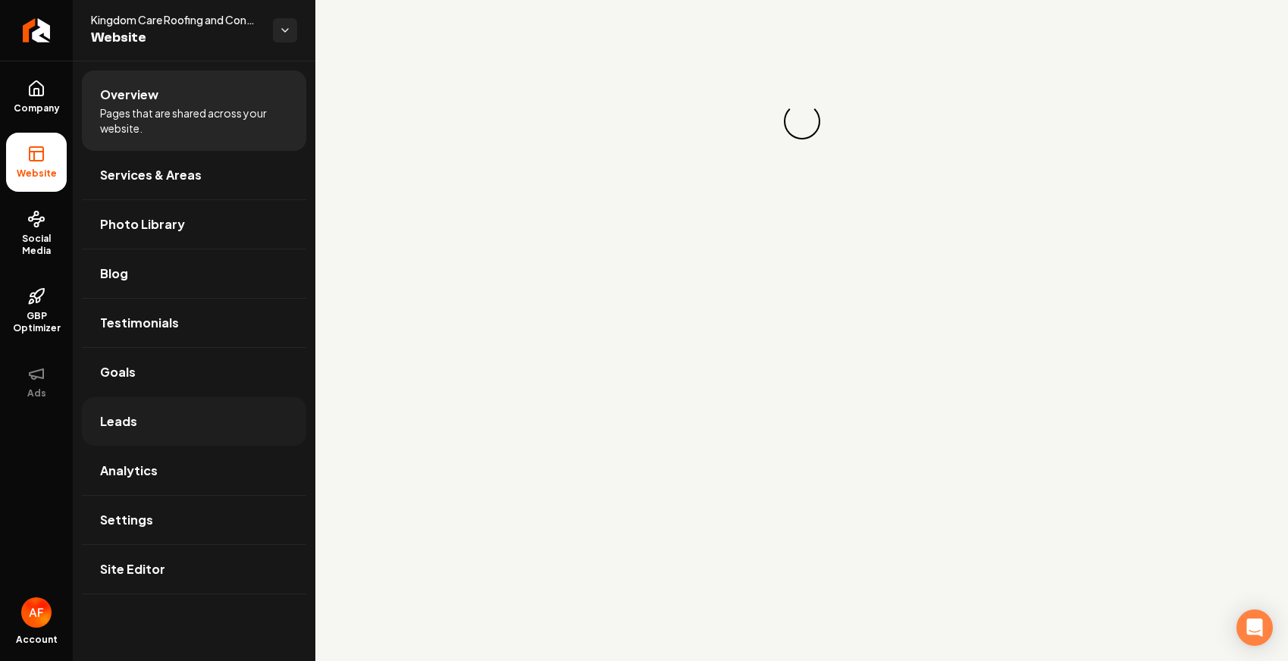
click at [140, 437] on link "Leads" at bounding box center [194, 421] width 224 height 49
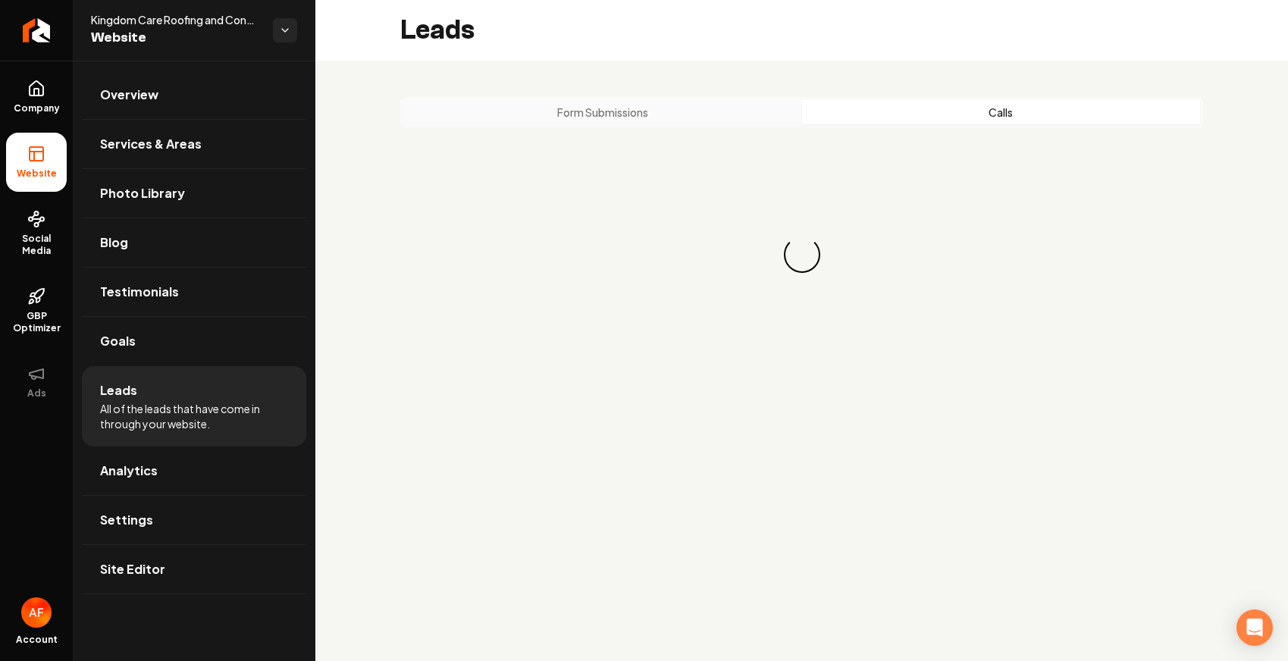
click at [925, 111] on button "Calls" at bounding box center [1001, 112] width 399 height 24
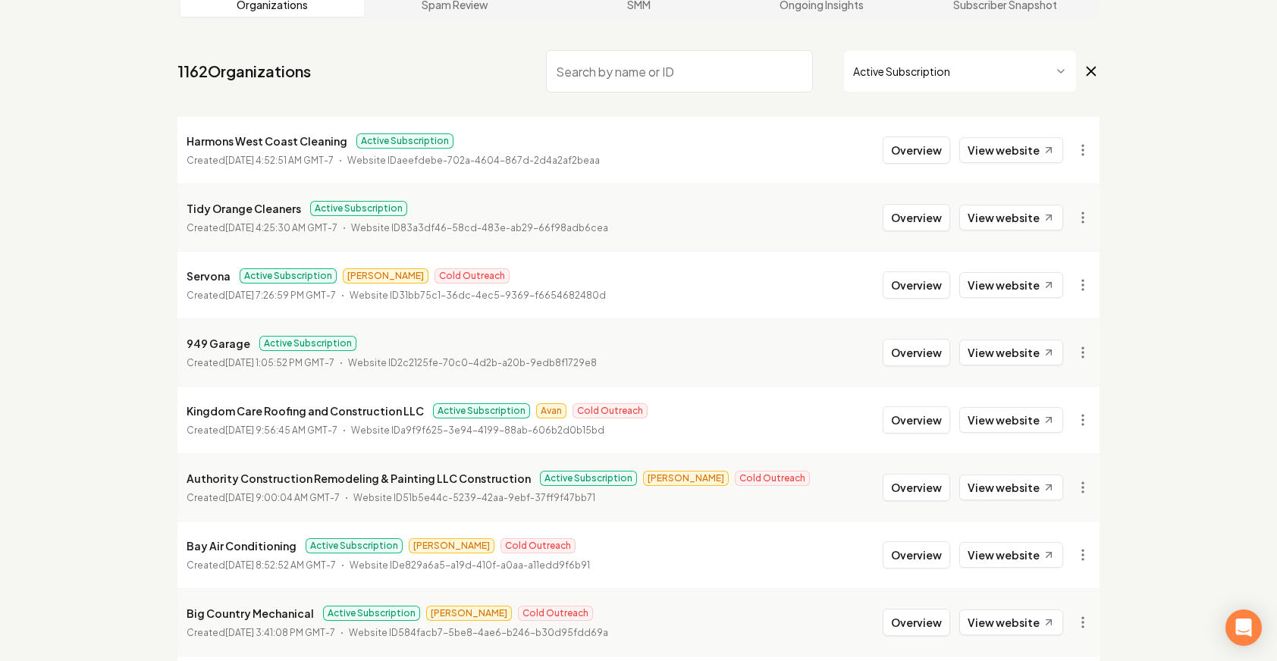
scroll to position [286, 0]
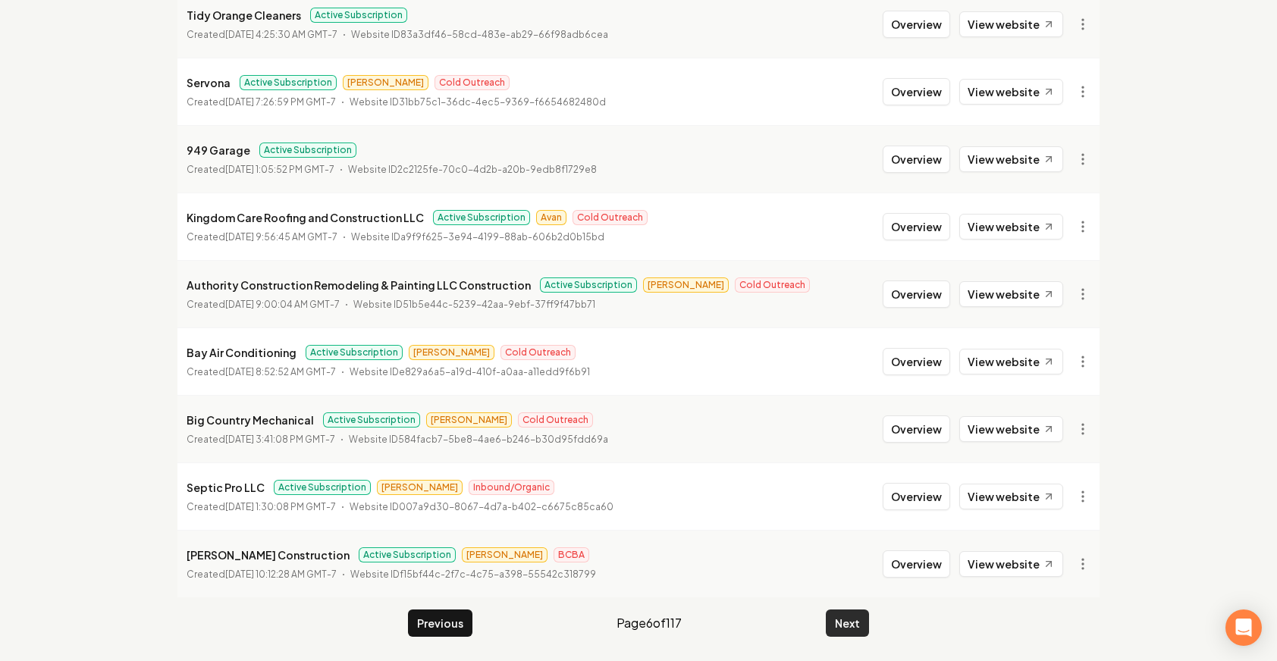
click at [841, 620] on button "Next" at bounding box center [847, 623] width 43 height 27
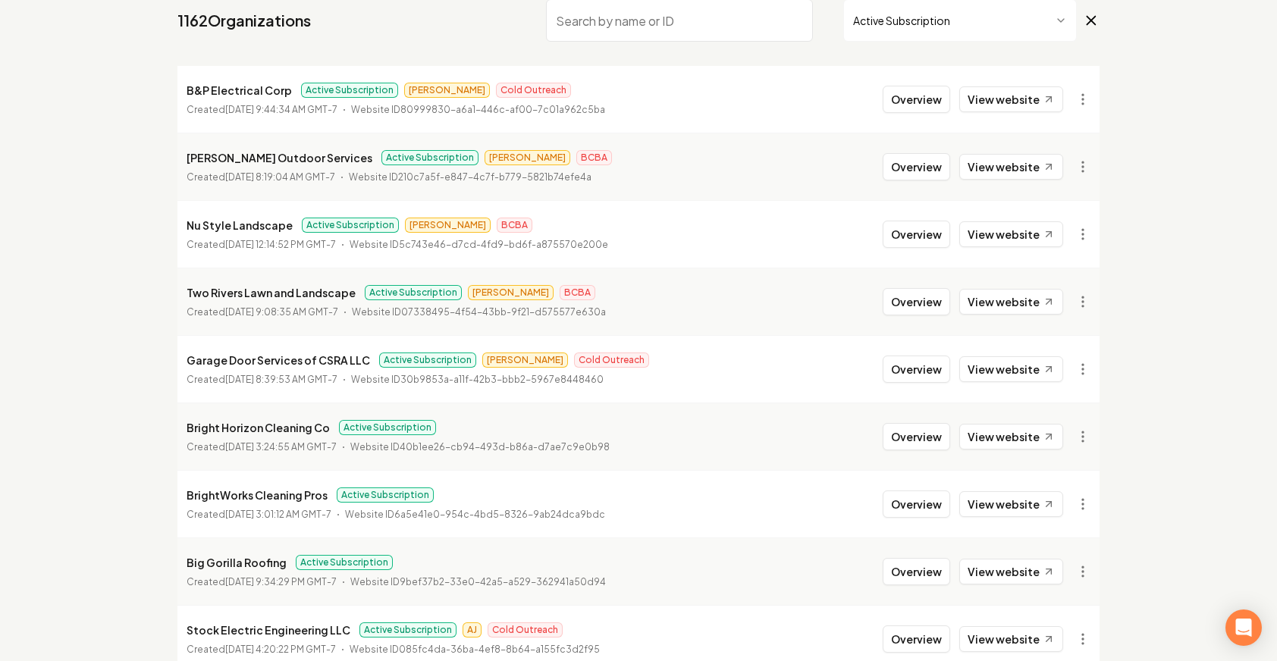
scroll to position [286, 0]
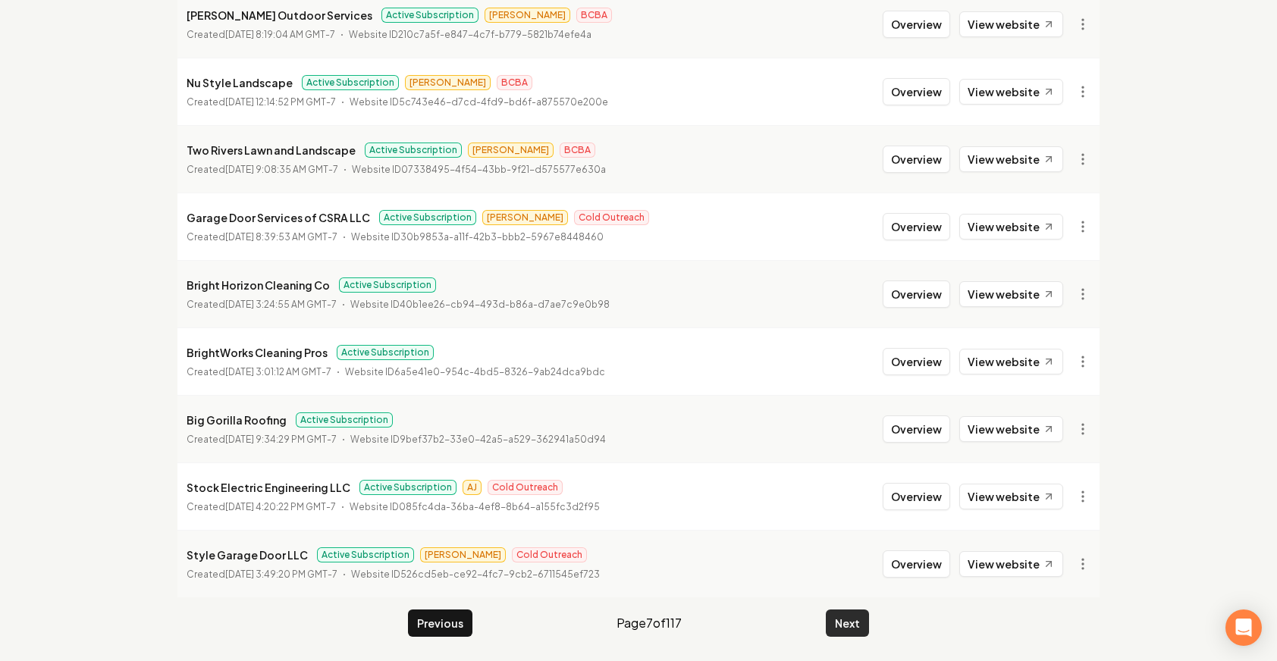
click at [849, 613] on button "Next" at bounding box center [847, 623] width 43 height 27
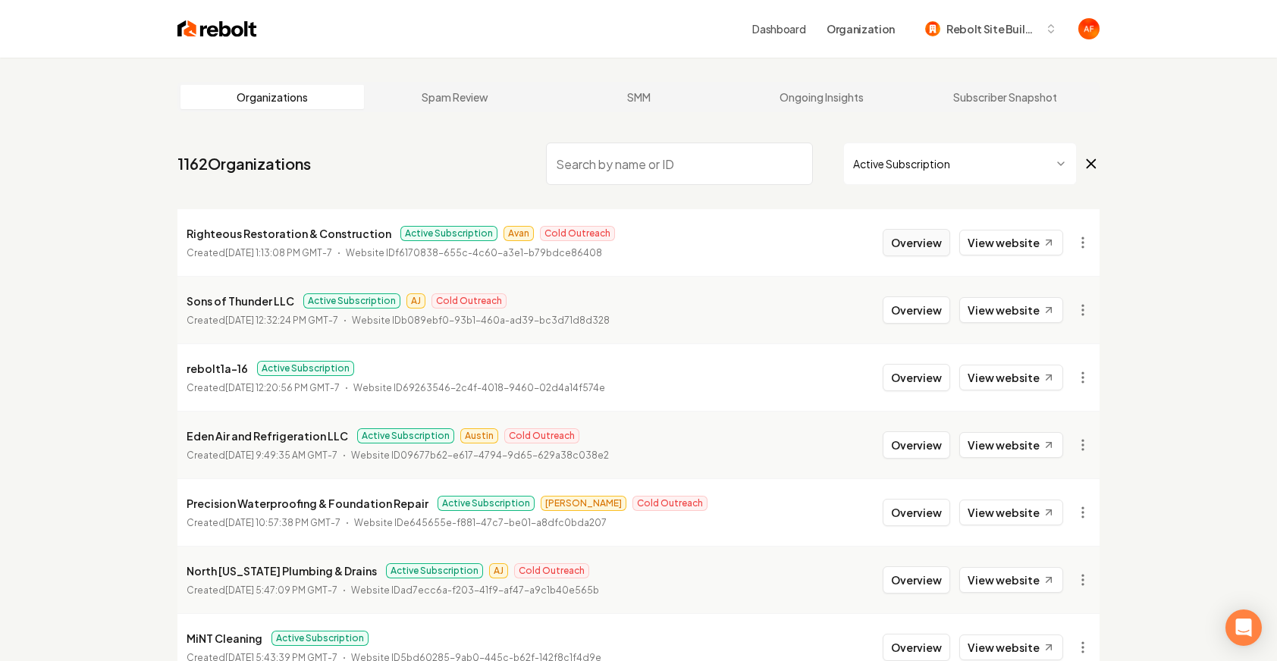
click at [914, 248] on button "Overview" at bounding box center [916, 242] width 67 height 27
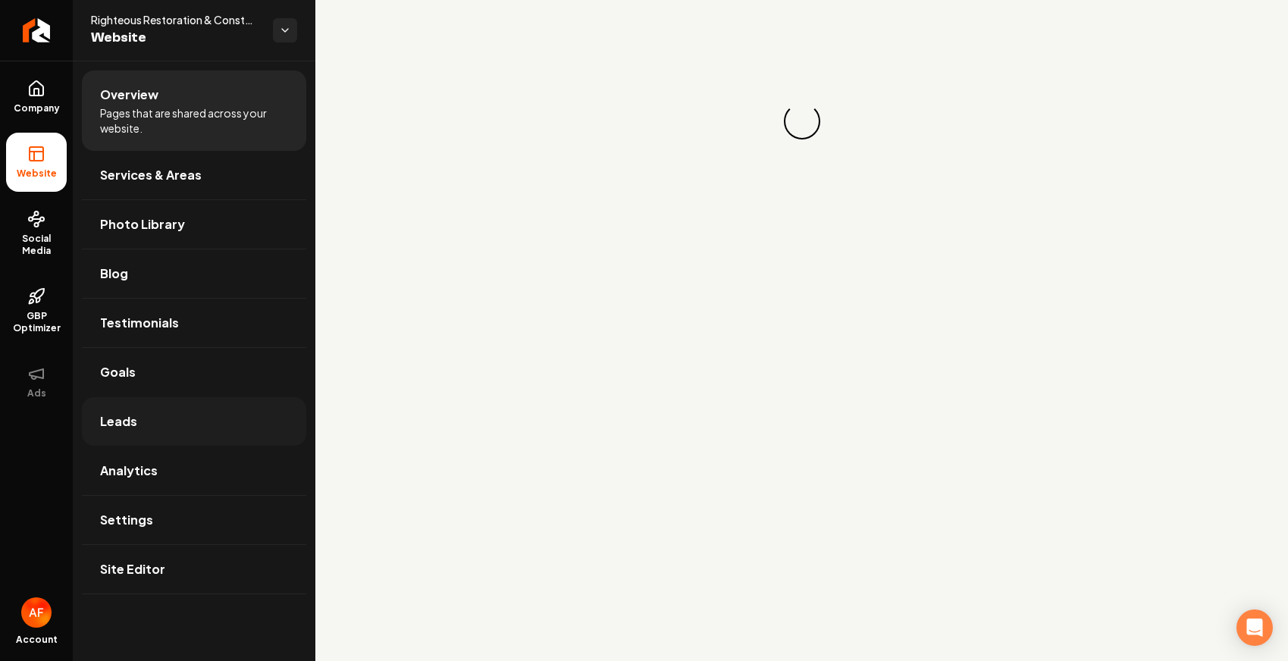
click at [258, 400] on link "Leads" at bounding box center [194, 421] width 224 height 49
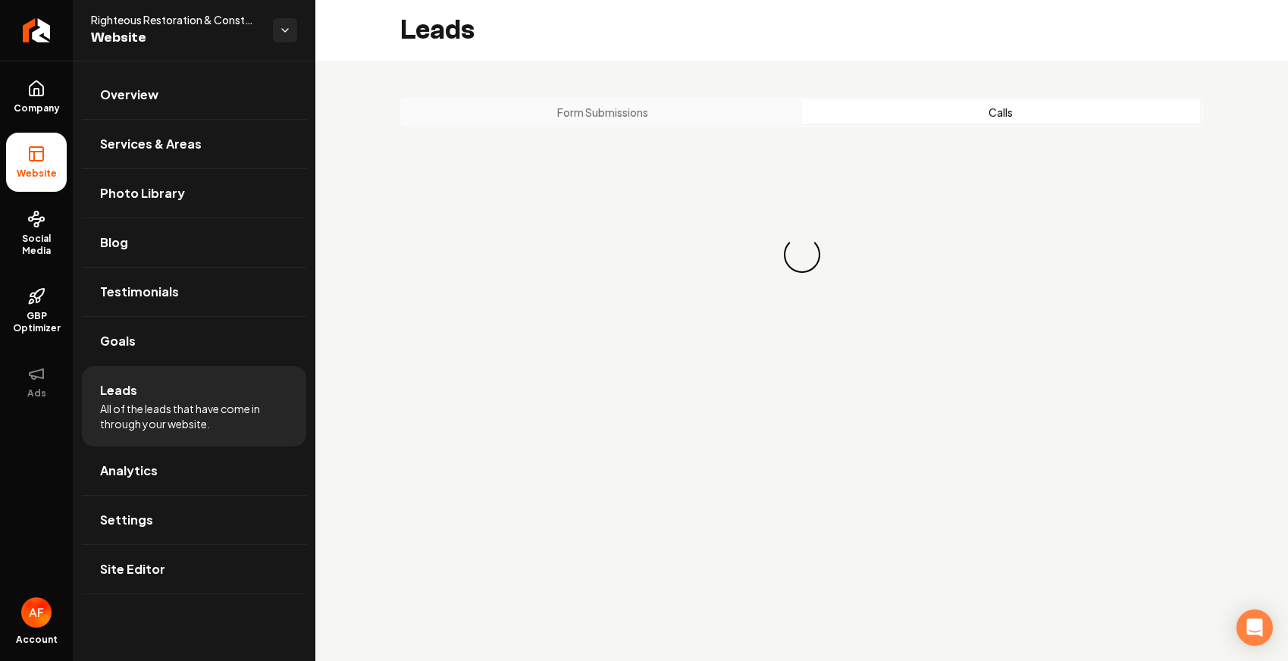
click at [953, 105] on button "Calls" at bounding box center [1001, 112] width 399 height 24
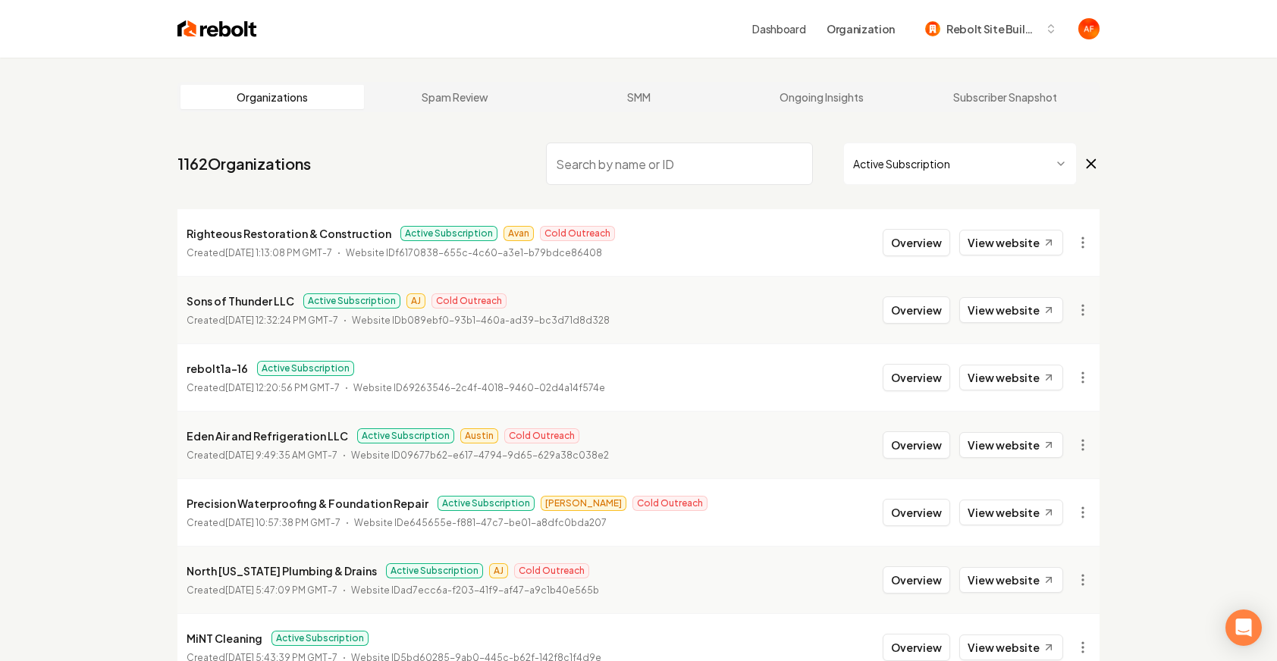
scroll to position [286, 0]
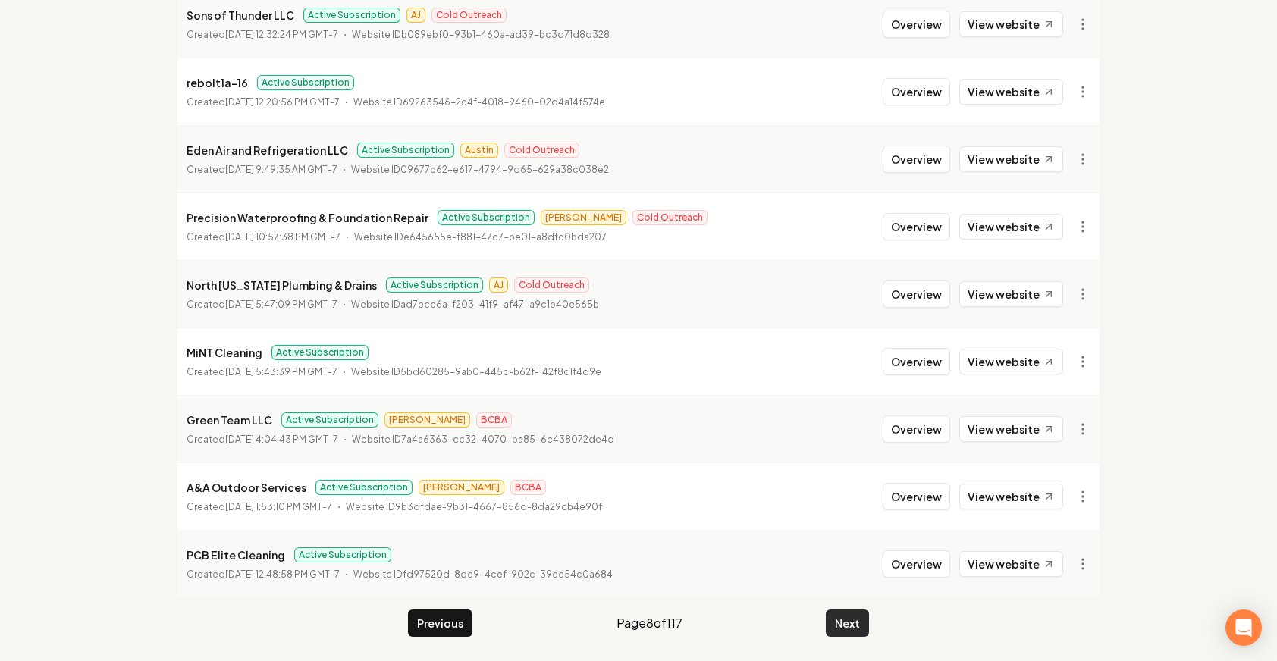
click at [845, 616] on button "Next" at bounding box center [847, 623] width 43 height 27
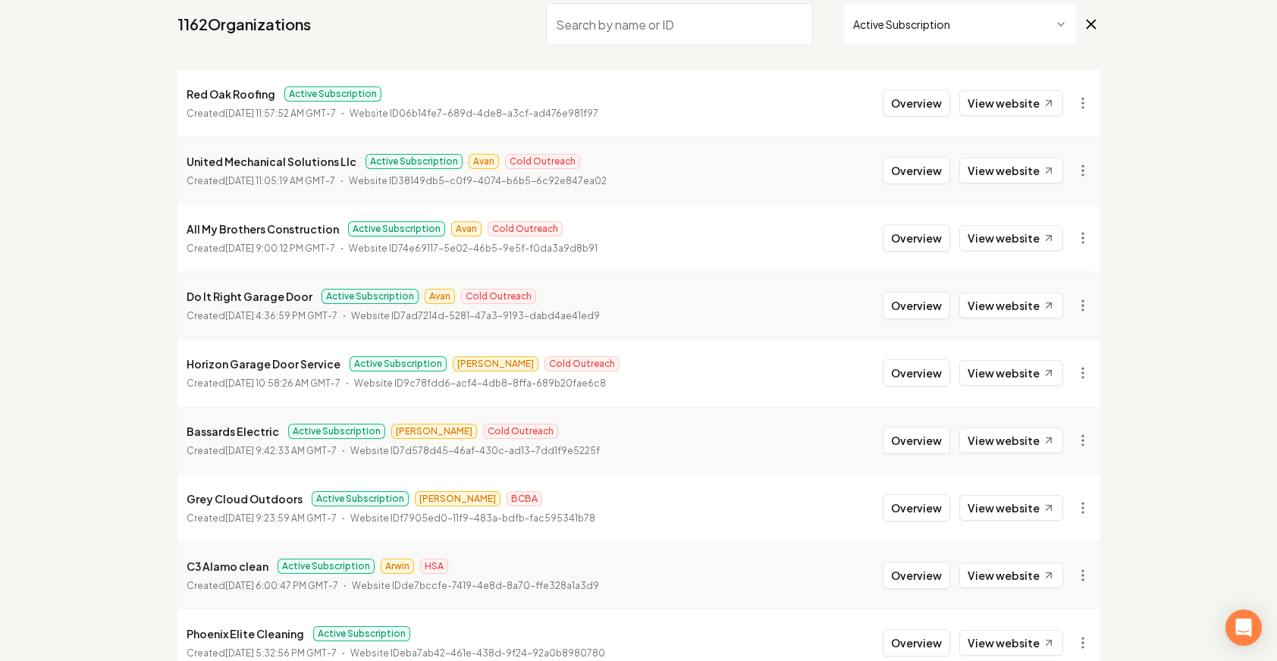
scroll to position [138, 0]
click at [926, 245] on button "Overview" at bounding box center [916, 239] width 67 height 27
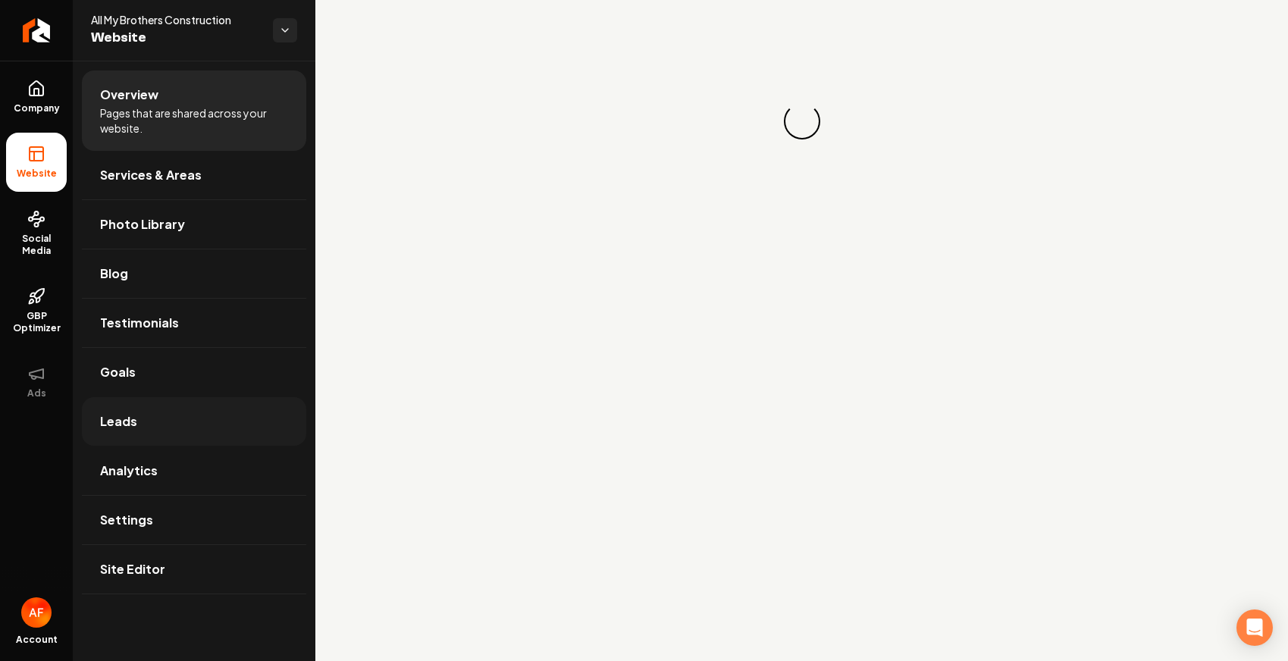
click at [149, 424] on link "Leads" at bounding box center [194, 421] width 224 height 49
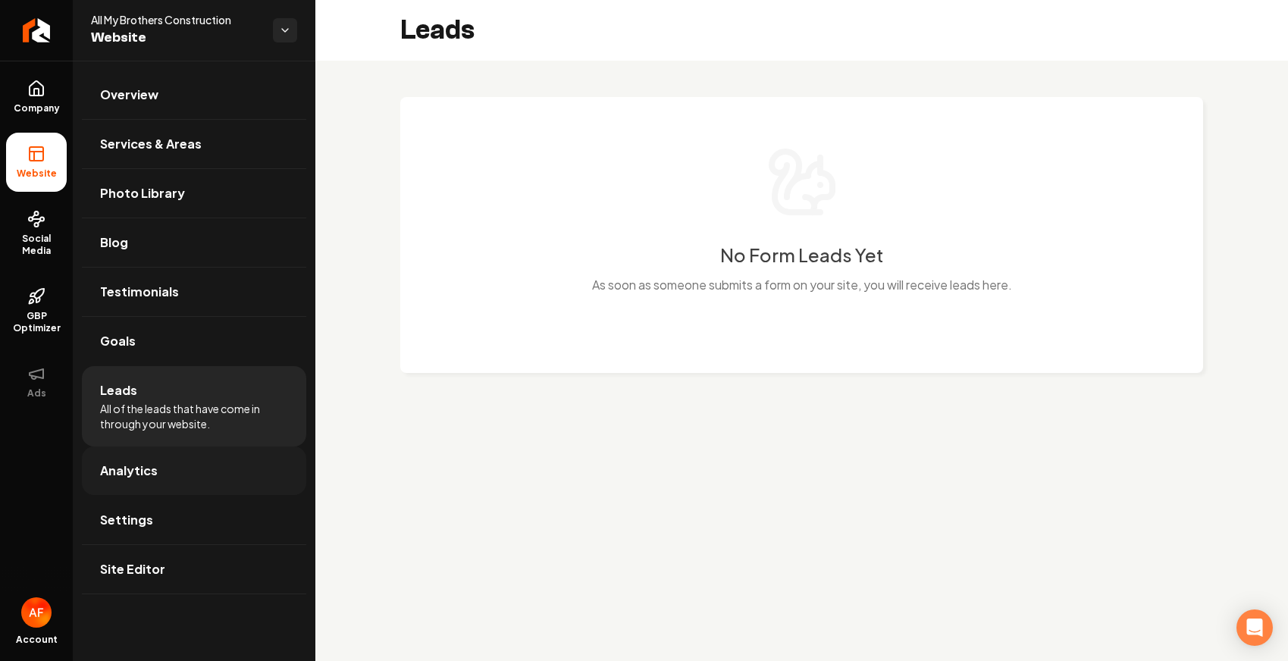
click at [156, 466] on link "Analytics" at bounding box center [194, 471] width 224 height 49
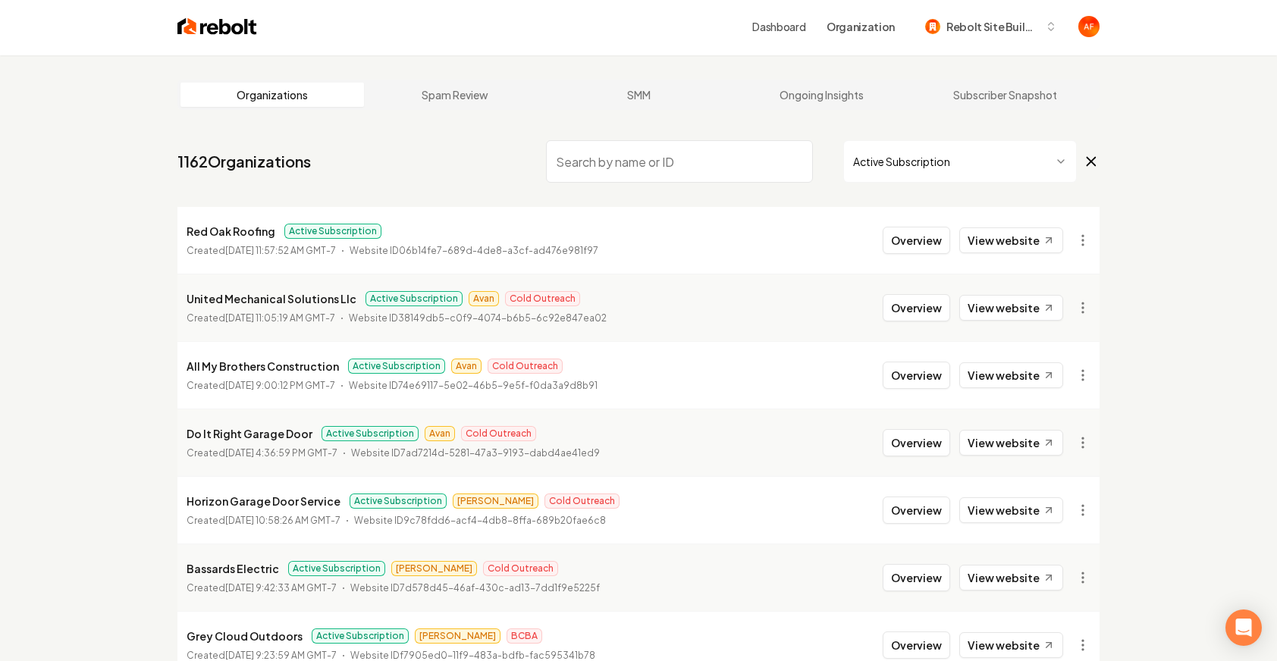
scroll to position [3, 0]
click at [950, 307] on button "Overview" at bounding box center [916, 306] width 67 height 27
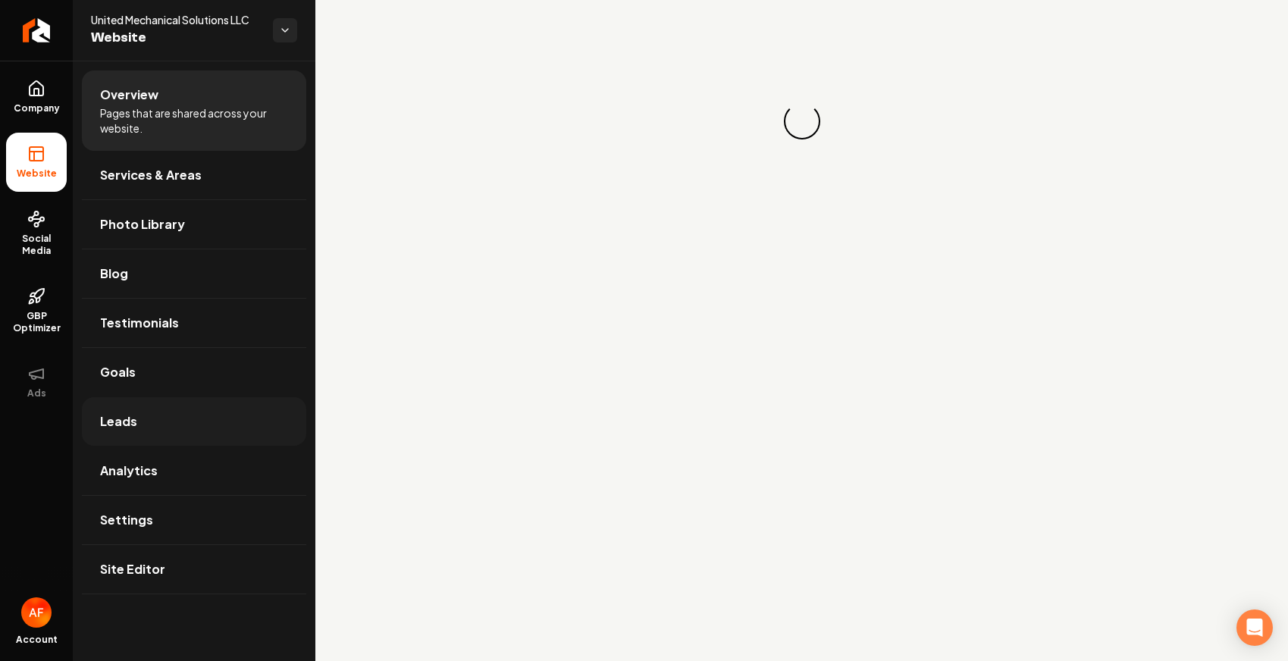
click at [121, 434] on link "Leads" at bounding box center [194, 421] width 224 height 49
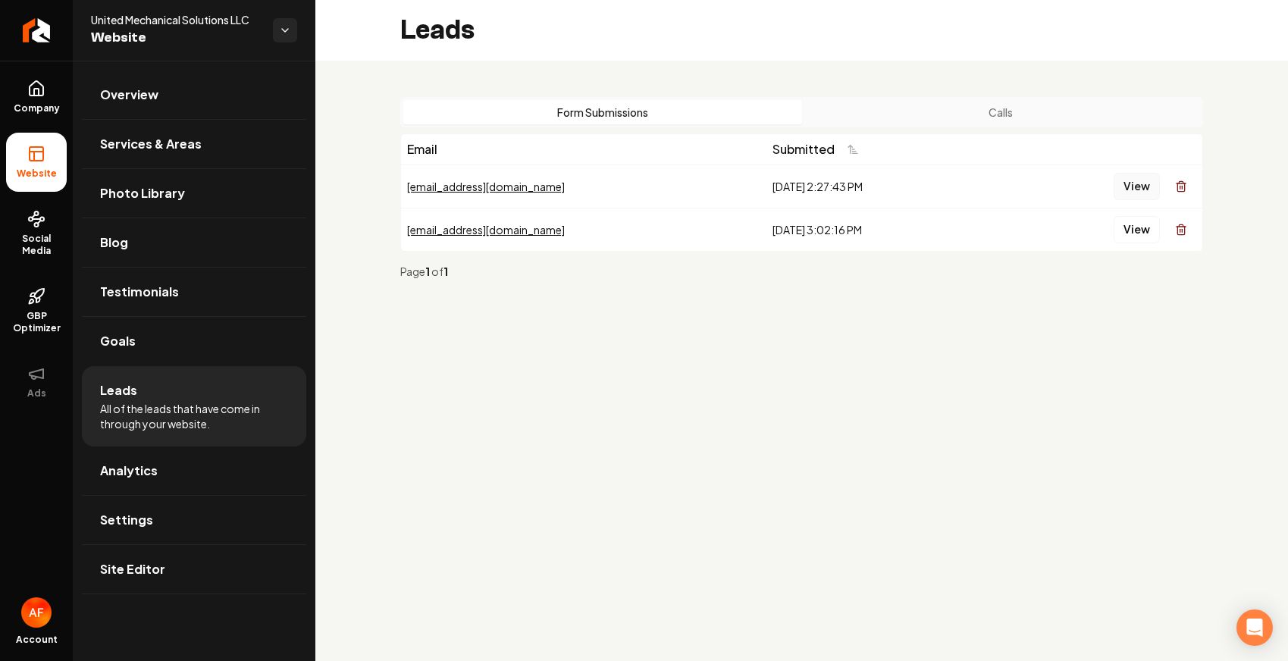
click at [1077, 188] on button "View" at bounding box center [1137, 186] width 46 height 27
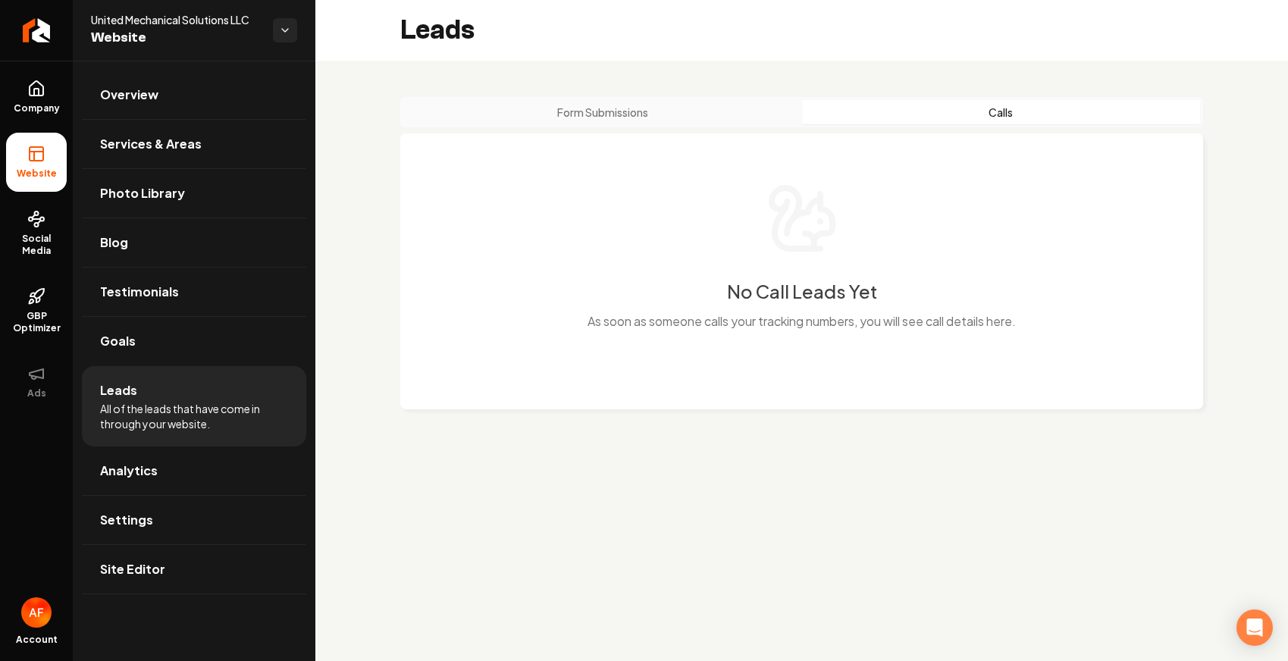
click at [943, 108] on button "Calls" at bounding box center [1001, 112] width 399 height 24
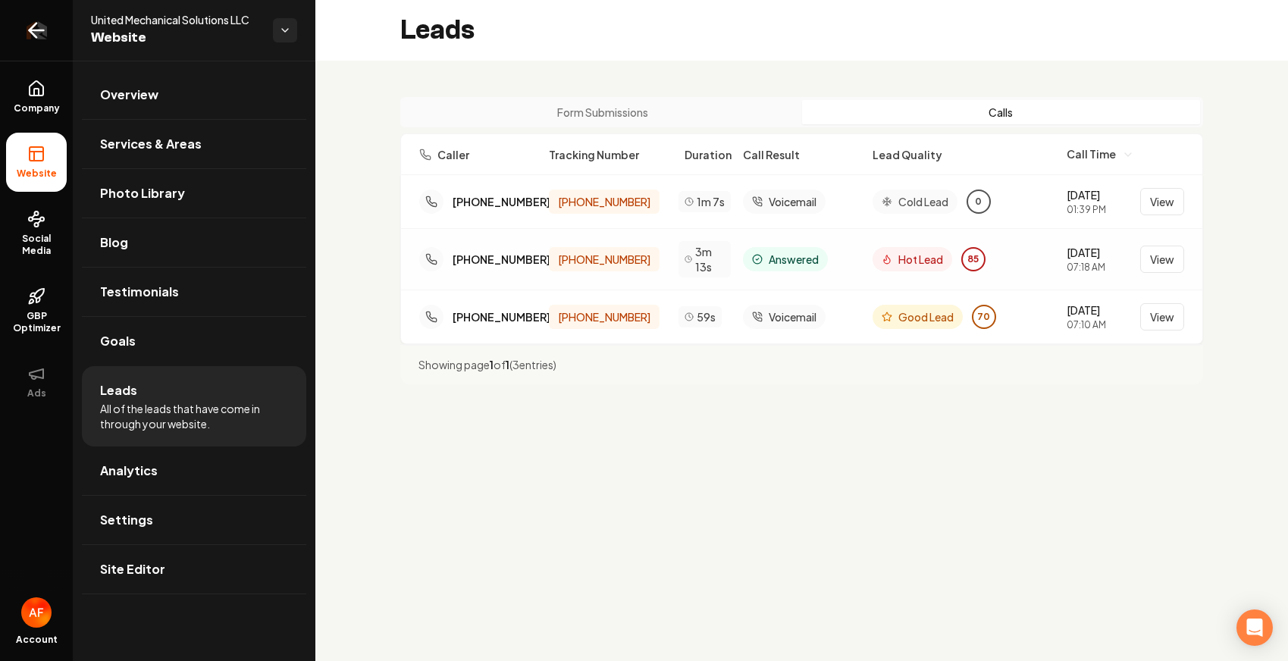
click at [36, 20] on icon "Return to dashboard" at bounding box center [36, 30] width 24 height 24
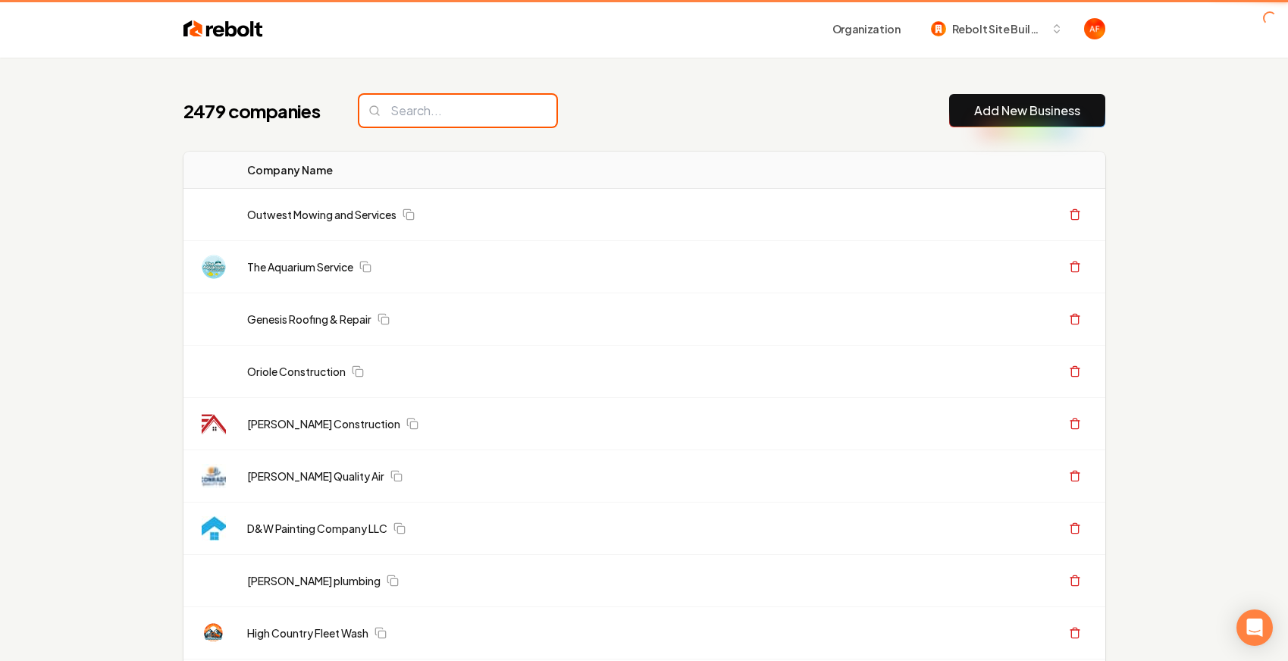
click at [394, 124] on input "search" at bounding box center [457, 111] width 197 height 32
click at [419, 113] on input "search" at bounding box center [457, 111] width 197 height 32
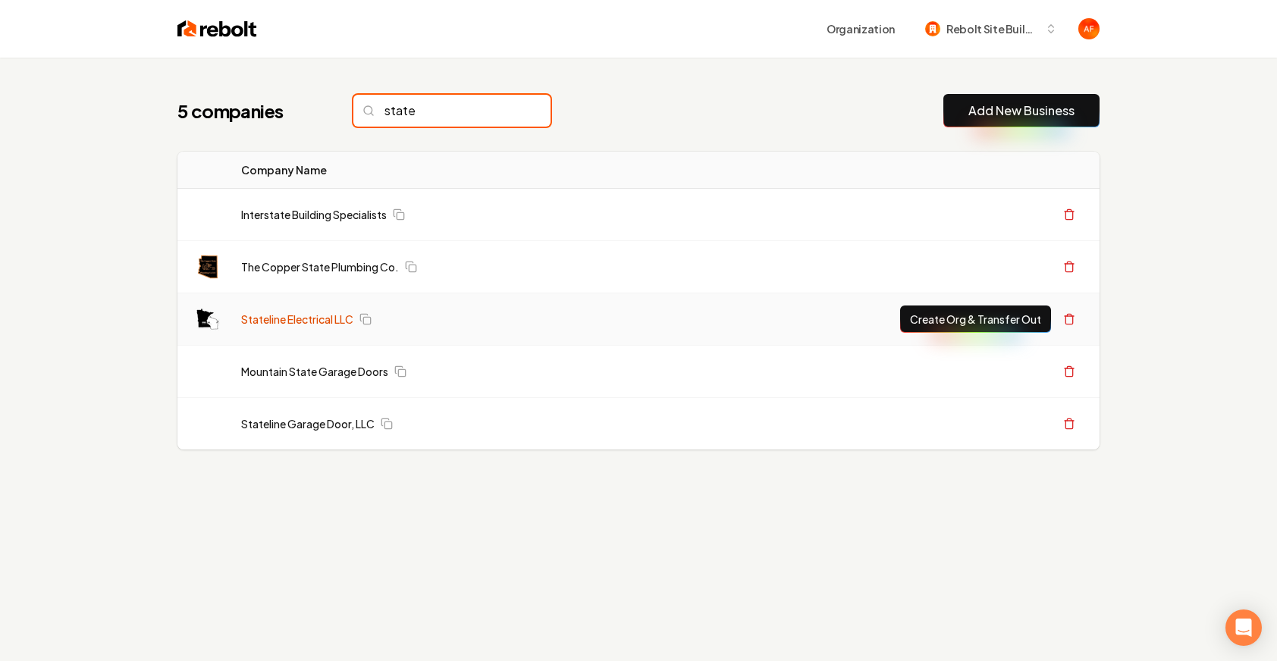
type input "state"
click at [262, 312] on link "Stateline Electrical LLC" at bounding box center [297, 319] width 112 height 15
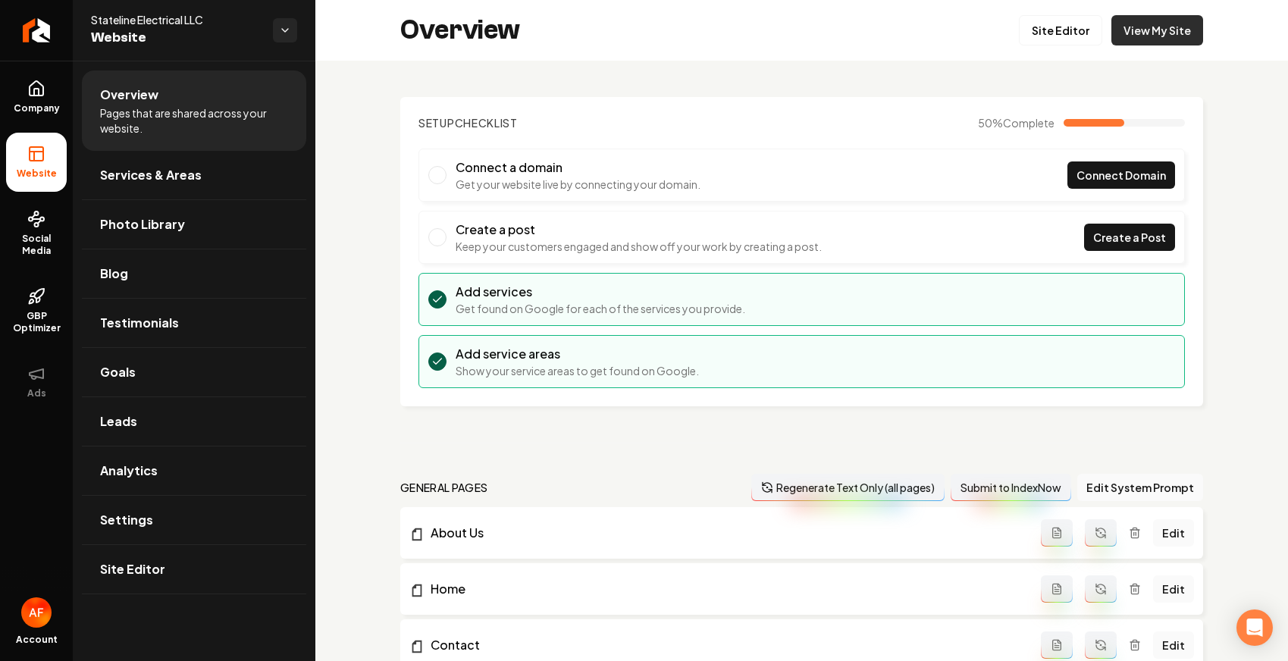
click at [1077, 33] on link "View My Site" at bounding box center [1158, 30] width 92 height 30
click at [145, 381] on link "Goals" at bounding box center [194, 372] width 224 height 49
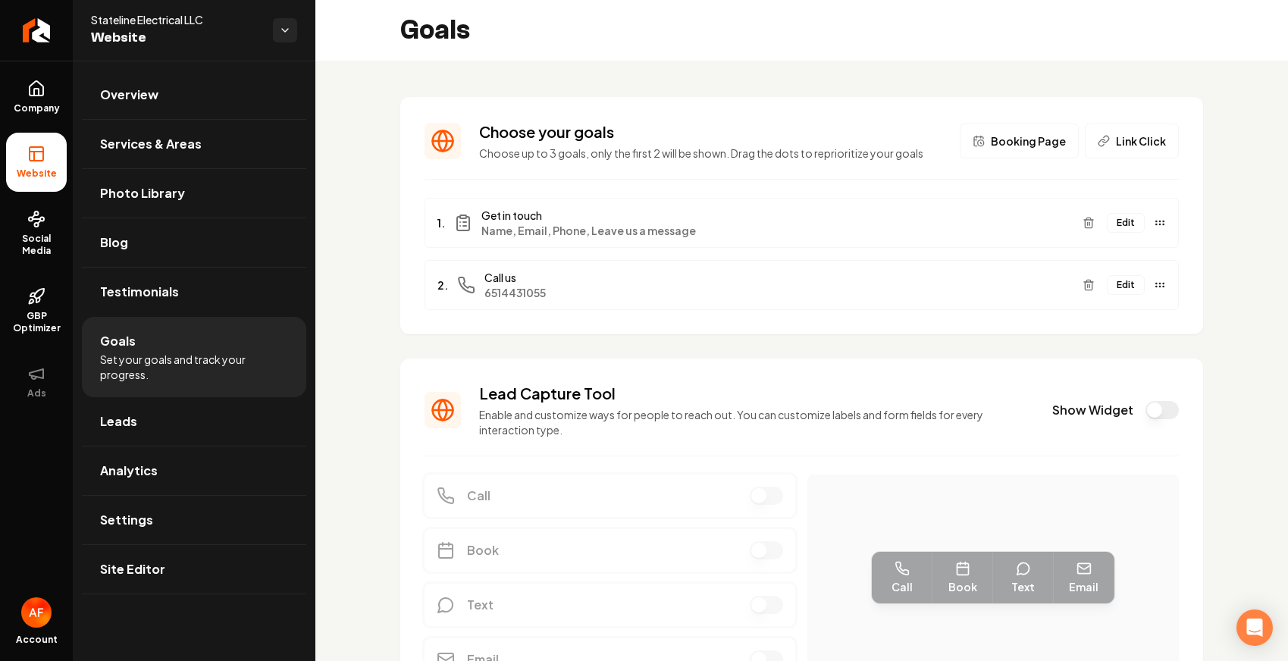
click at [1077, 412] on button "Show Widget" at bounding box center [1162, 410] width 33 height 18
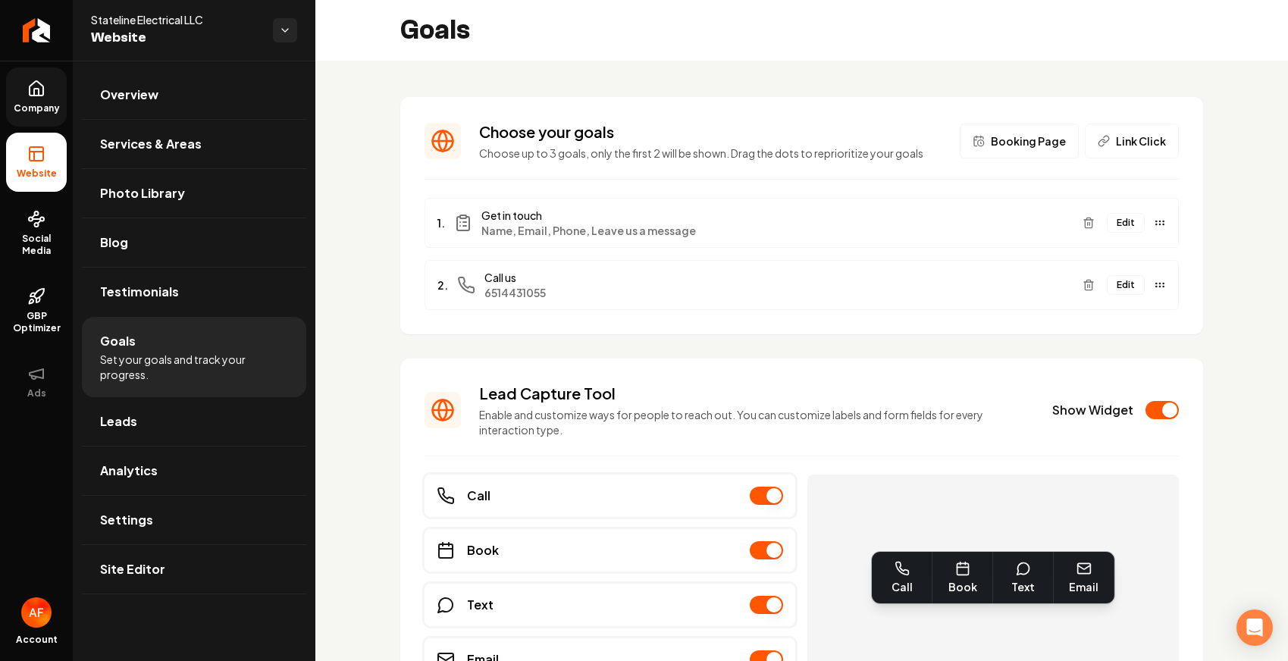
click at [36, 84] on icon at bounding box center [36, 89] width 18 height 18
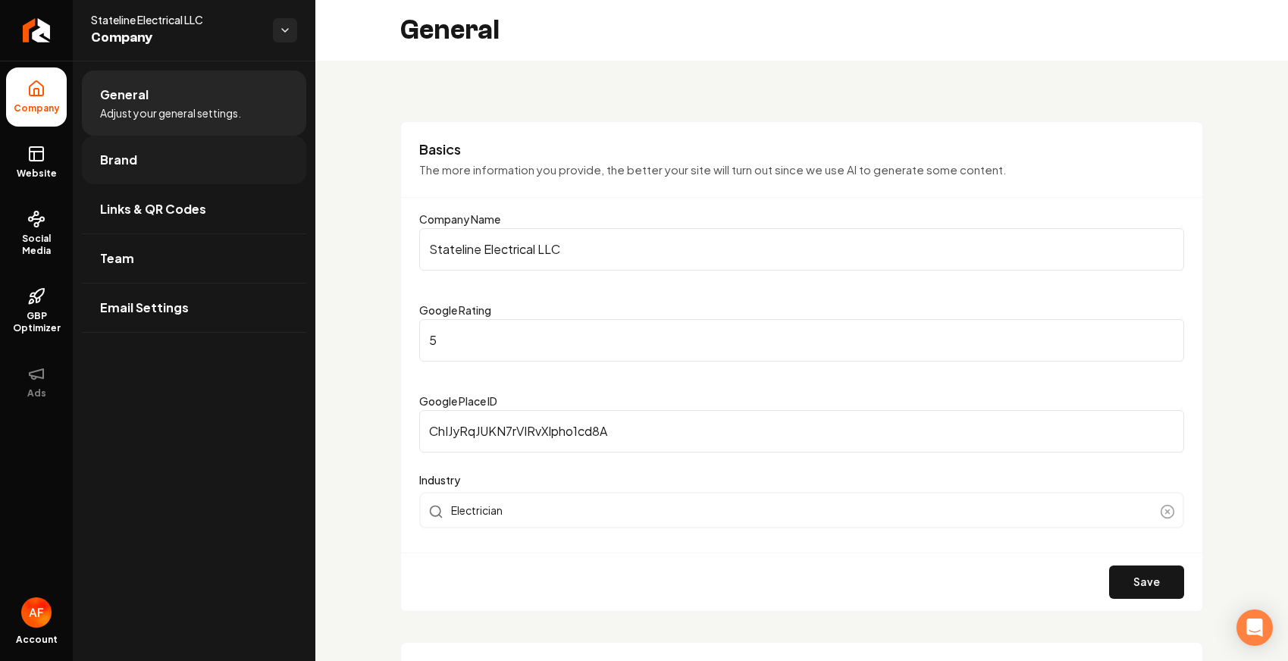
click at [118, 149] on link "Brand" at bounding box center [194, 160] width 224 height 49
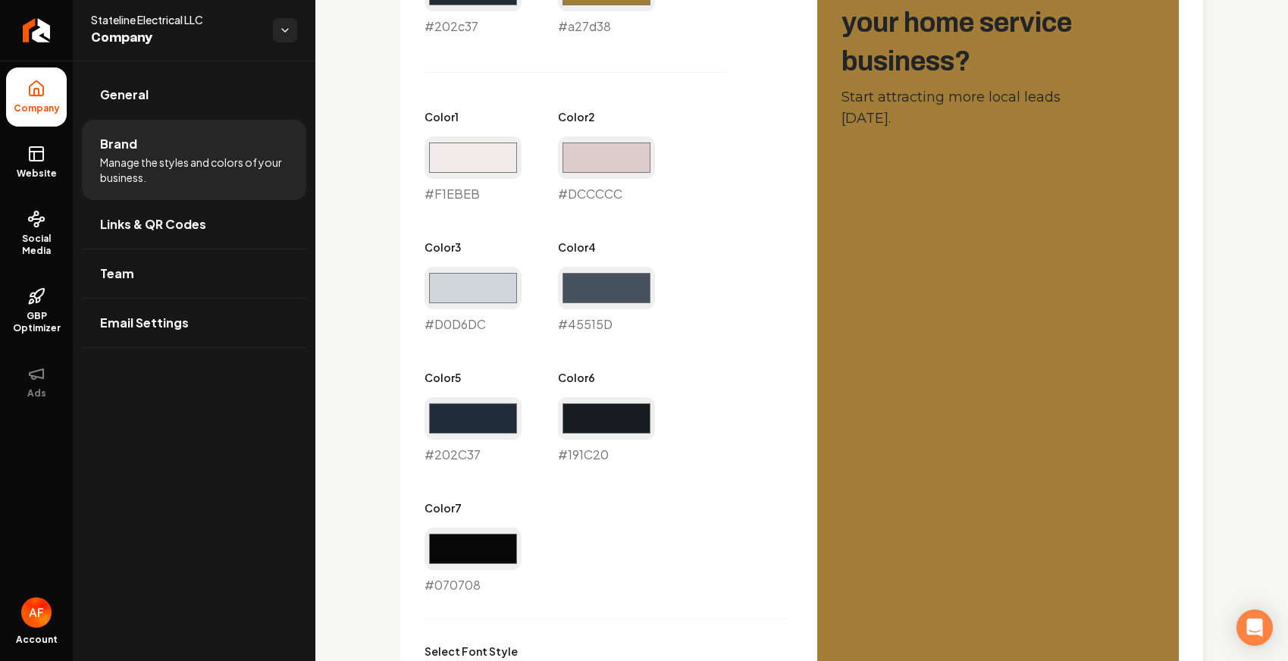
scroll to position [739, 0]
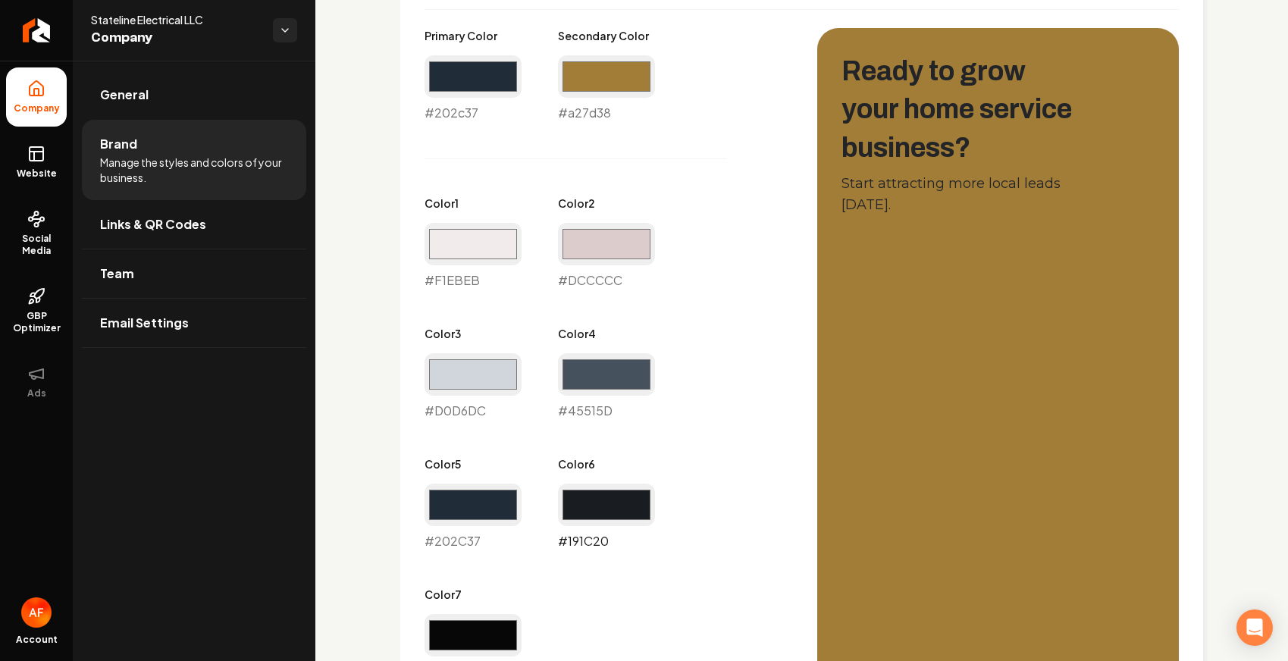
click at [613, 495] on input "#191c20" at bounding box center [606, 505] width 97 height 42
type input "#a27d39"
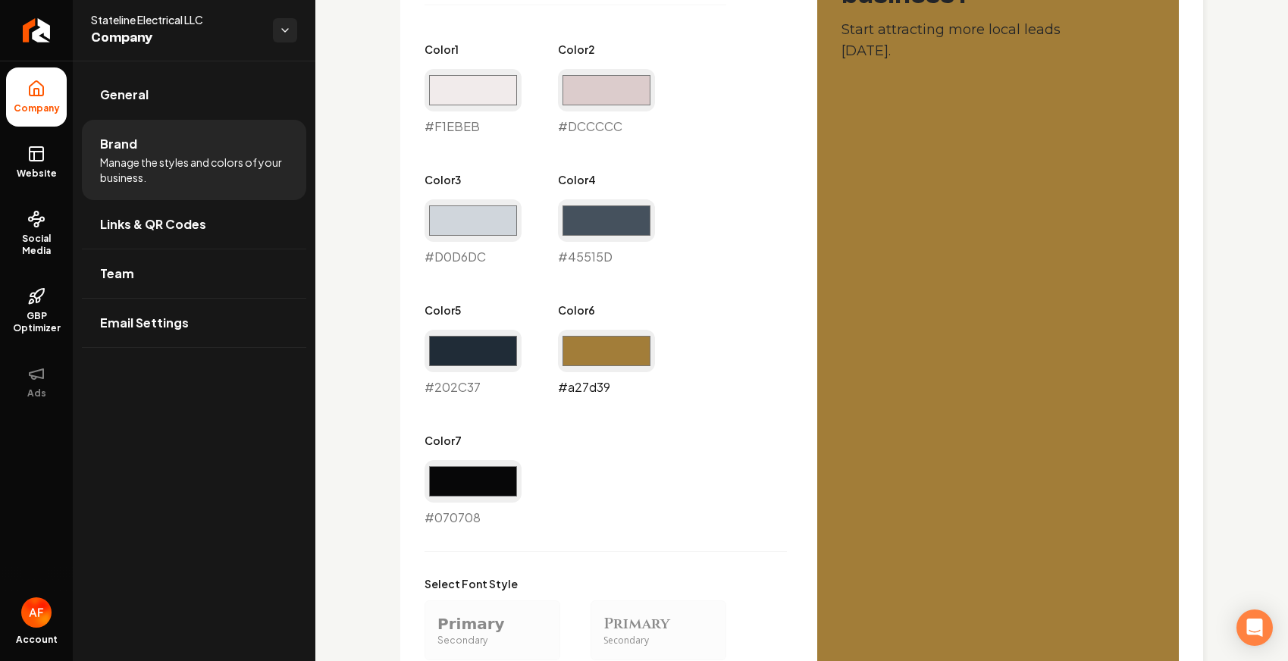
scroll to position [1274, 0]
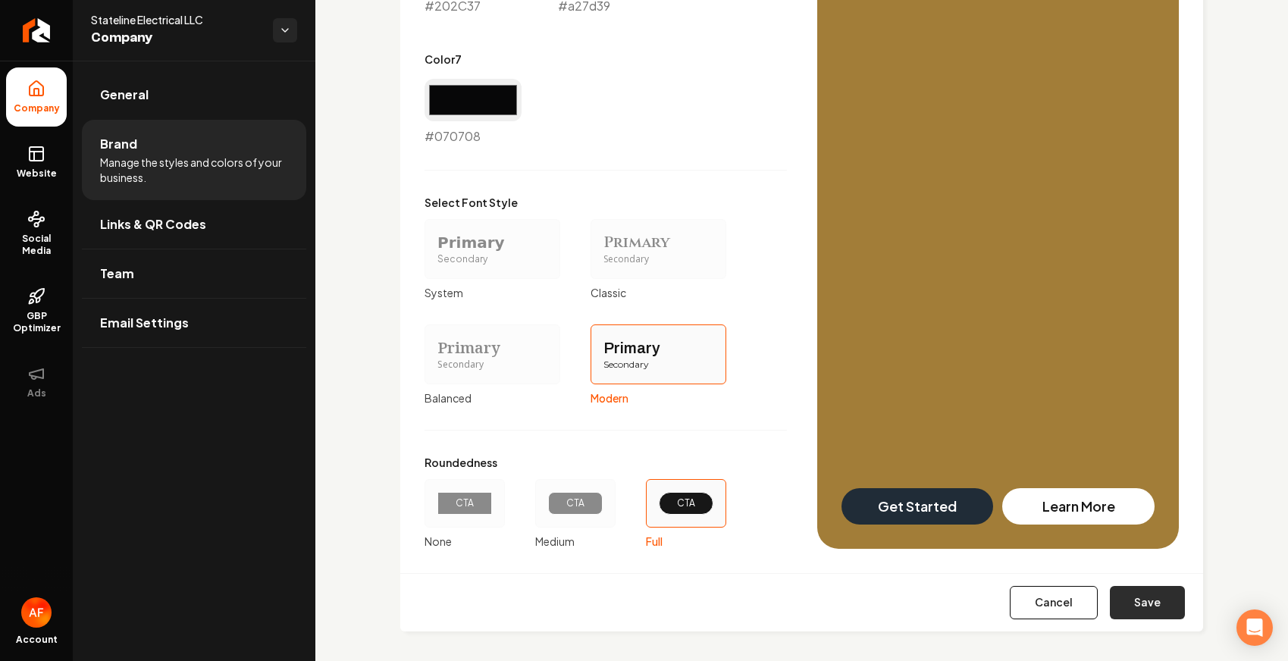
click at [1077, 615] on button "Save" at bounding box center [1147, 602] width 75 height 33
type input "#f1ebeb"
type input "#dccccc"
type input "#d0d6dc"
type input "#45515d"
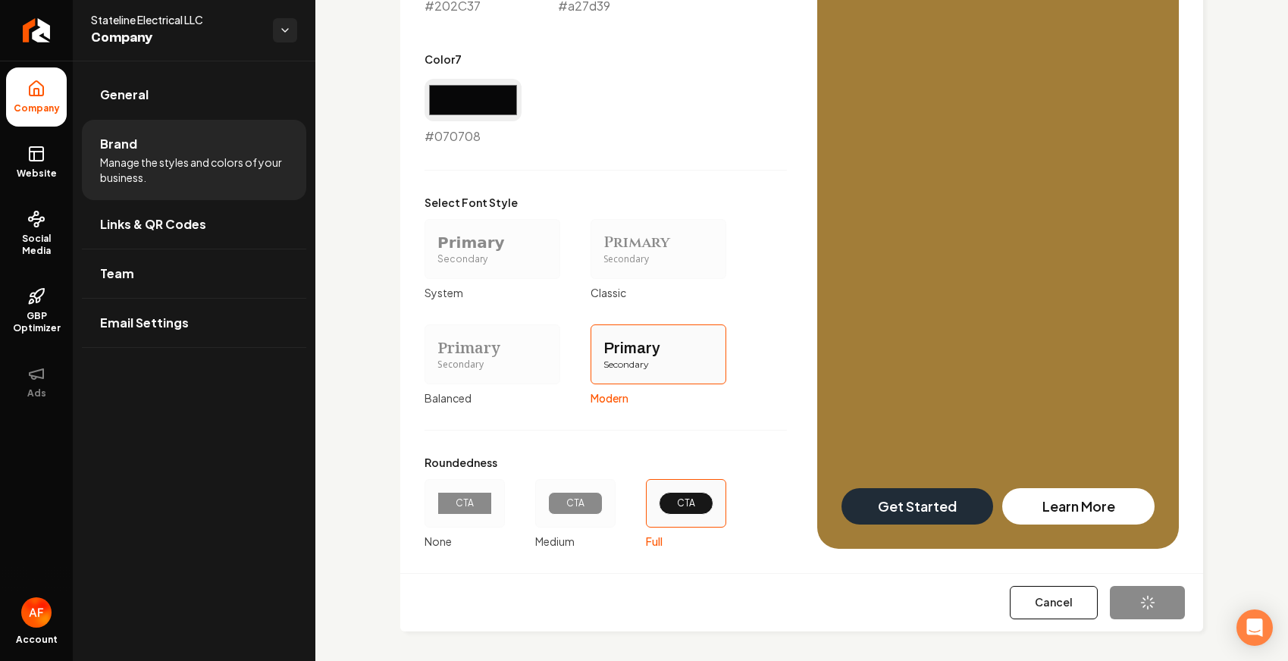
type input "#202c37"
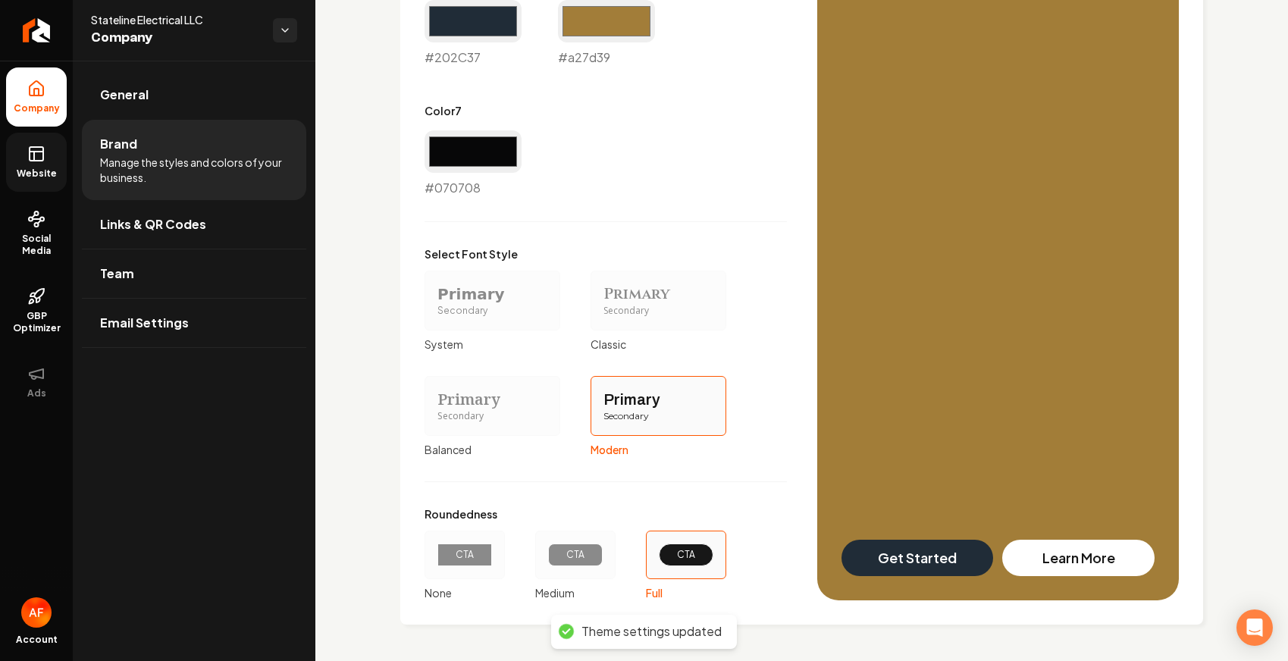
click at [39, 156] on icon at bounding box center [36, 154] width 18 height 18
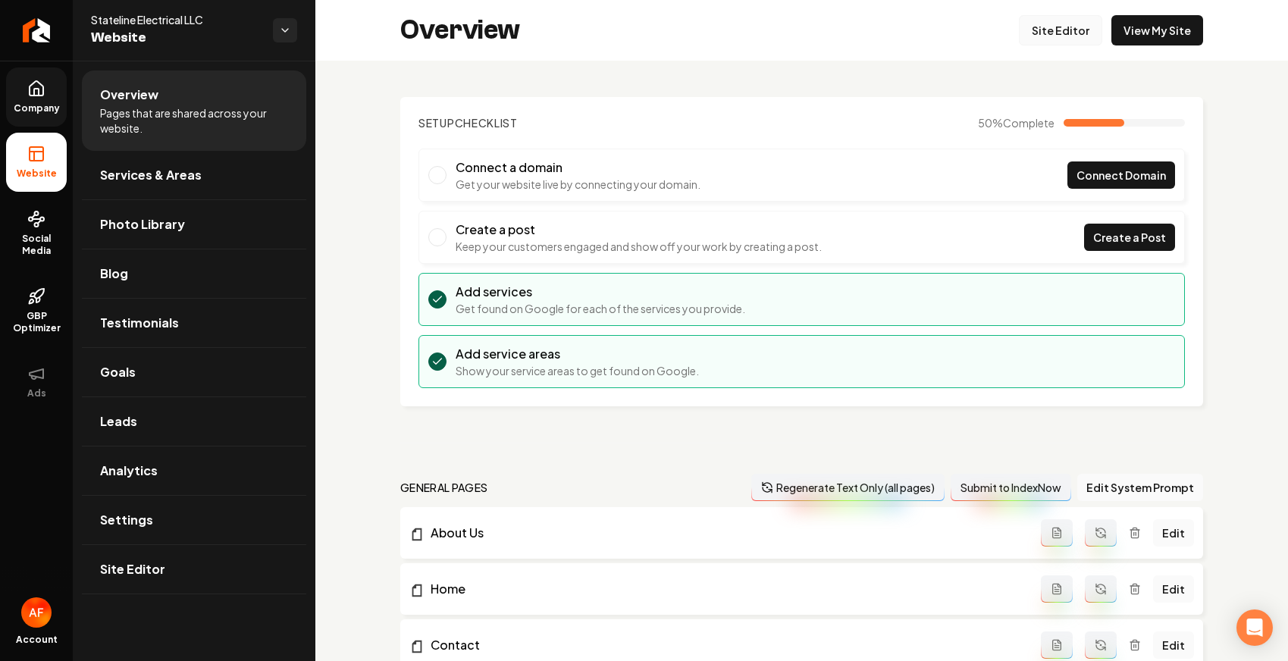
click at [1062, 39] on link "Site Editor" at bounding box center [1060, 30] width 83 height 30
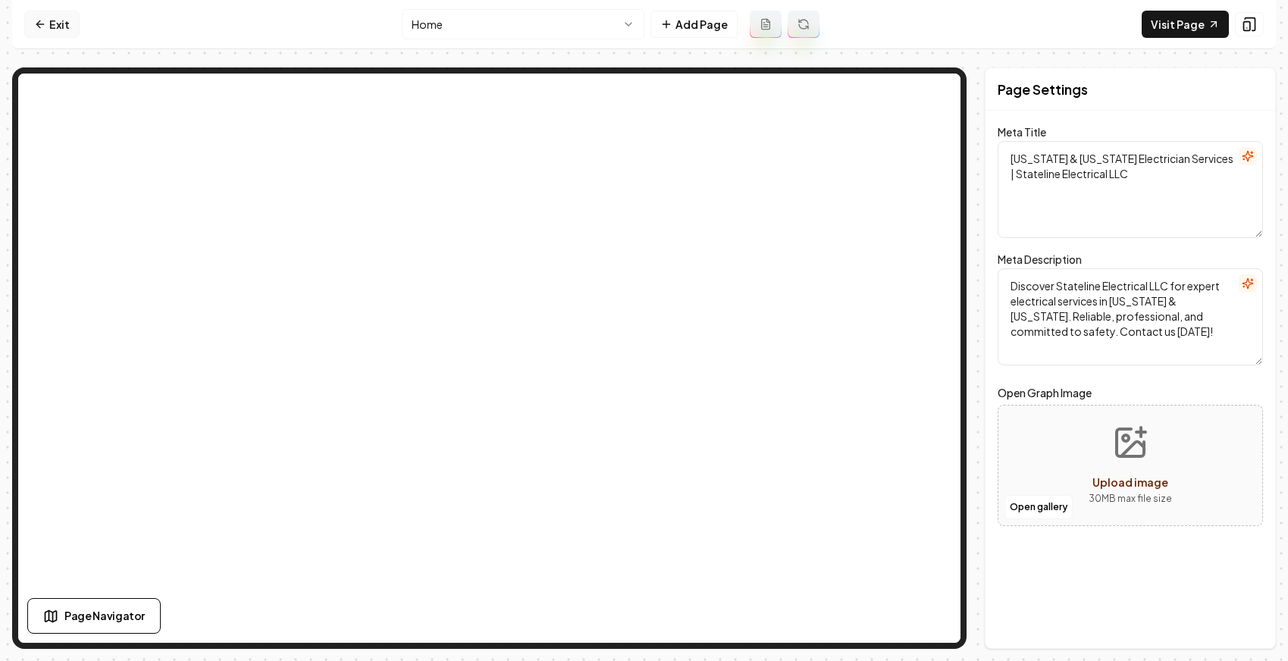
click at [55, 27] on link "Exit" at bounding box center [51, 24] width 55 height 27
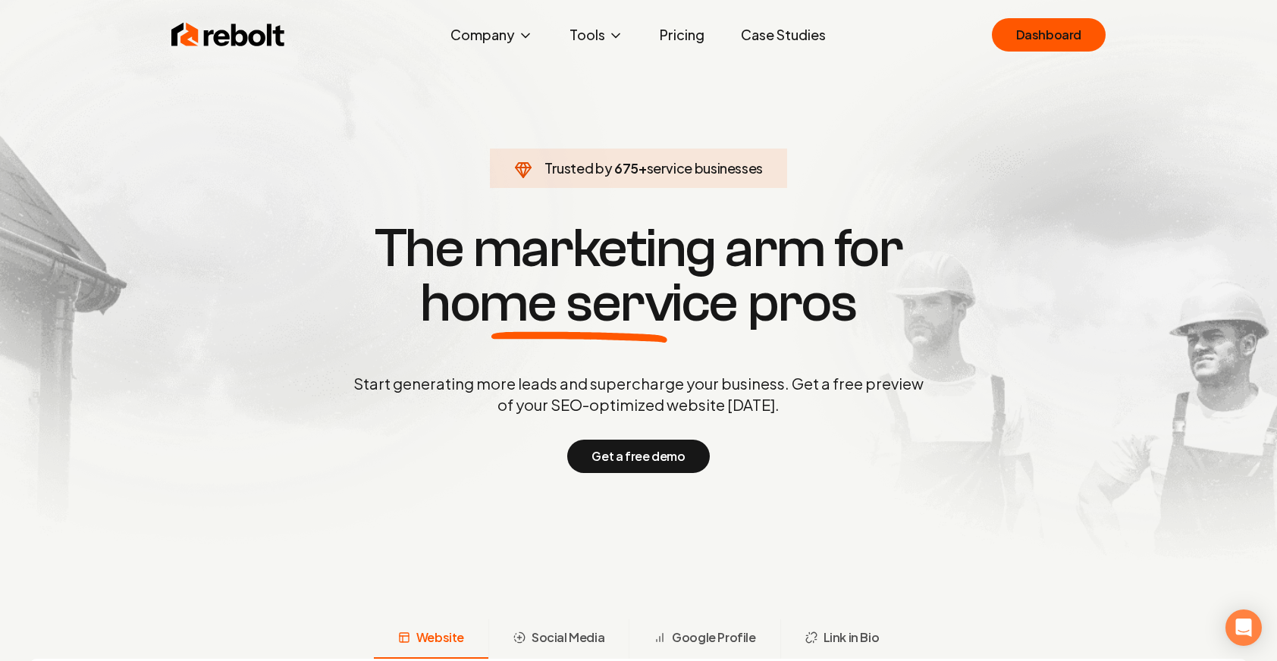
click at [739, 33] on link "Case Studies" at bounding box center [783, 35] width 109 height 30
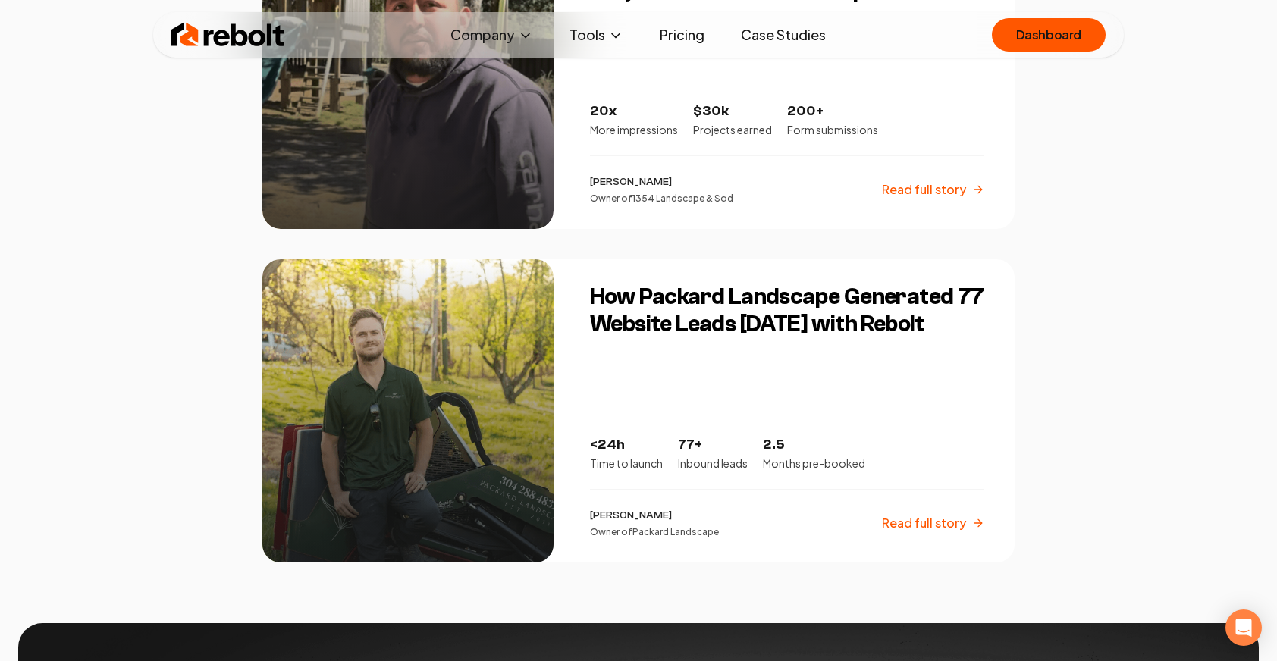
scroll to position [2496, 0]
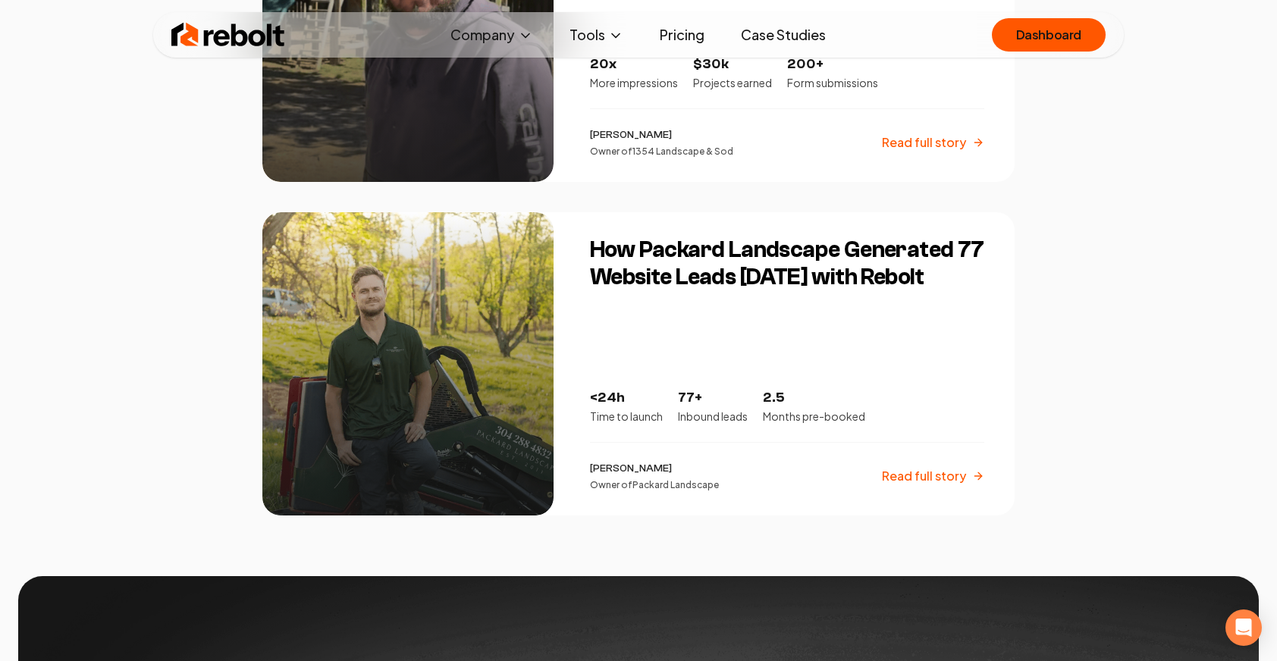
click at [218, 20] on img at bounding box center [228, 35] width 114 height 30
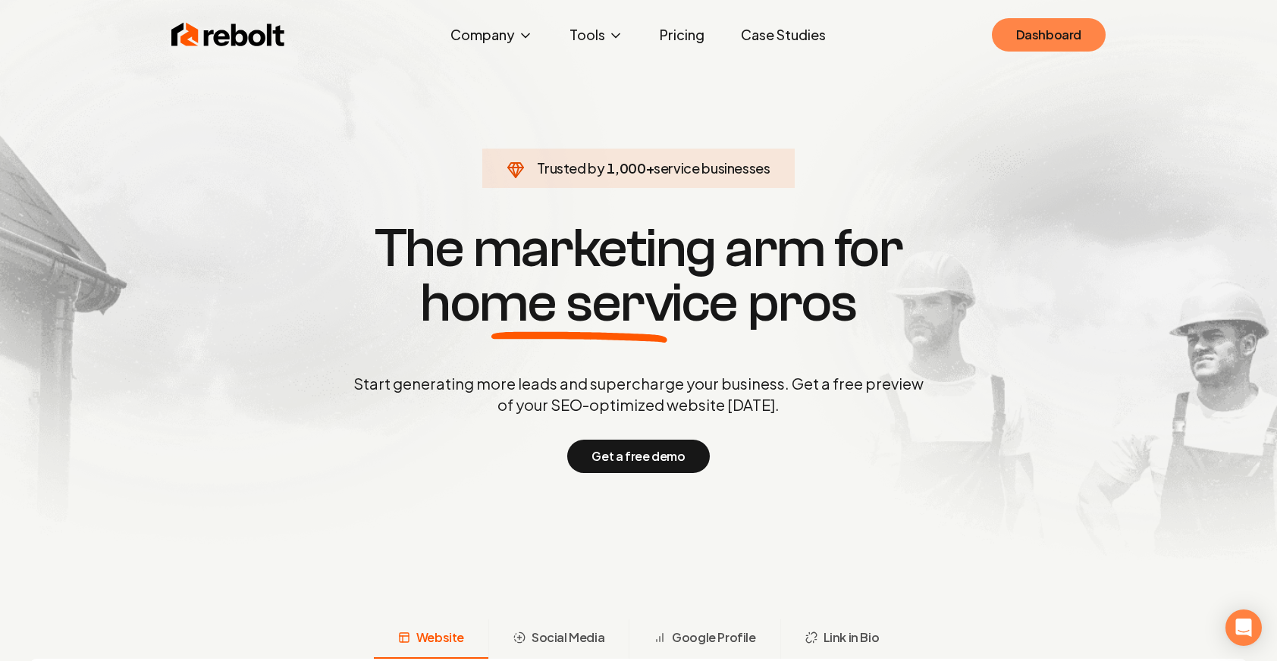
click at [1043, 27] on link "Dashboard" at bounding box center [1049, 34] width 114 height 33
